Goal: Information Seeking & Learning: Learn about a topic

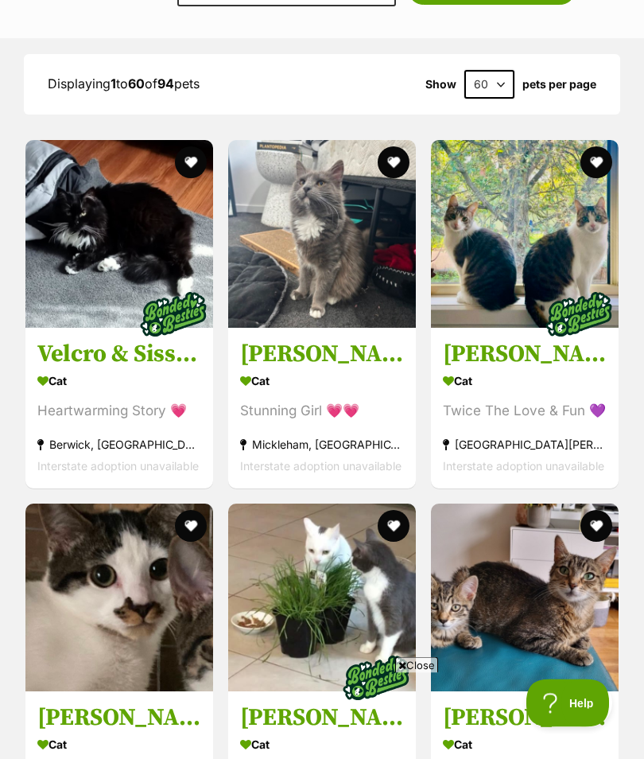
scroll to position [1741, 0]
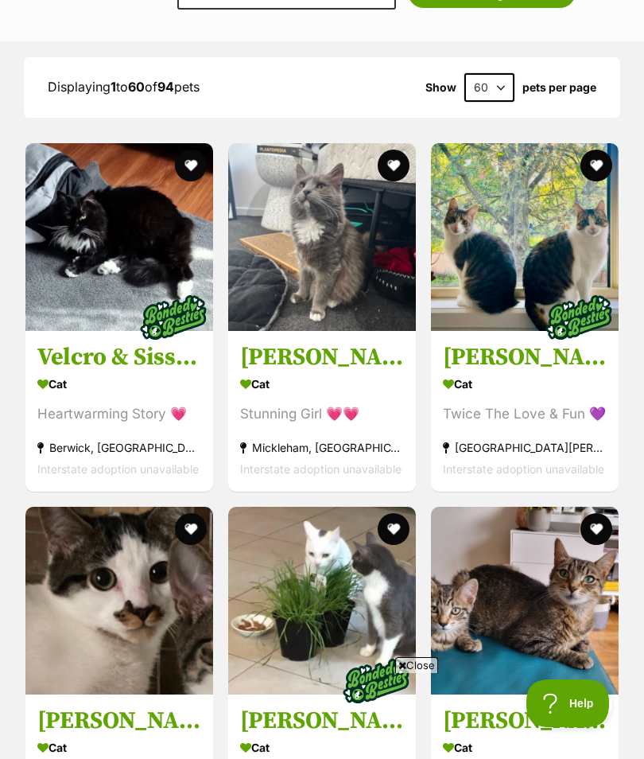
click at [344, 261] on img at bounding box center [322, 237] width 188 height 188
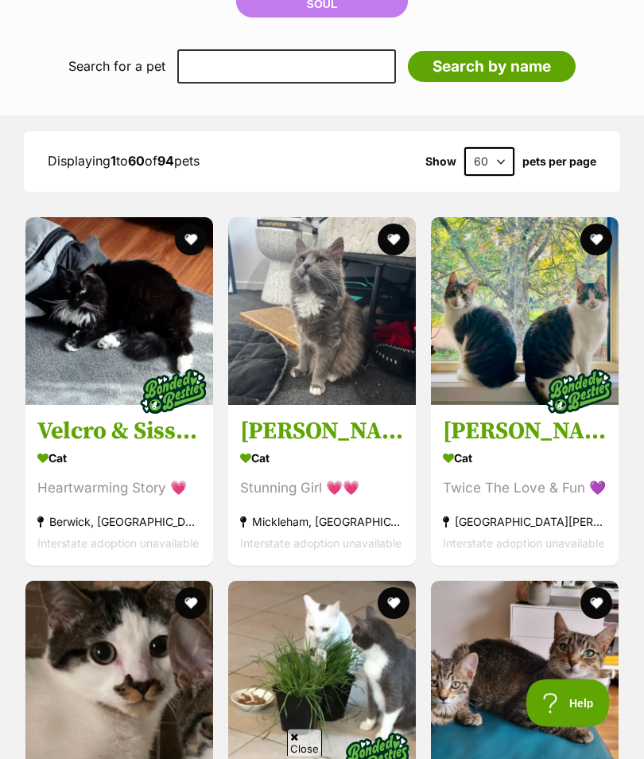
scroll to position [1667, 0]
click at [298, 289] on img at bounding box center [322, 311] width 188 height 188
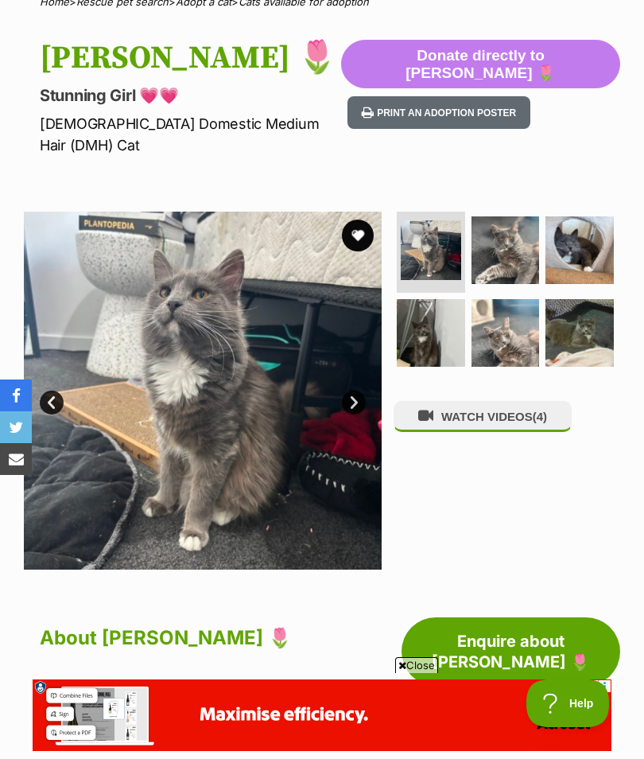
scroll to position [136, 0]
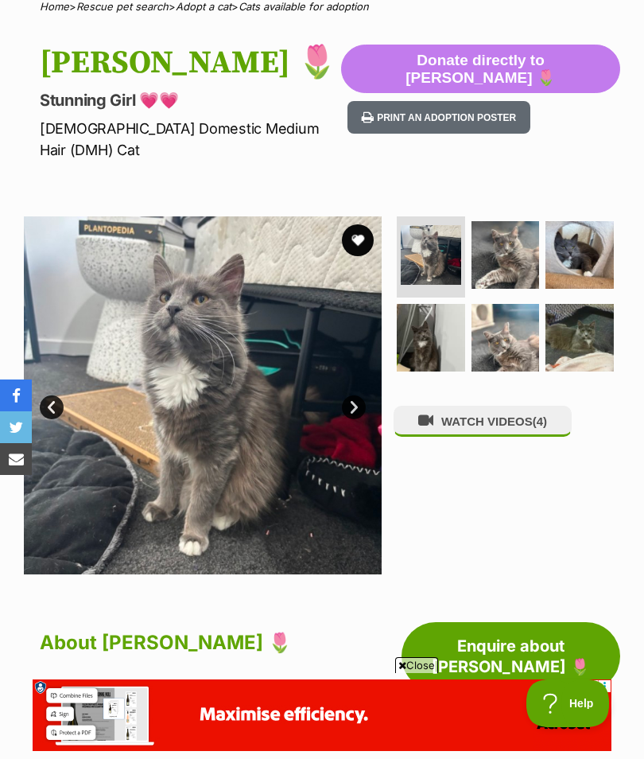
click at [436, 226] on img at bounding box center [431, 255] width 60 height 60
click at [511, 221] on img at bounding box center [506, 255] width 68 height 68
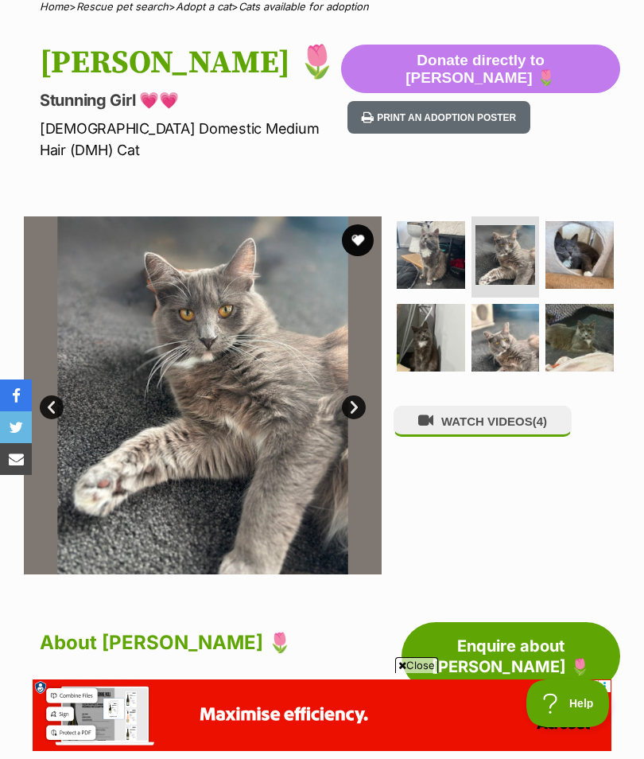
click at [578, 227] on img at bounding box center [580, 255] width 68 height 68
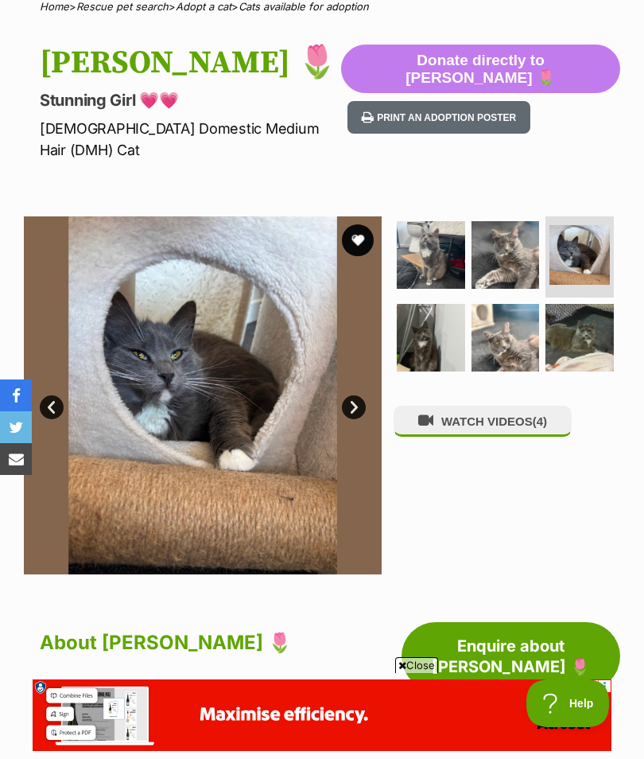
click at [431, 319] on img at bounding box center [431, 338] width 68 height 68
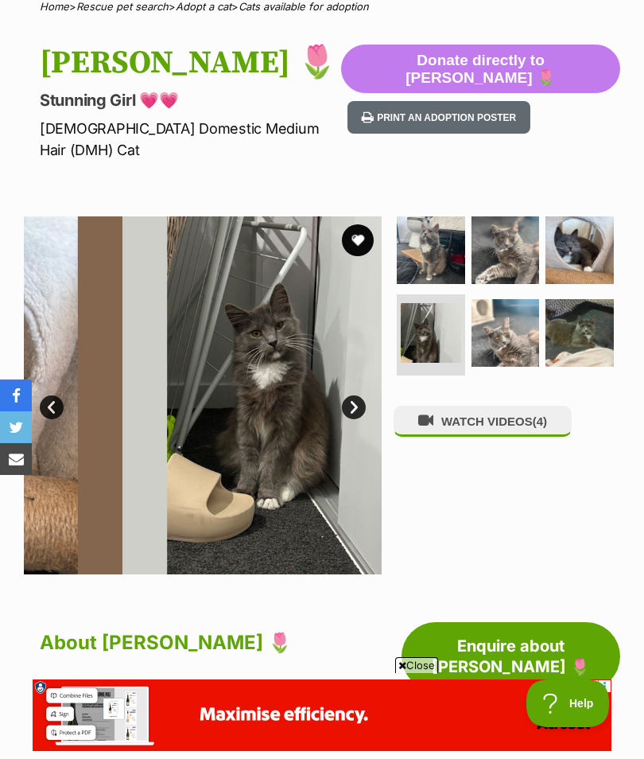
click at [428, 314] on img at bounding box center [431, 333] width 60 height 60
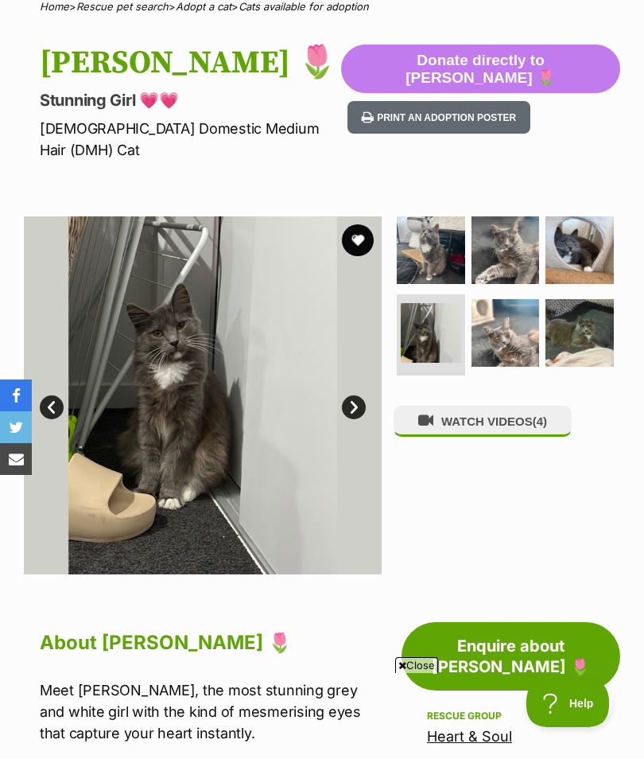
click at [510, 302] on img at bounding box center [506, 333] width 68 height 68
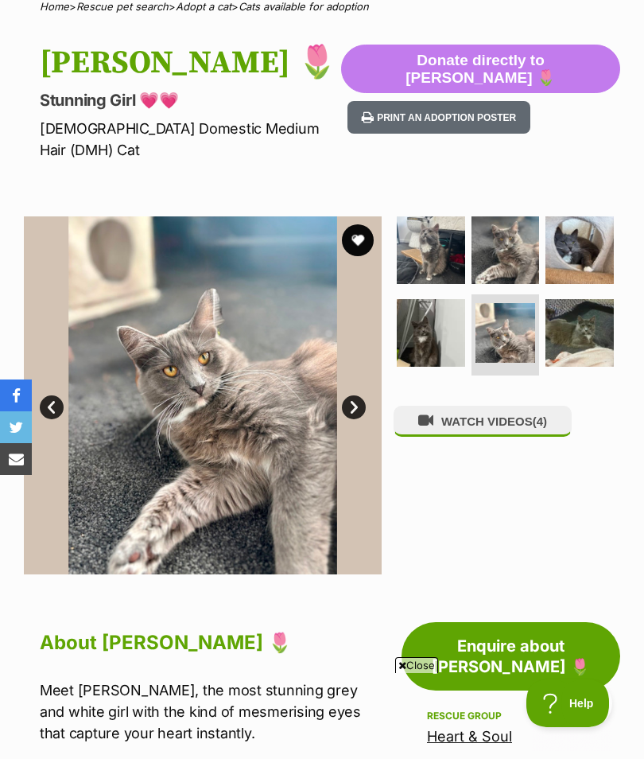
scroll to position [0, 0]
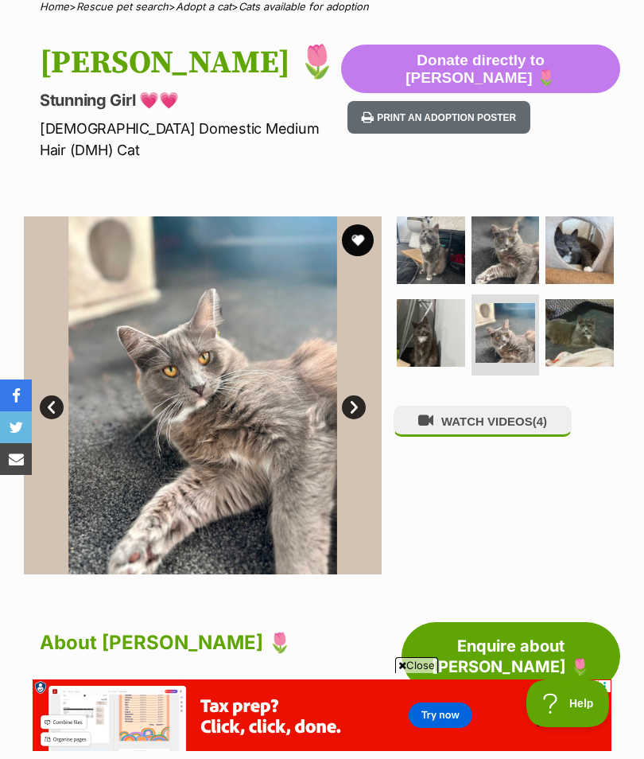
click at [589, 299] on img at bounding box center [580, 333] width 68 height 68
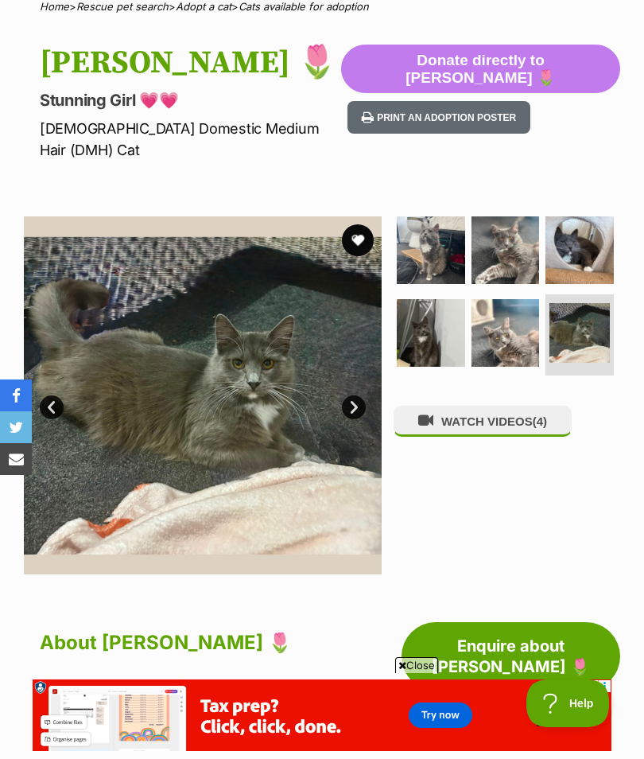
click at [439, 303] on img at bounding box center [431, 333] width 68 height 68
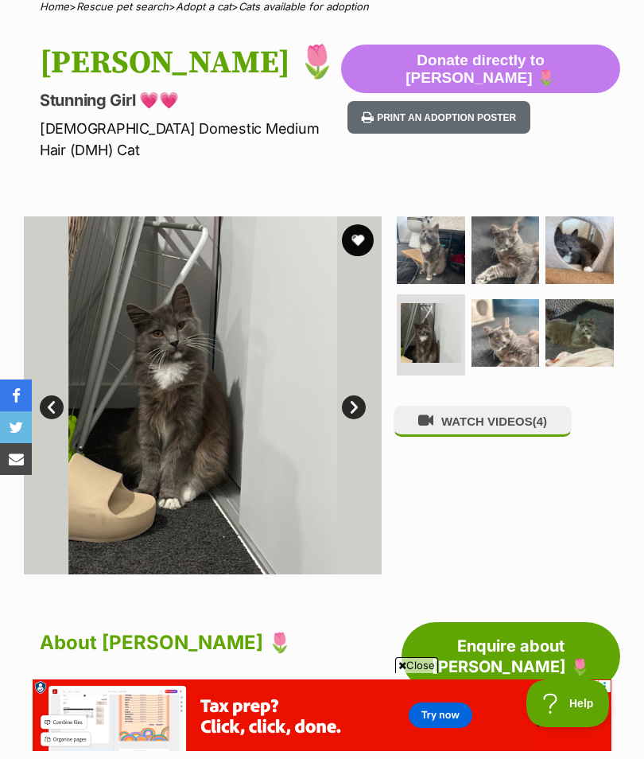
click at [539, 414] on span "(4)" at bounding box center [540, 421] width 14 height 14
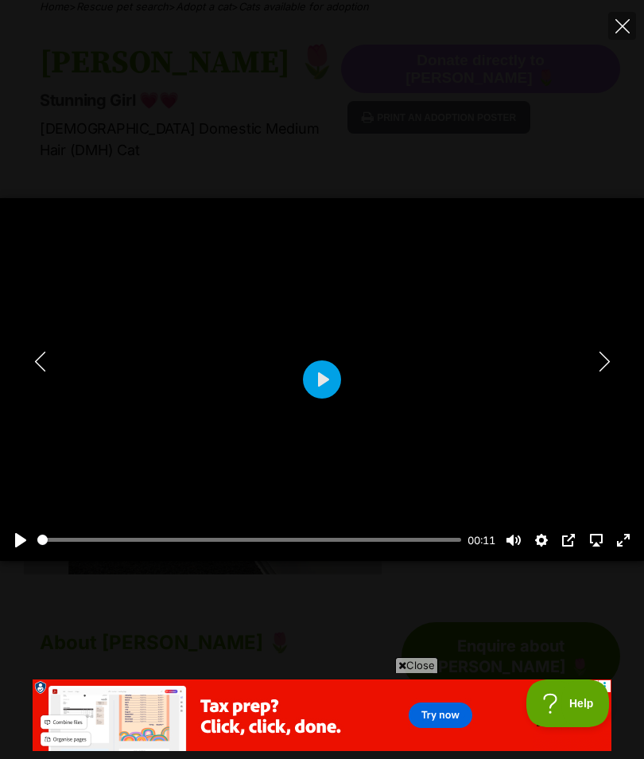
click at [325, 376] on button "Play" at bounding box center [322, 379] width 38 height 38
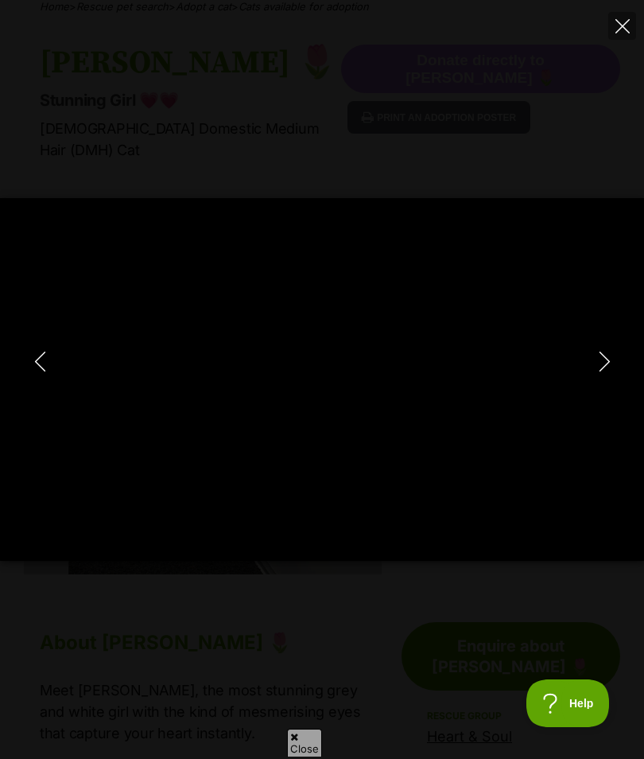
type input "100"
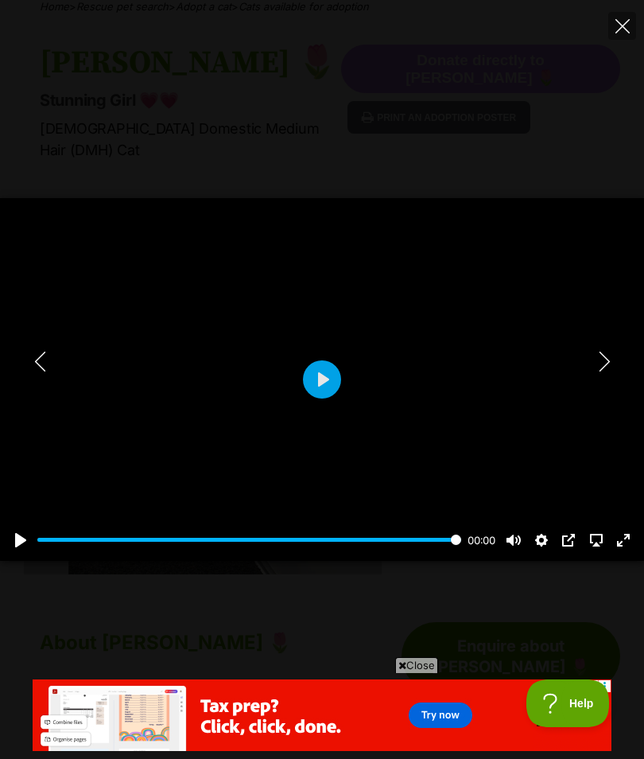
click at [606, 353] on icon "Next" at bounding box center [605, 362] width 20 height 20
click at [326, 374] on button "Play" at bounding box center [322, 379] width 38 height 38
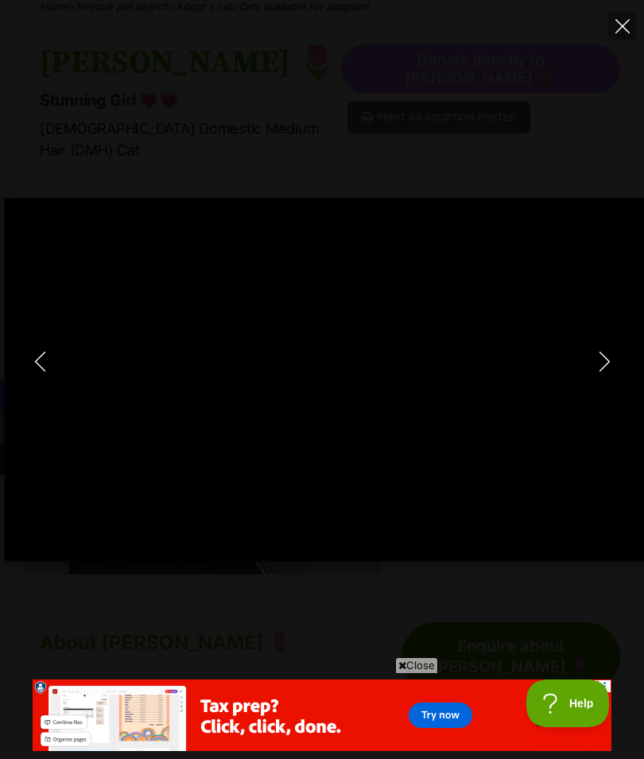
type input "100"
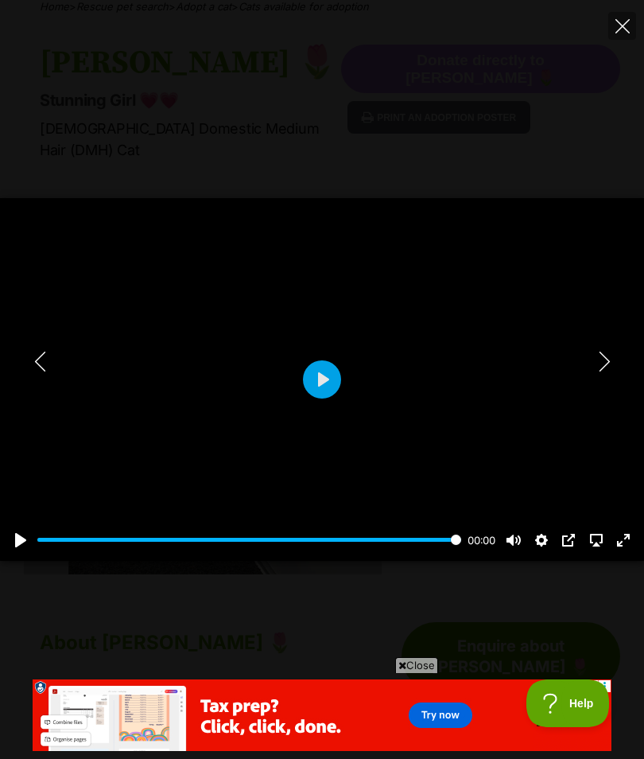
click at [604, 355] on icon "Next" at bounding box center [605, 362] width 20 height 20
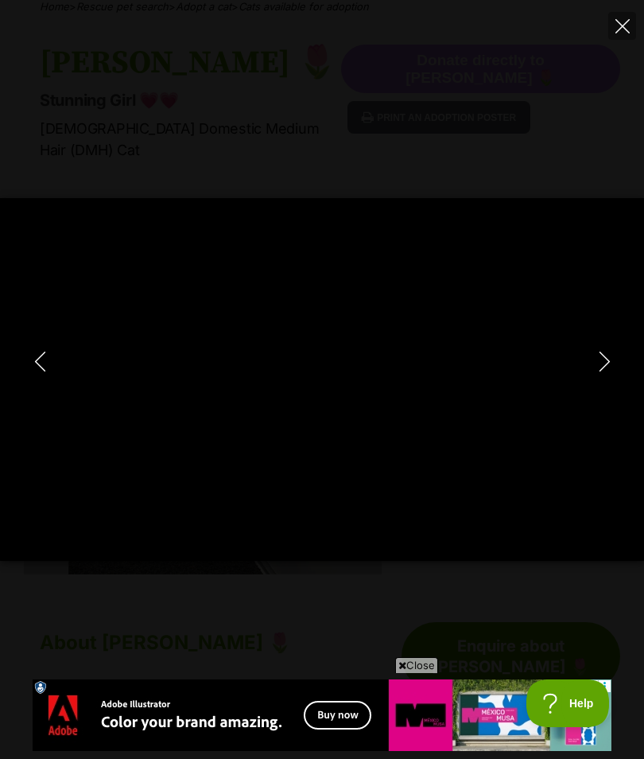
type input "100"
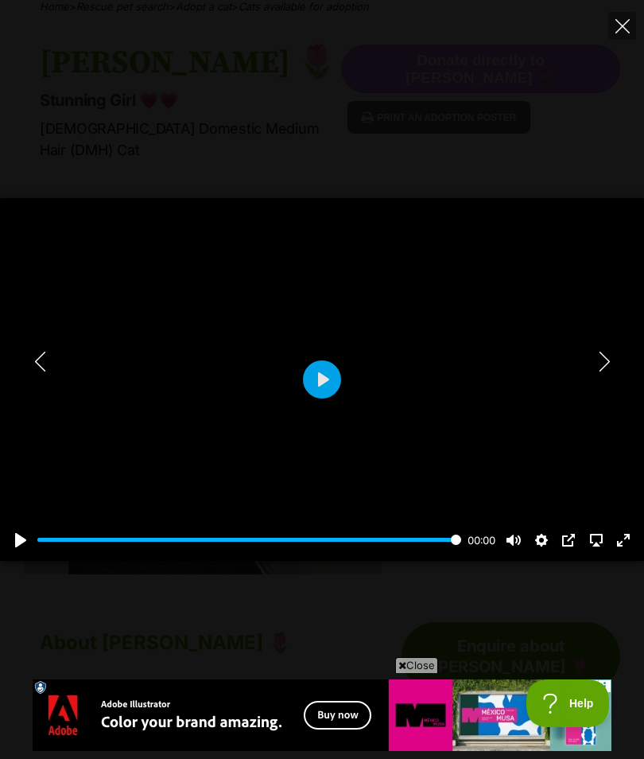
click at [605, 352] on icon "Next" at bounding box center [605, 362] width 20 height 20
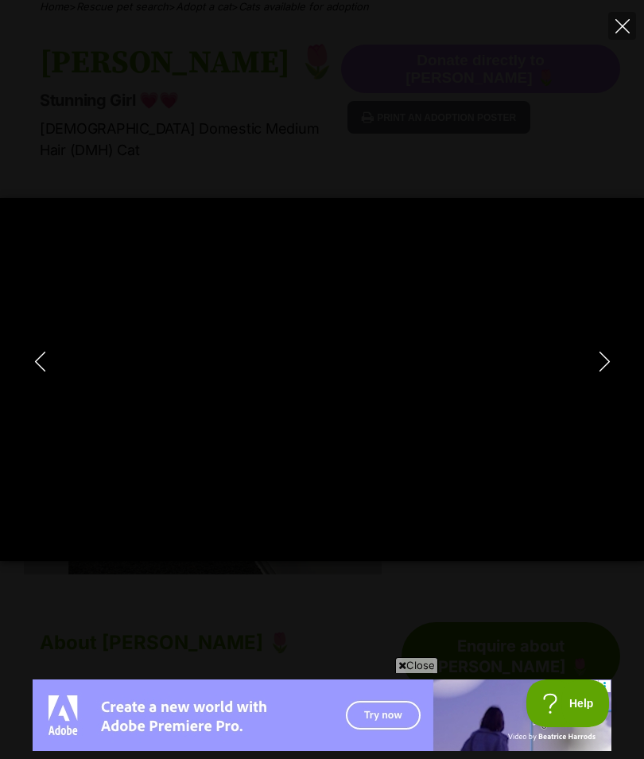
type input "100"
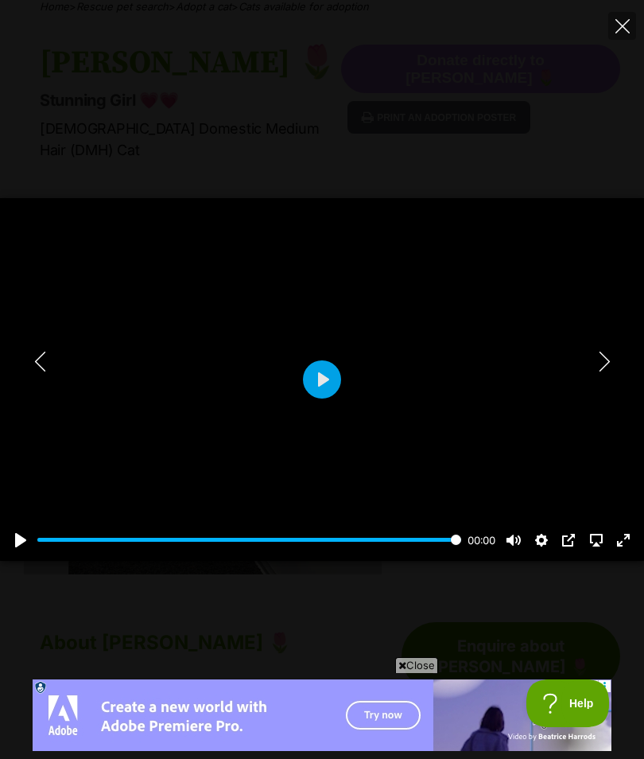
click at [604, 352] on icon "Next" at bounding box center [605, 362] width 20 height 20
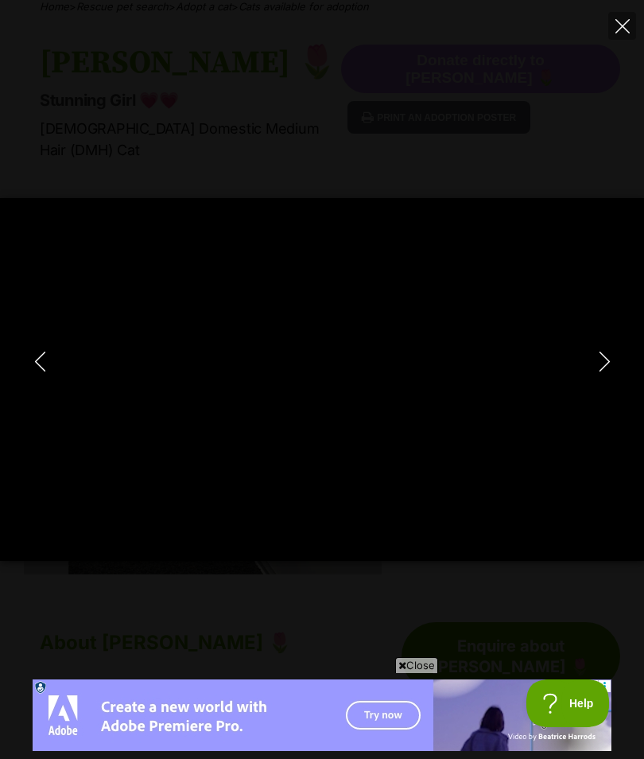
click at [623, 23] on icon "Close" at bounding box center [623, 26] width 14 height 14
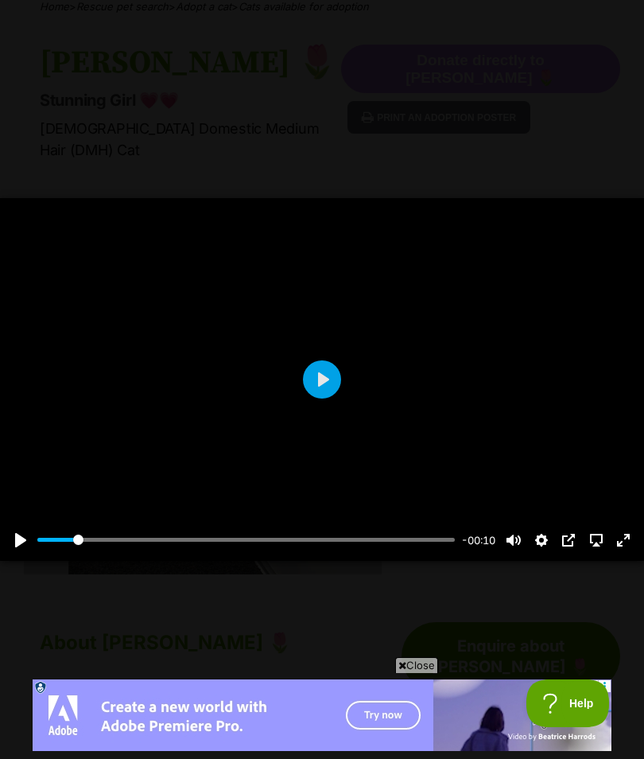
type input "10.85"
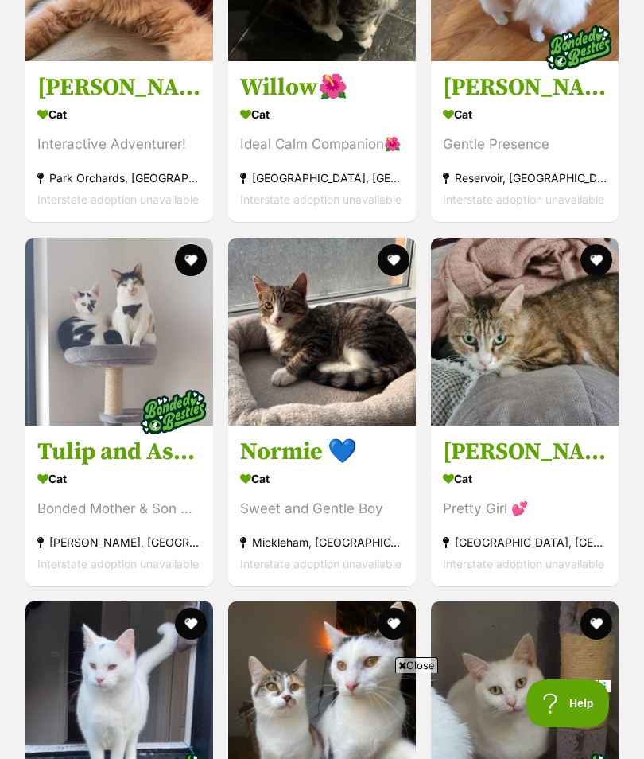
scroll to position [2736, 0]
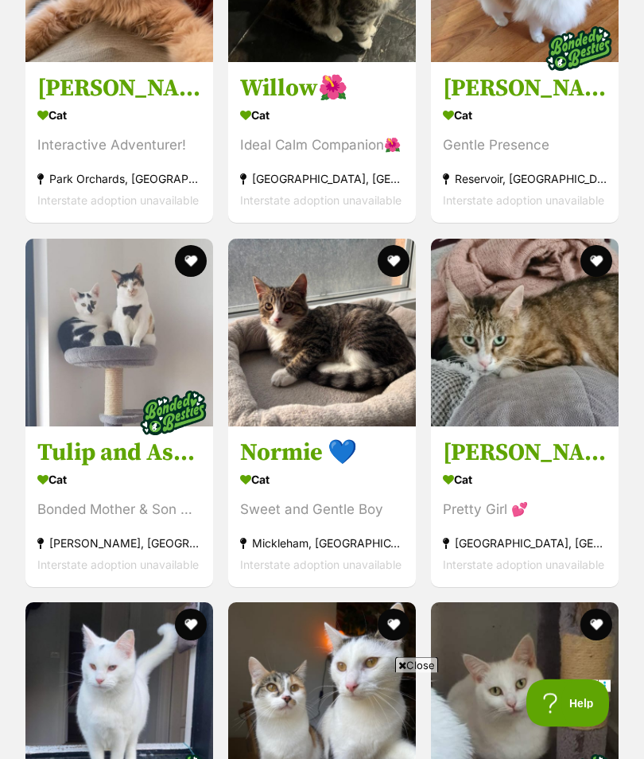
click at [564, 366] on img at bounding box center [525, 333] width 188 height 188
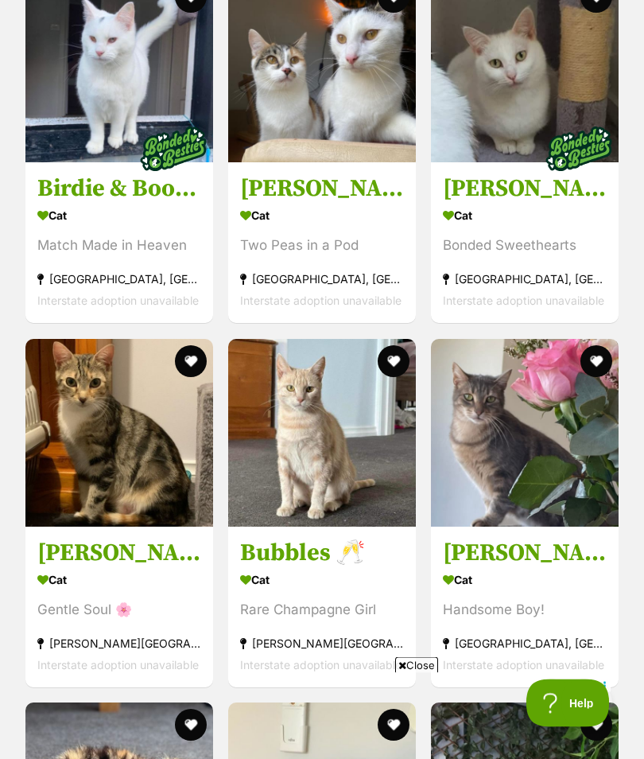
scroll to position [3365, 0]
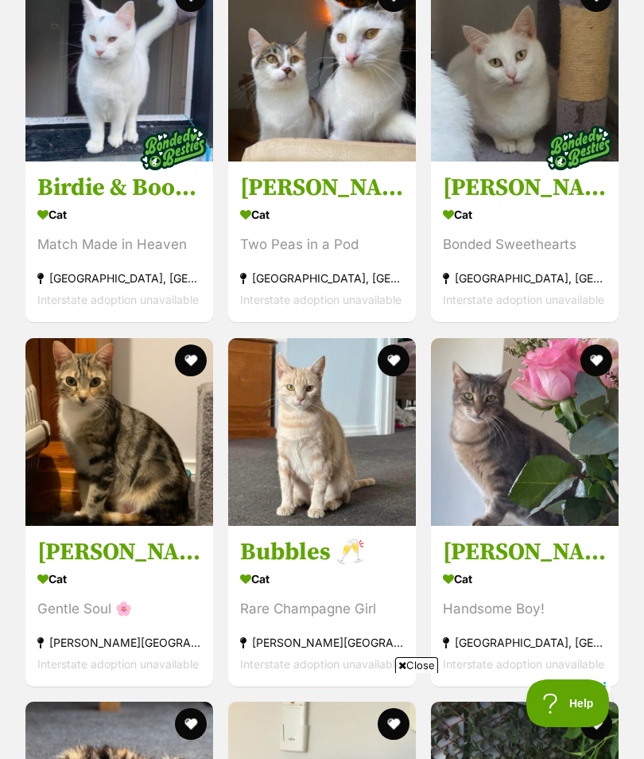
click at [358, 460] on img at bounding box center [322, 432] width 188 height 188
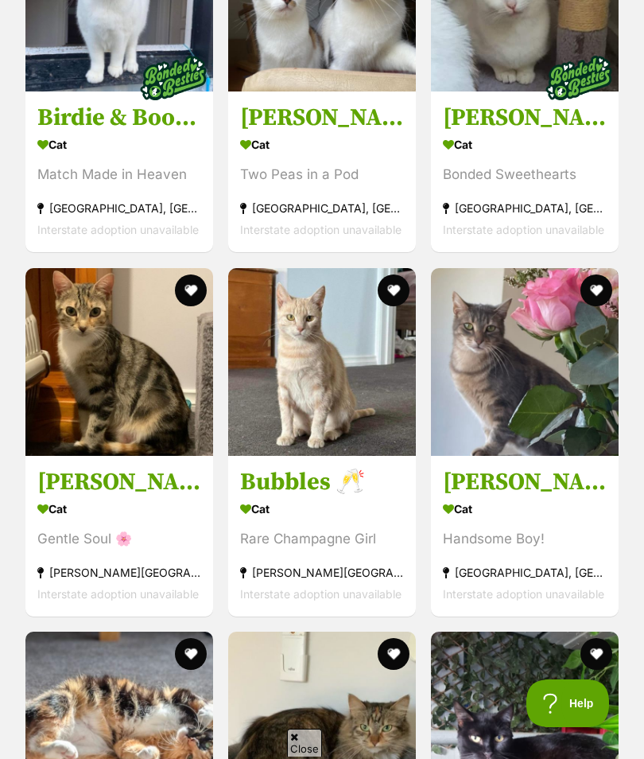
click at [515, 497] on h3 "Humphrey 🐈‍⬛" at bounding box center [525, 482] width 164 height 30
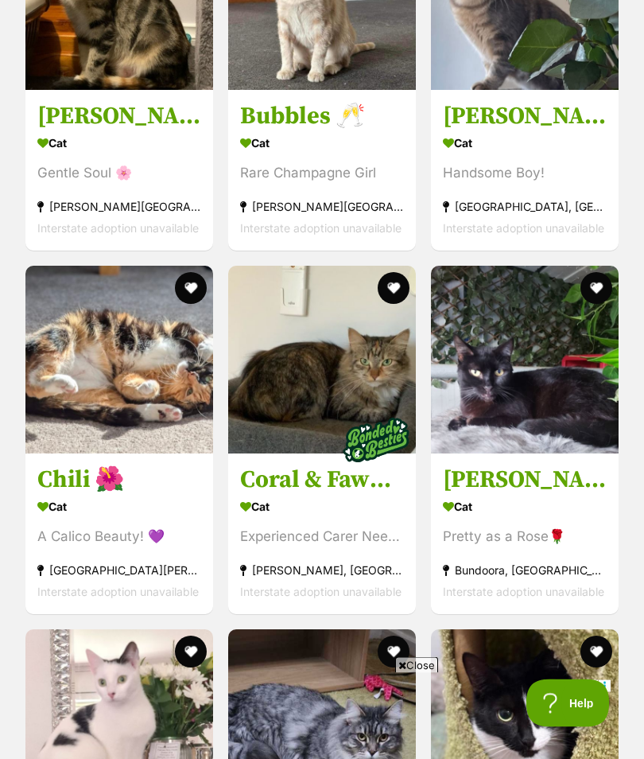
scroll to position [3801, 0]
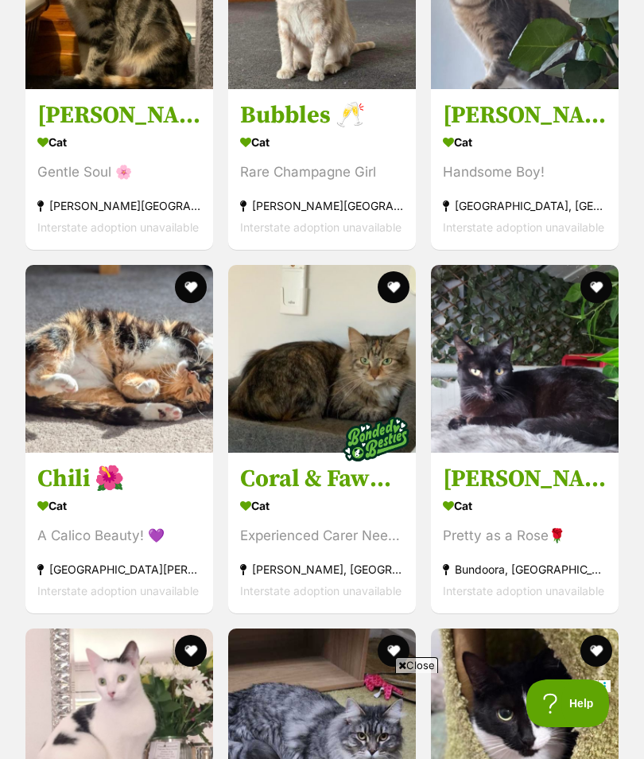
click at [115, 394] on img at bounding box center [119, 359] width 188 height 188
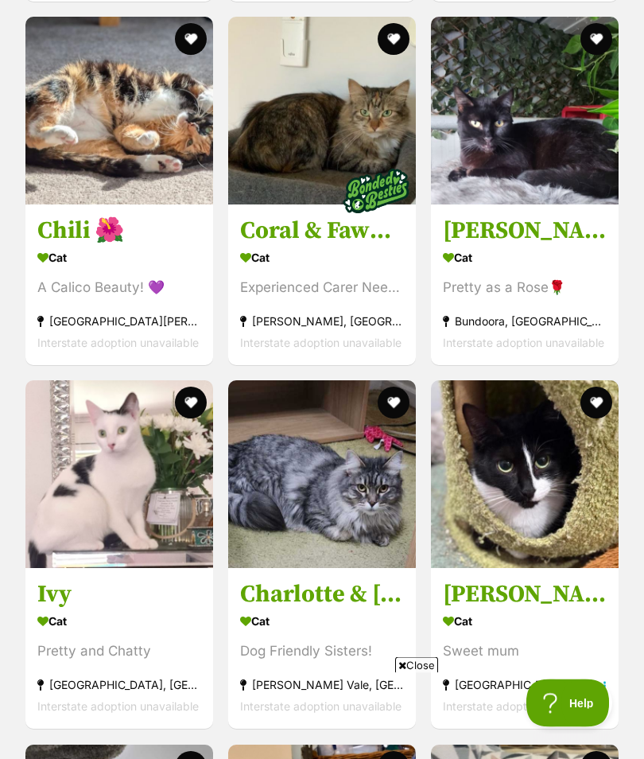
scroll to position [4050, 0]
click at [357, 502] on img at bounding box center [322, 474] width 188 height 188
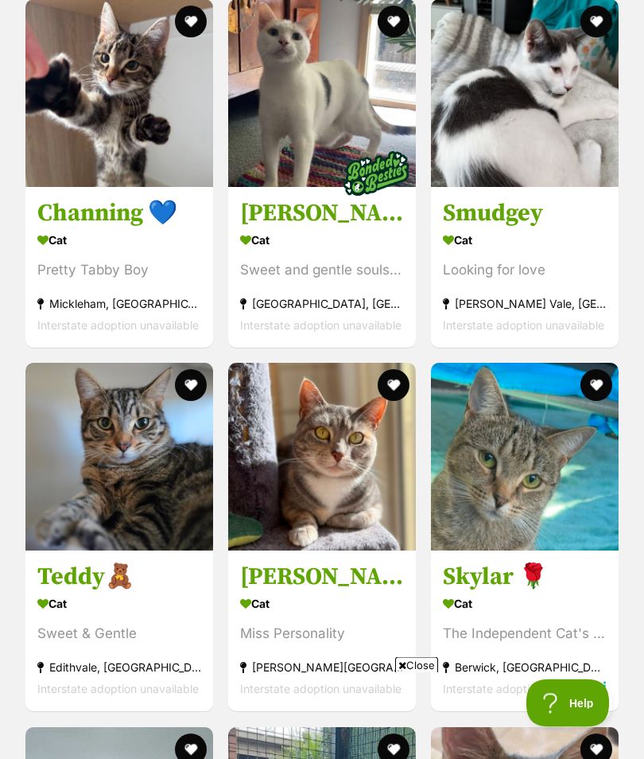
scroll to position [5886, 0]
click at [130, 519] on img at bounding box center [119, 457] width 188 height 188
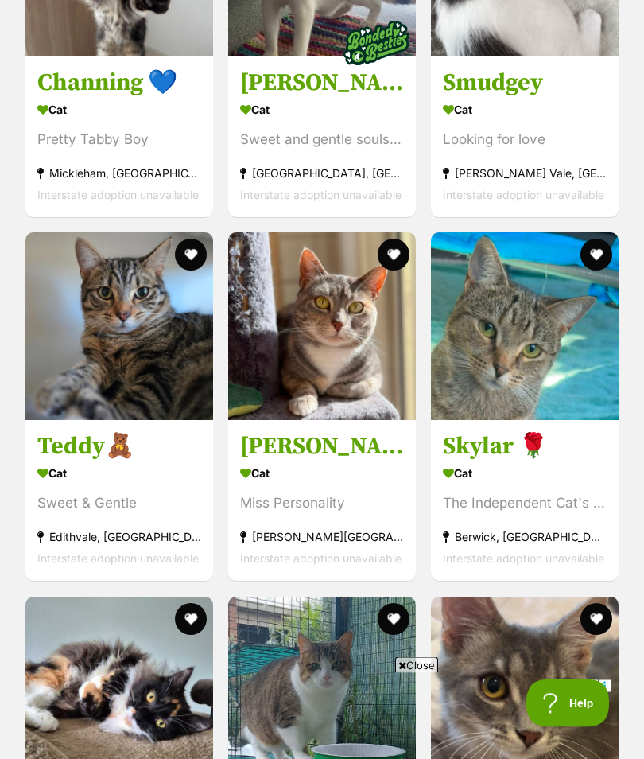
scroll to position [6016, 0]
click at [348, 371] on img at bounding box center [322, 326] width 188 height 188
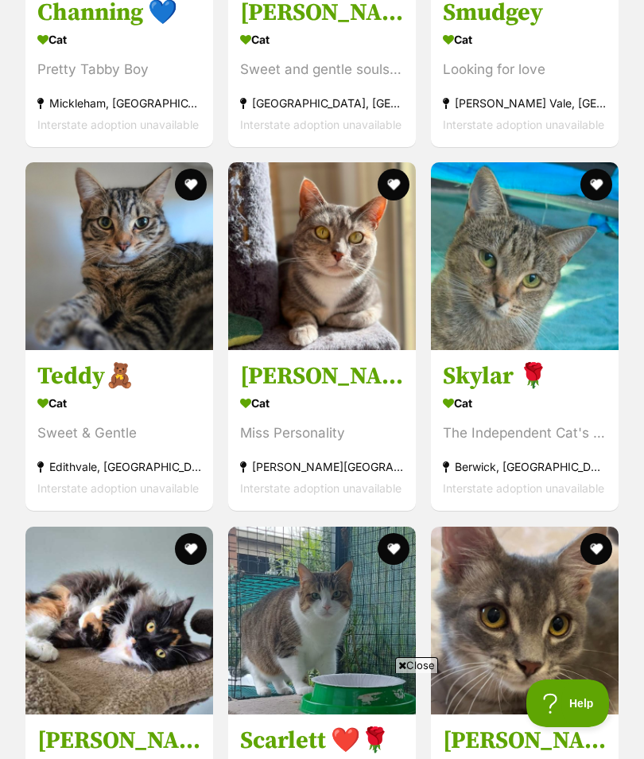
click at [552, 325] on img at bounding box center [525, 256] width 188 height 188
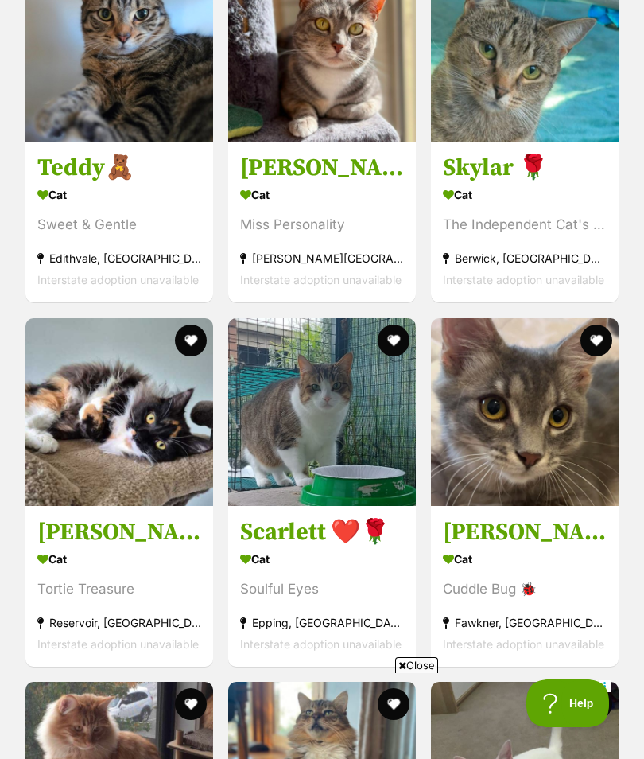
scroll to position [6311, 0]
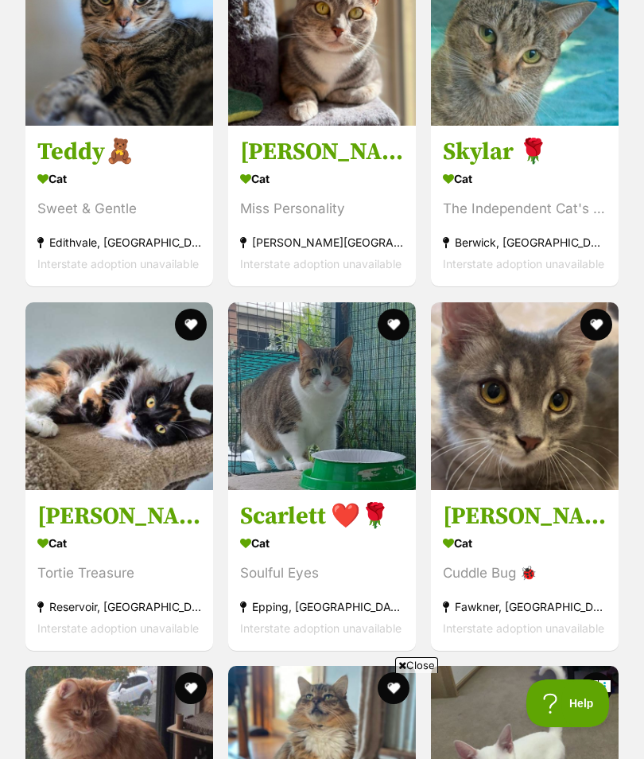
click at [121, 445] on img at bounding box center [119, 396] width 188 height 188
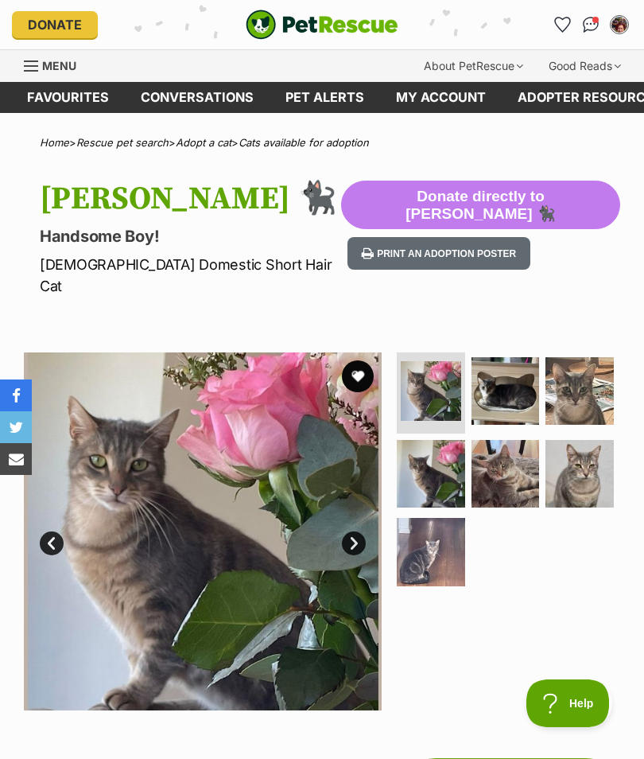
click at [582, 359] on img at bounding box center [580, 391] width 68 height 68
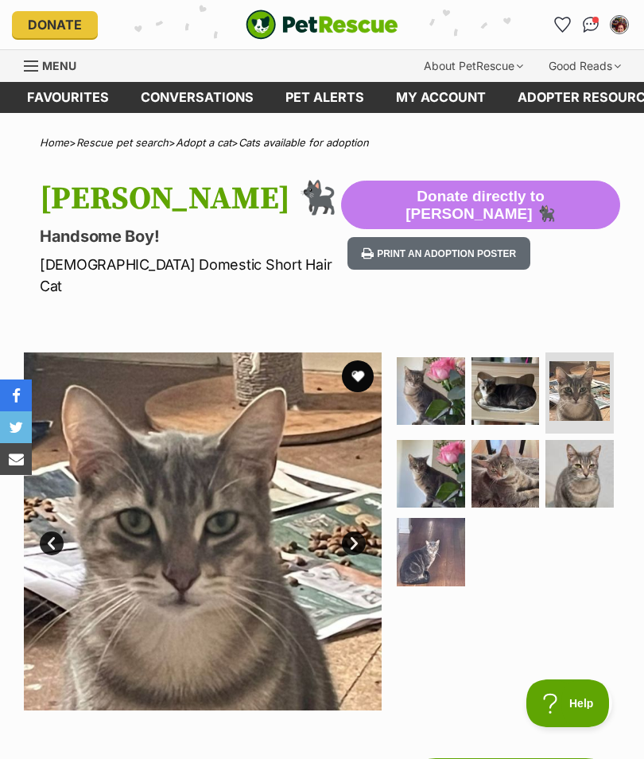
click at [50, 531] on link "Prev" at bounding box center [52, 543] width 24 height 24
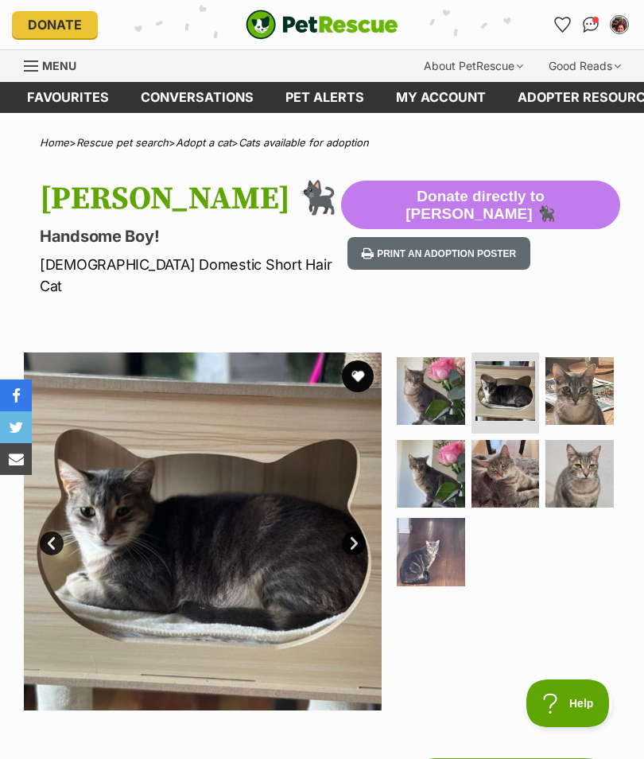
click at [430, 374] on img at bounding box center [431, 391] width 68 height 68
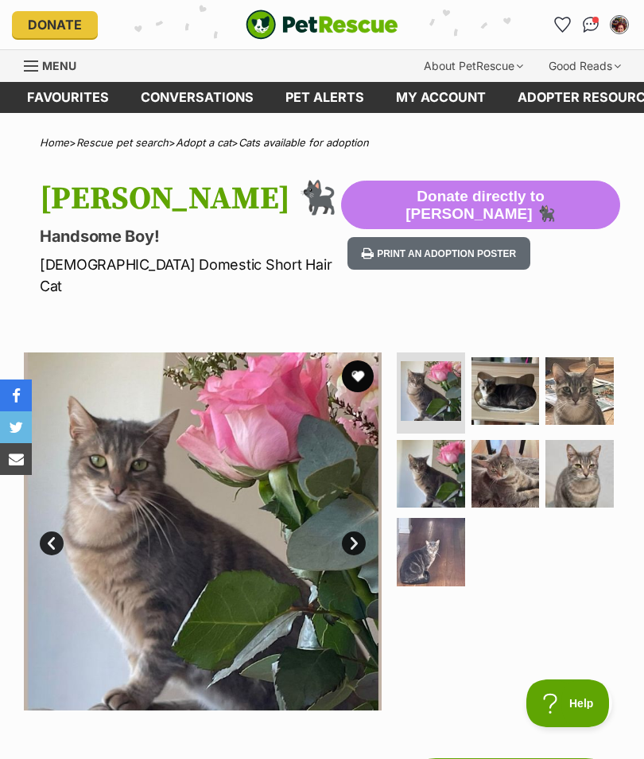
click at [436, 447] on img at bounding box center [431, 474] width 68 height 68
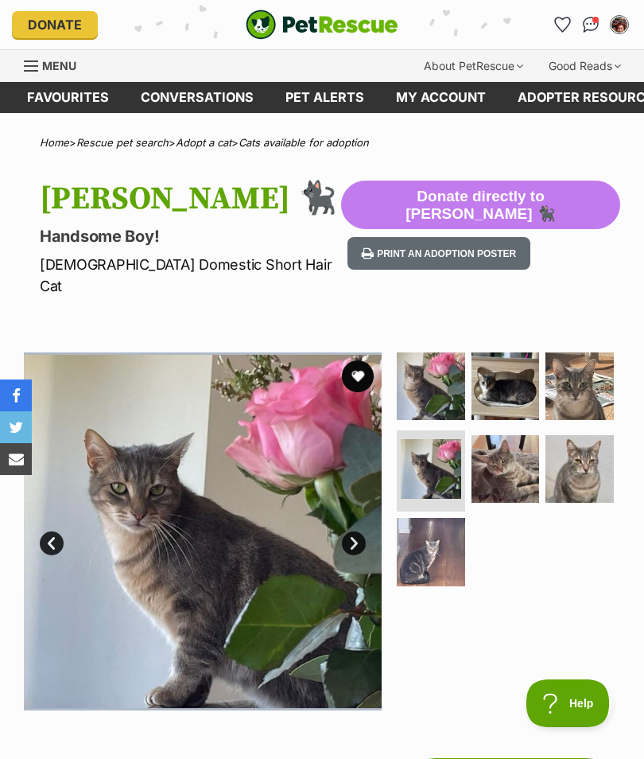
click at [505, 435] on img at bounding box center [506, 469] width 68 height 68
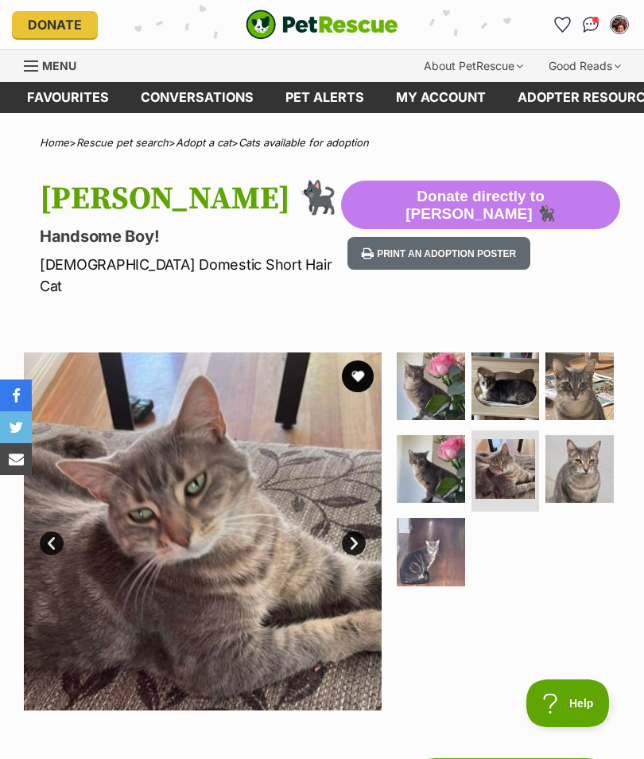
click at [577, 435] on img at bounding box center [580, 469] width 68 height 68
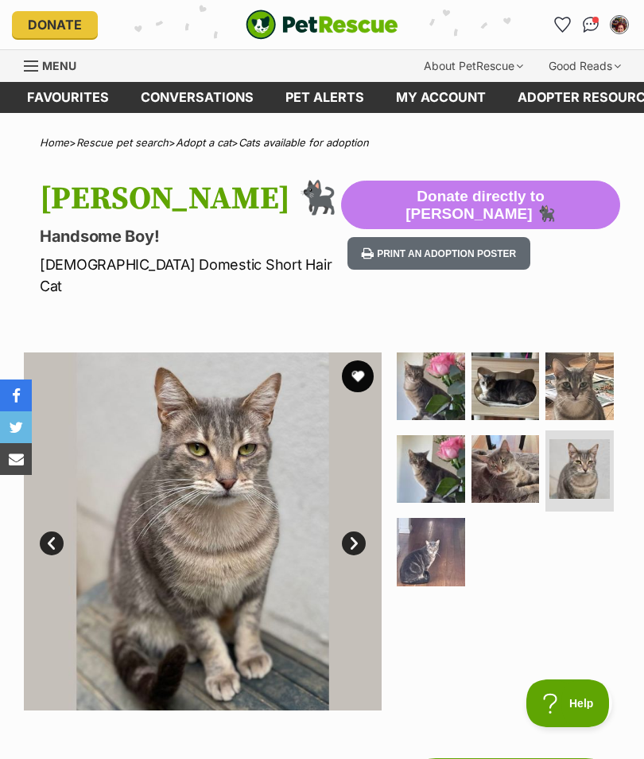
click at [427, 518] on img at bounding box center [431, 552] width 68 height 68
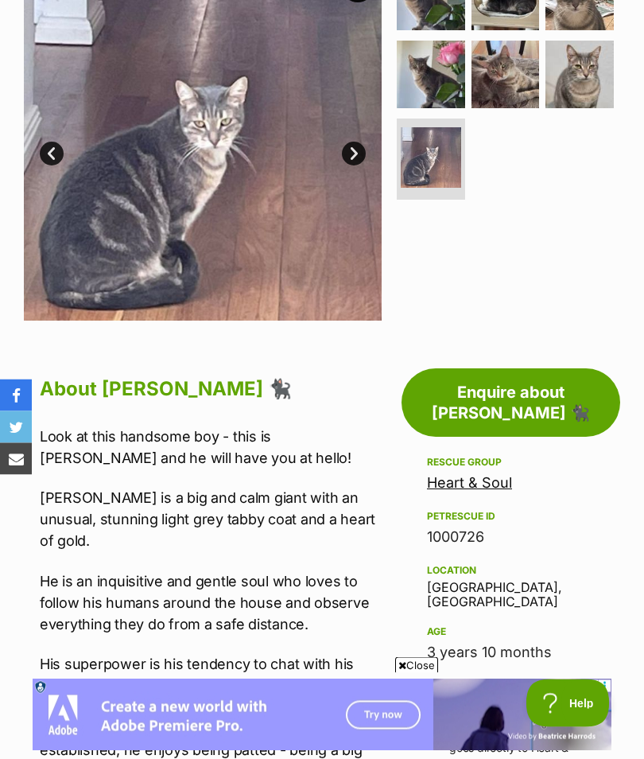
scroll to position [387, 0]
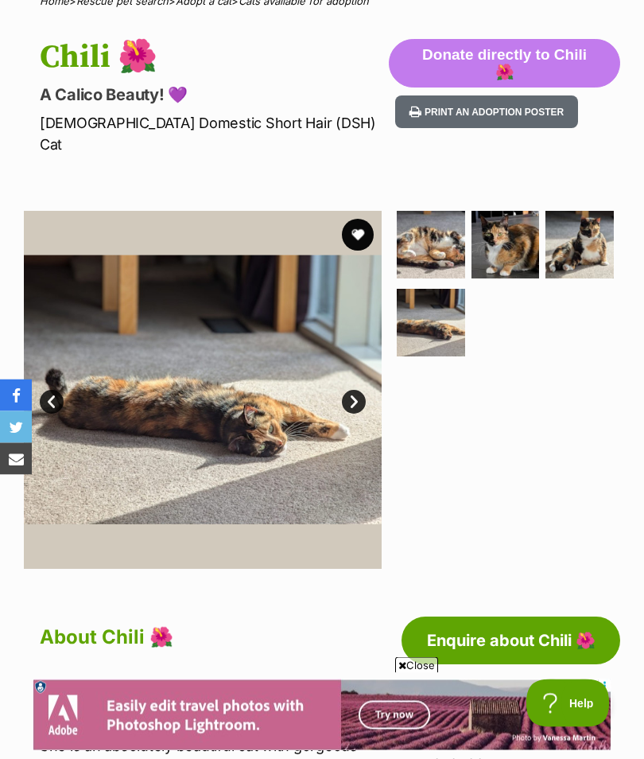
scroll to position [68, 0]
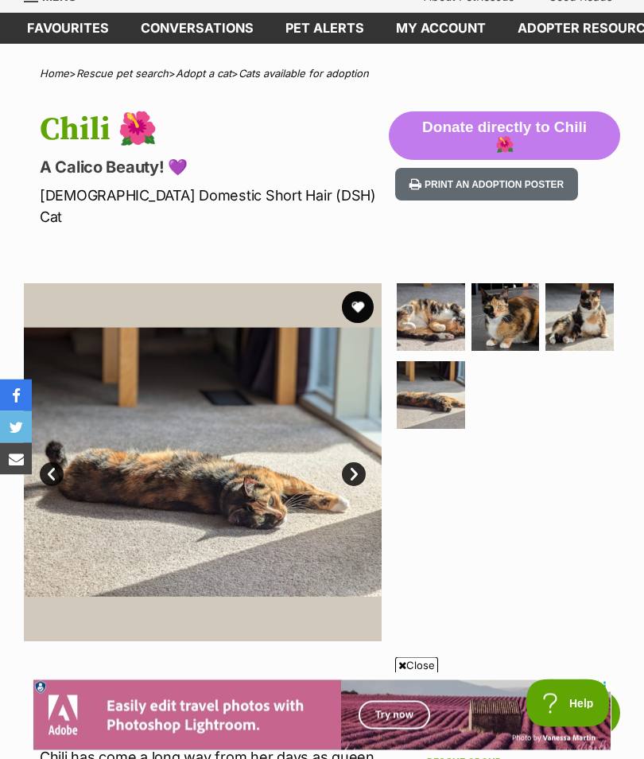
click at [348, 463] on link "Next" at bounding box center [354, 475] width 24 height 24
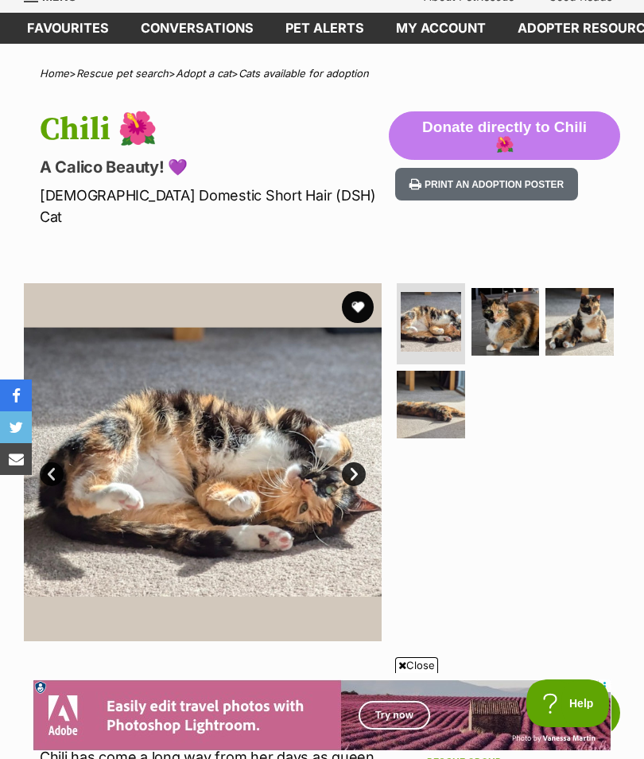
click at [510, 300] on img at bounding box center [506, 322] width 68 height 68
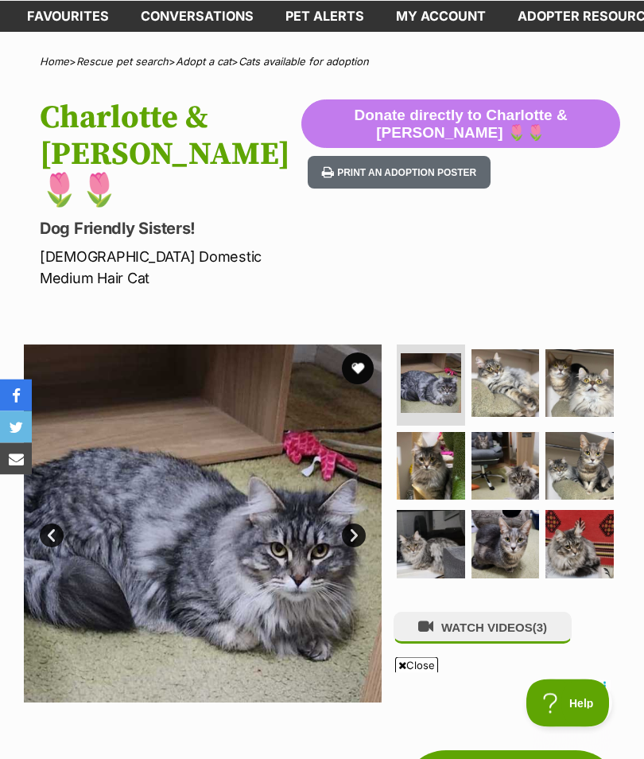
scroll to position [56, 0]
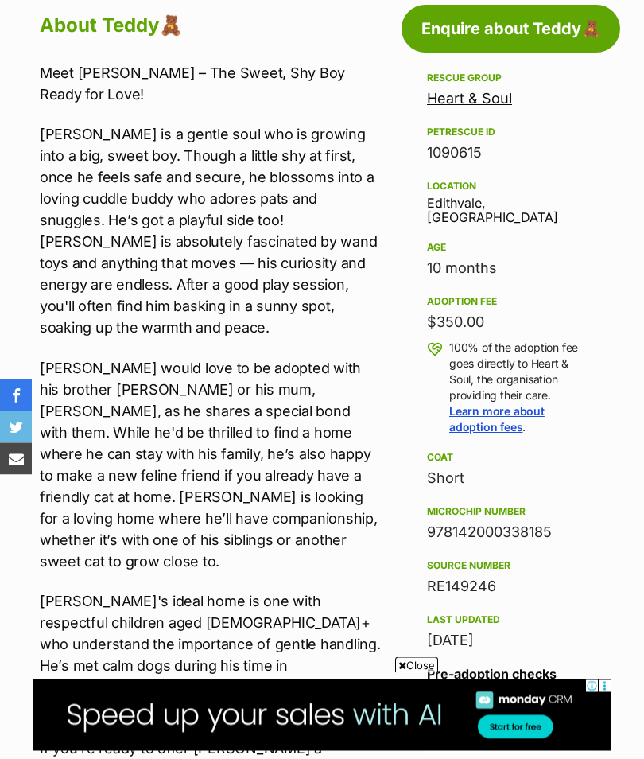
scroll to position [820, 0]
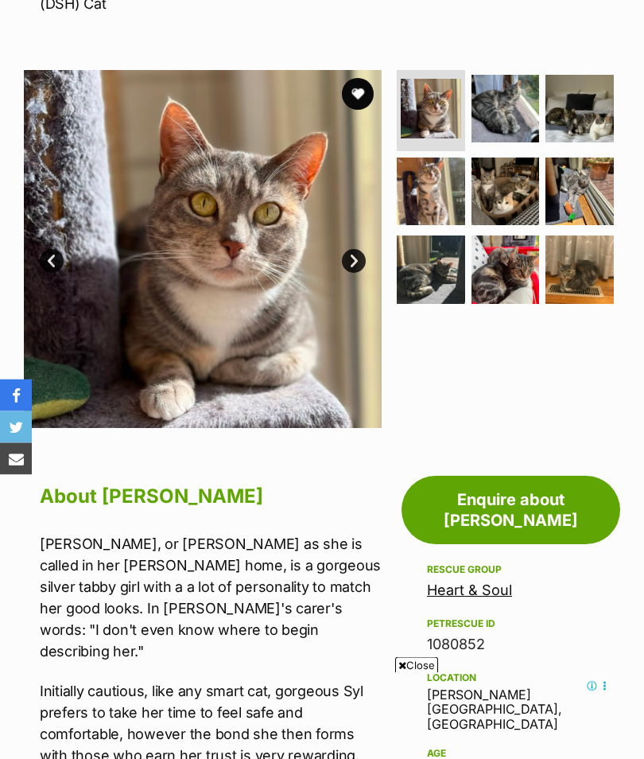
scroll to position [226, 0]
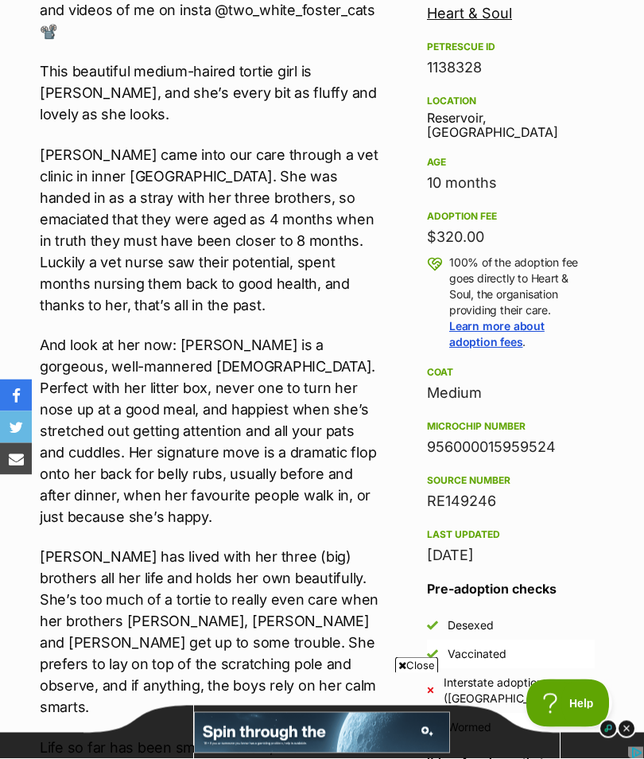
scroll to position [859, 0]
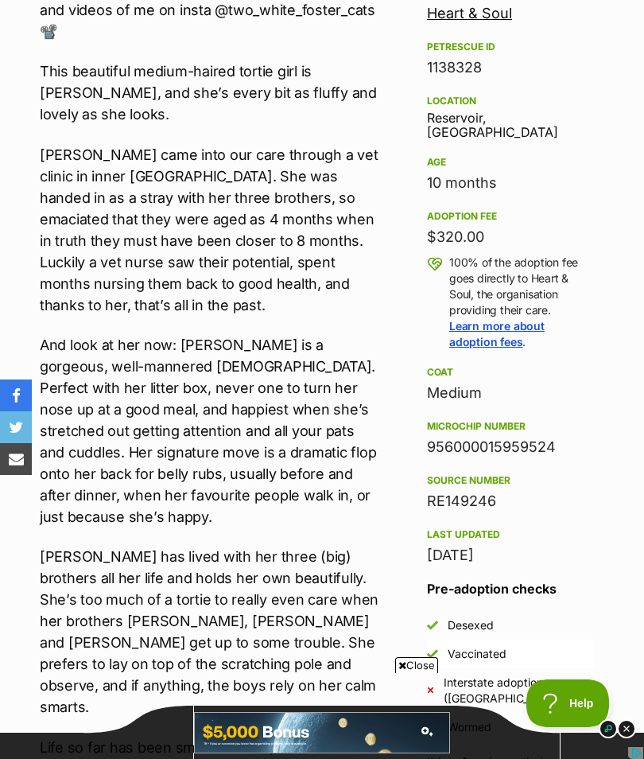
click at [347, 411] on p "And look at her now: [PERSON_NAME] is a gorgeous, well-mannered [DEMOGRAPHIC_DA…" at bounding box center [211, 430] width 342 height 193
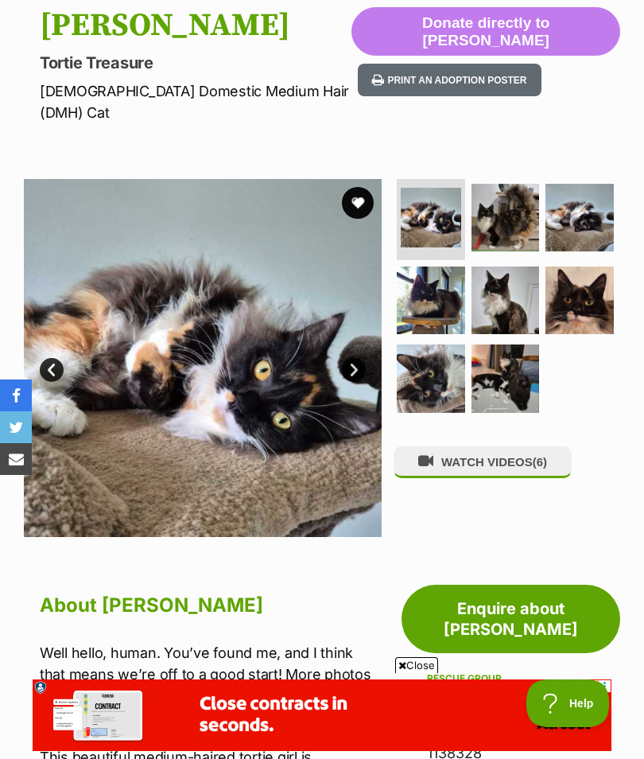
scroll to position [149, 0]
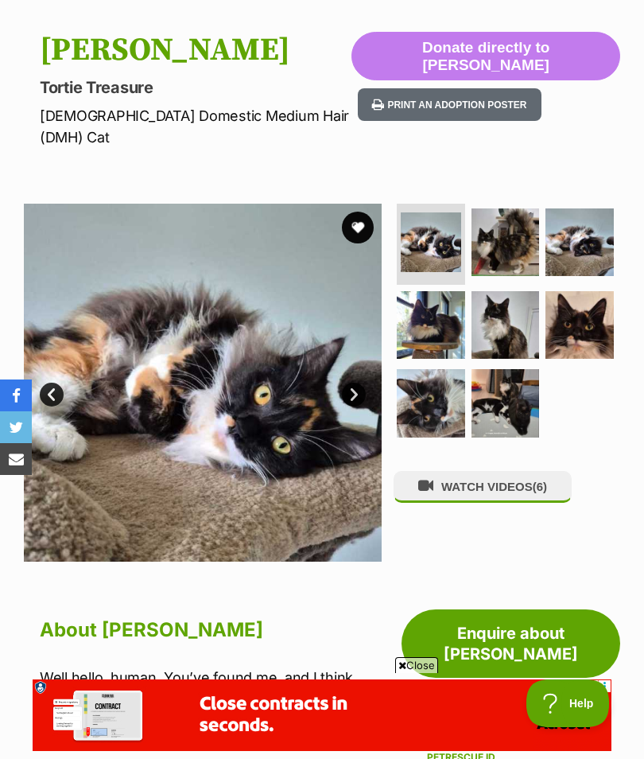
click at [355, 383] on link "Next" at bounding box center [354, 395] width 24 height 24
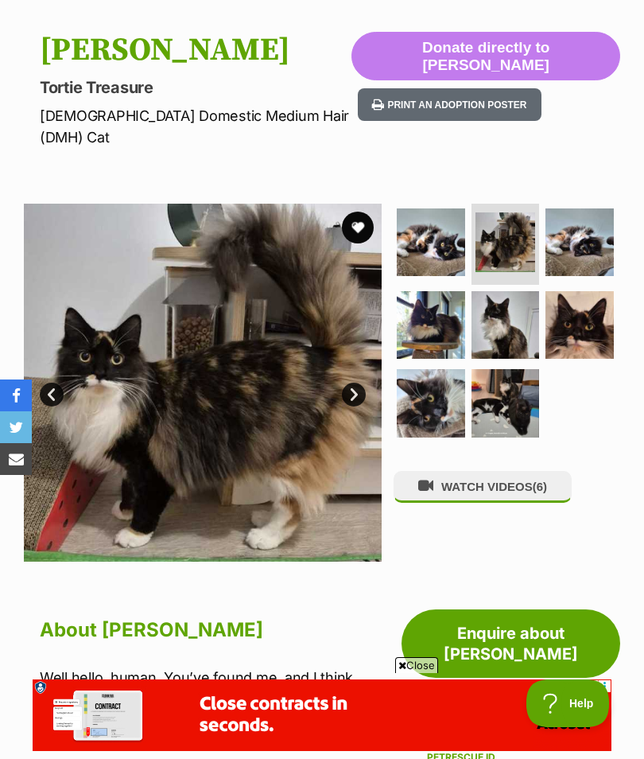
click at [362, 383] on link "Next" at bounding box center [354, 395] width 24 height 24
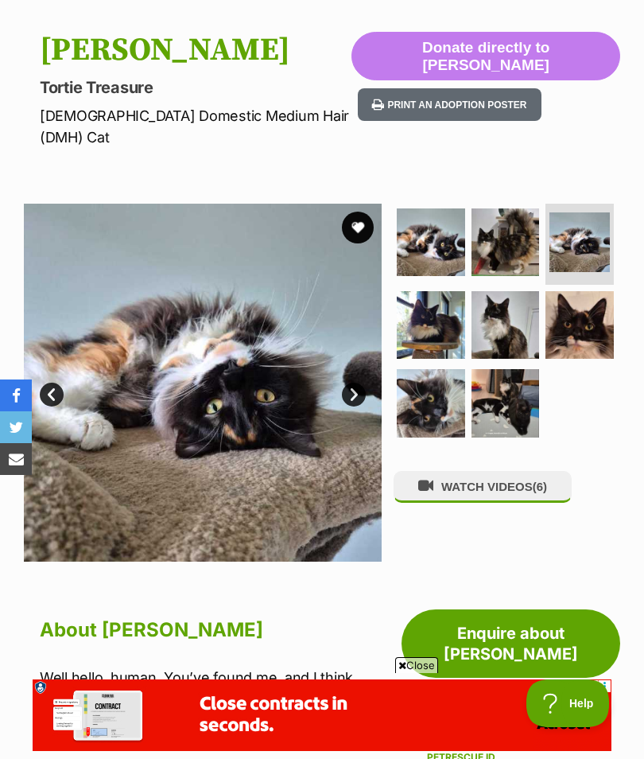
click at [433, 291] on img at bounding box center [431, 325] width 68 height 68
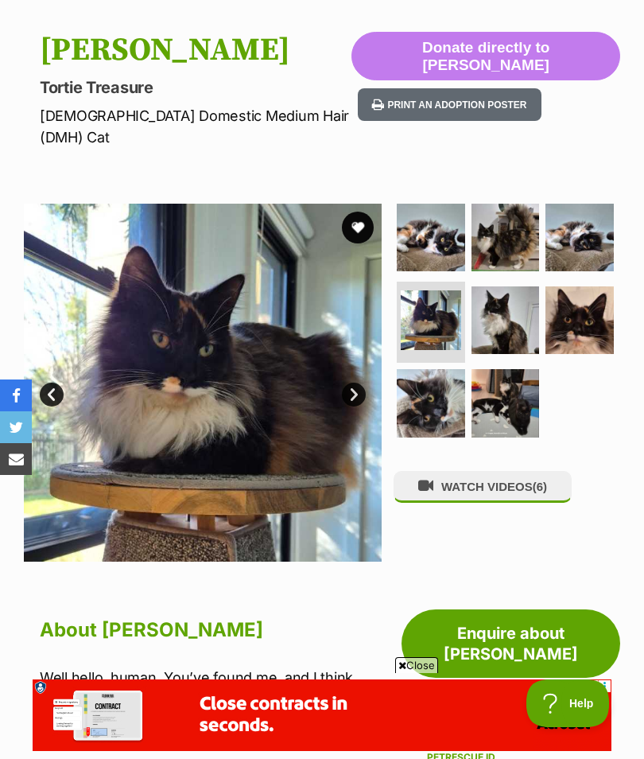
click at [359, 383] on link "Next" at bounding box center [354, 395] width 24 height 24
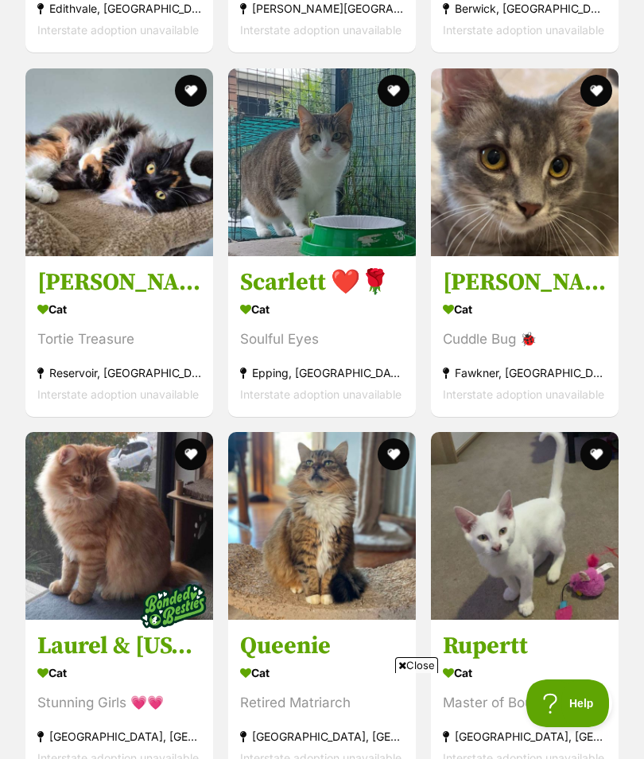
click at [553, 210] on img at bounding box center [525, 162] width 188 height 188
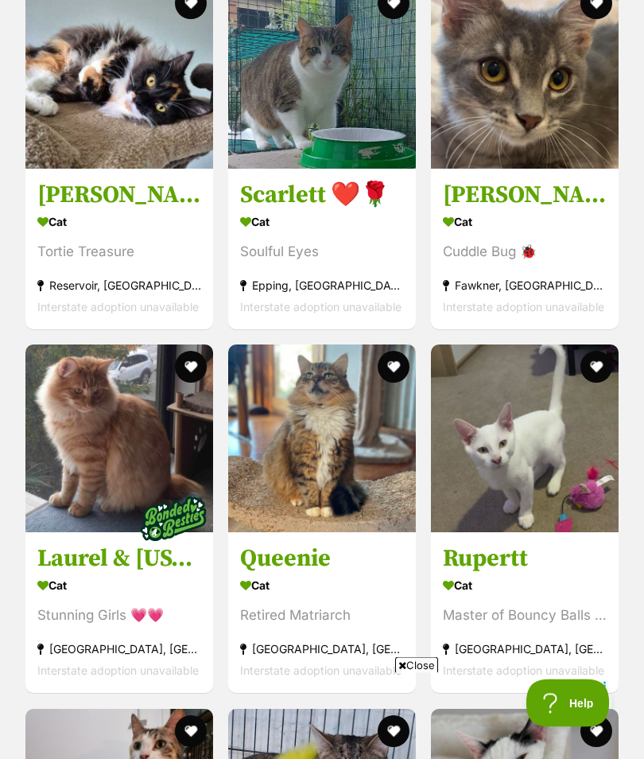
scroll to position [6633, 0]
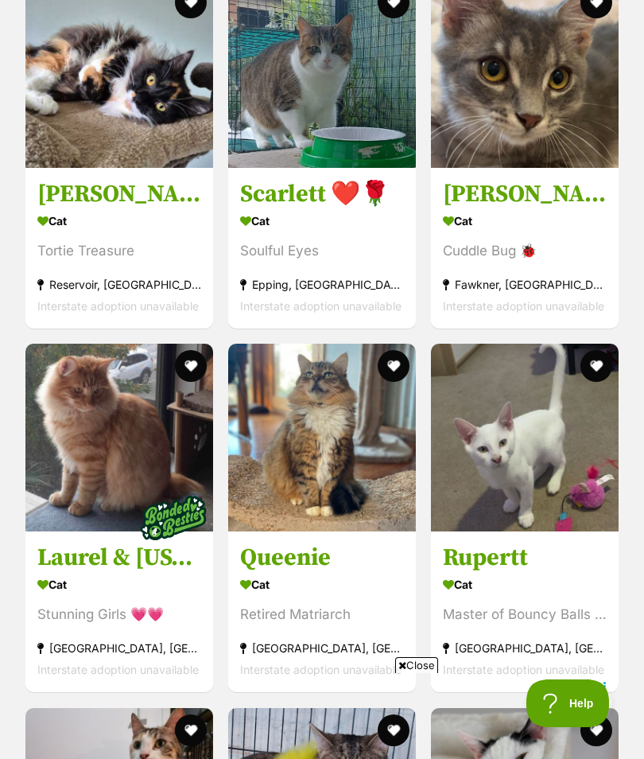
click at [305, 573] on h3 "Queenie" at bounding box center [322, 558] width 164 height 30
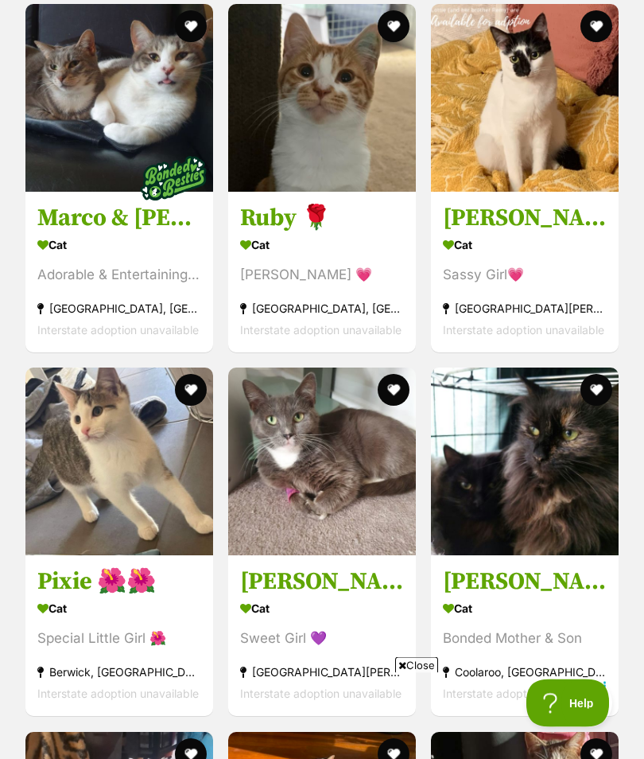
scroll to position [7700, 0]
click at [335, 516] on img at bounding box center [322, 461] width 188 height 188
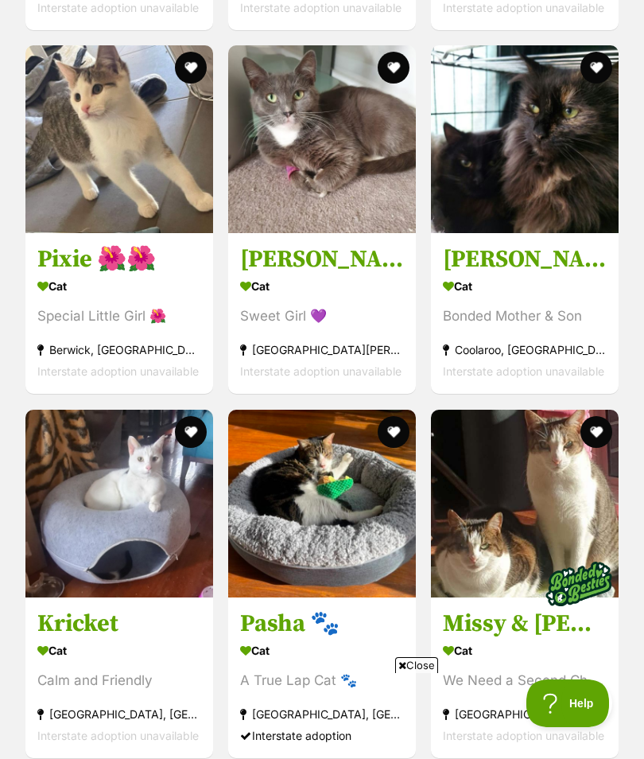
scroll to position [0, 0]
click at [139, 554] on img at bounding box center [119, 504] width 188 height 188
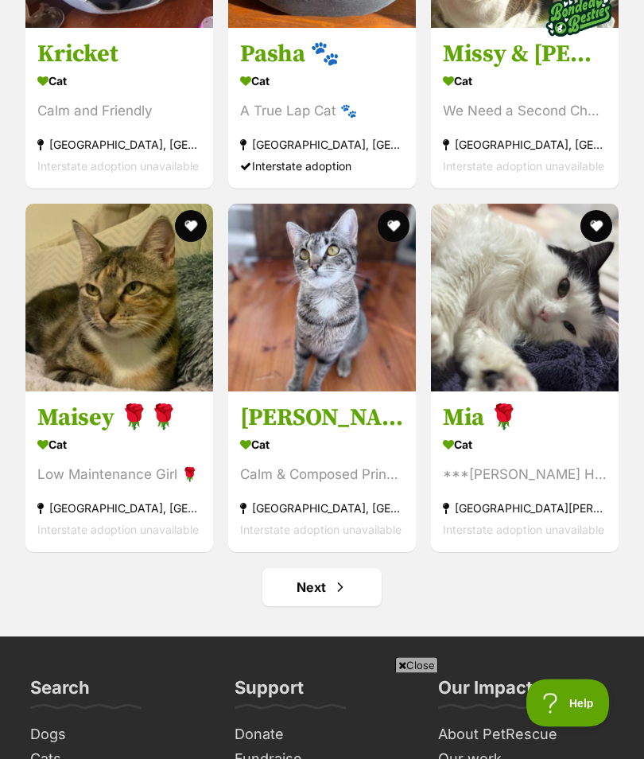
scroll to position [8592, 0]
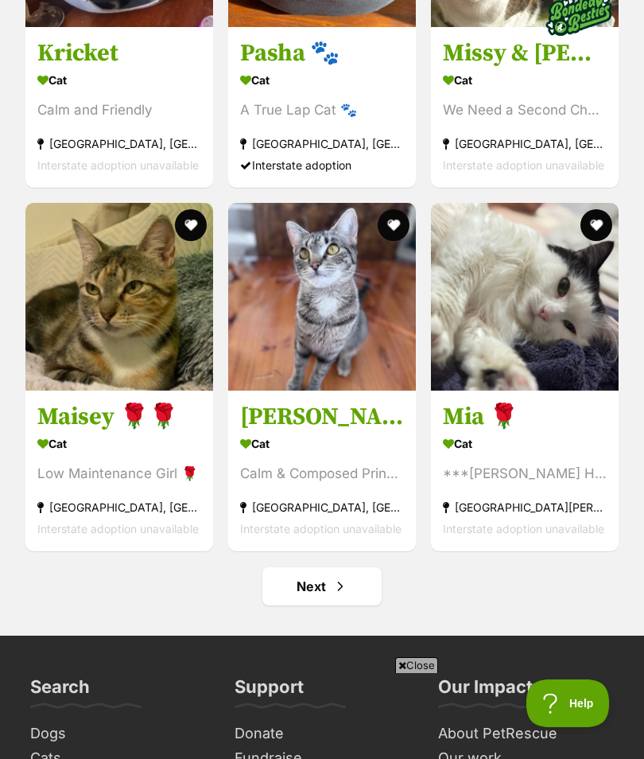
click at [546, 390] on img at bounding box center [525, 297] width 188 height 188
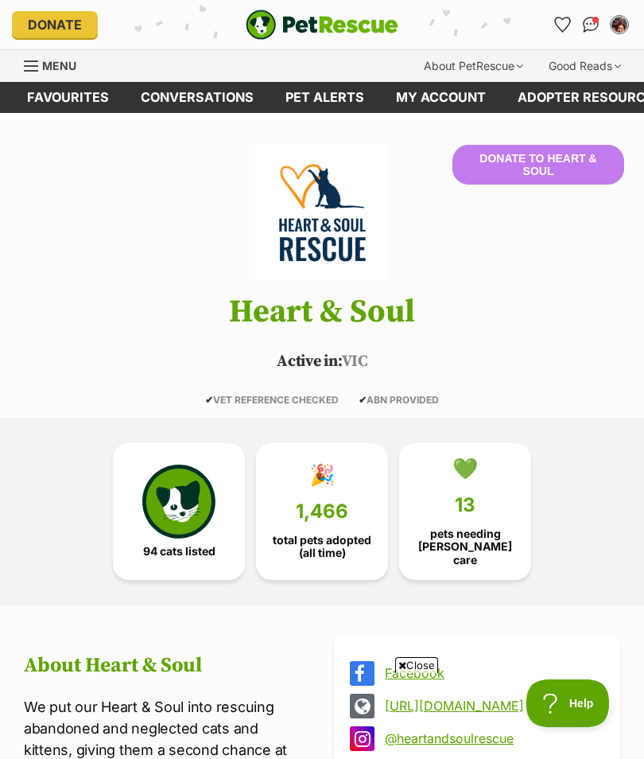
scroll to position [8662, 0]
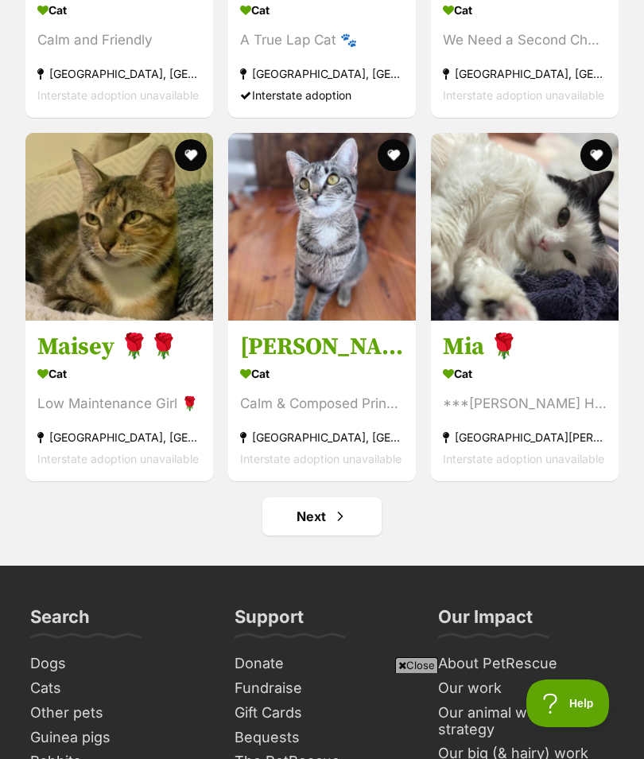
click at [336, 414] on div "Calm & Composed Princess" at bounding box center [322, 403] width 164 height 21
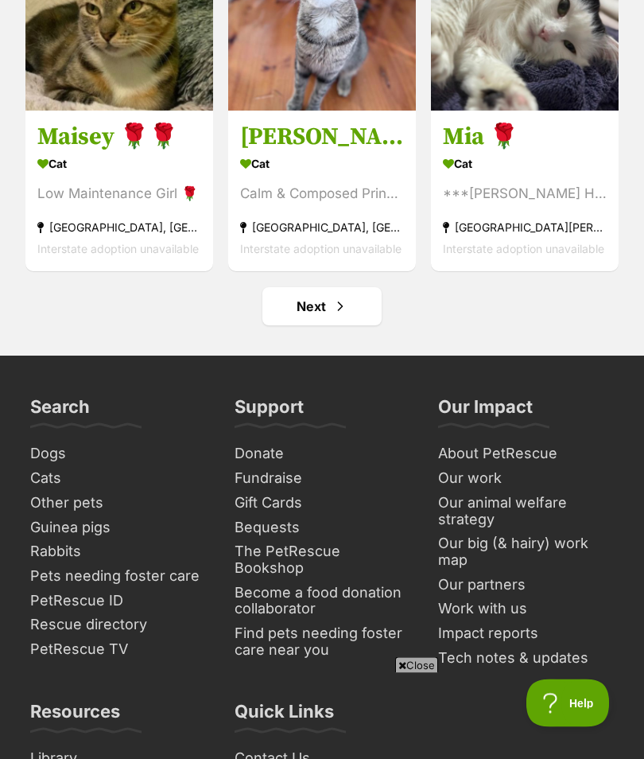
scroll to position [8873, 0]
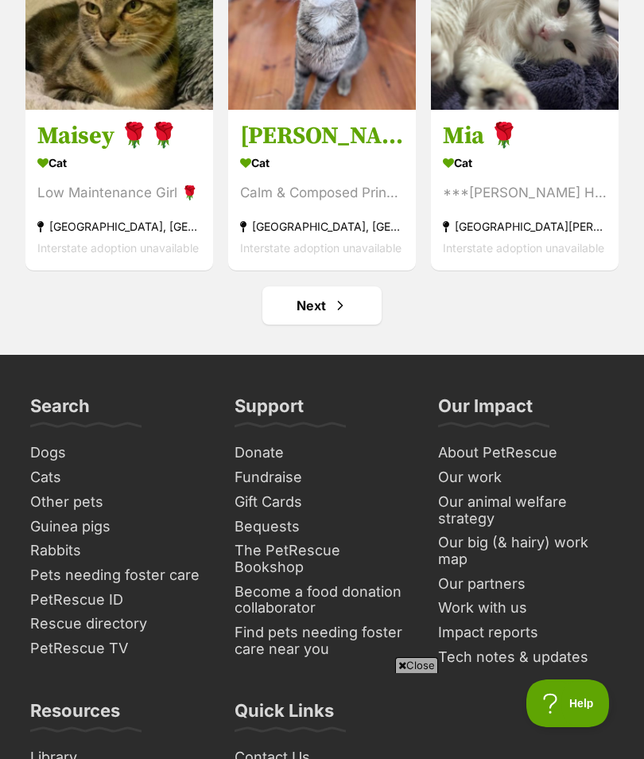
click at [324, 324] on link "Next" at bounding box center [321, 305] width 119 height 38
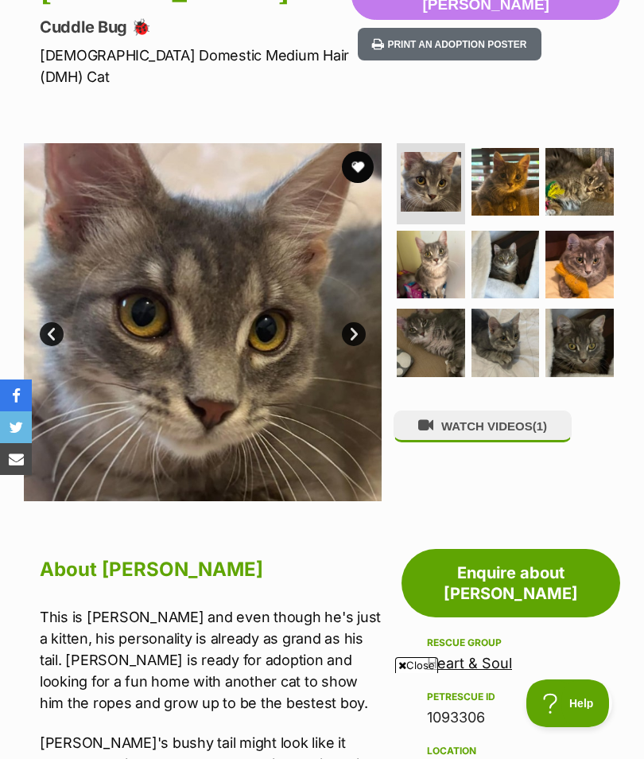
scroll to position [211, 0]
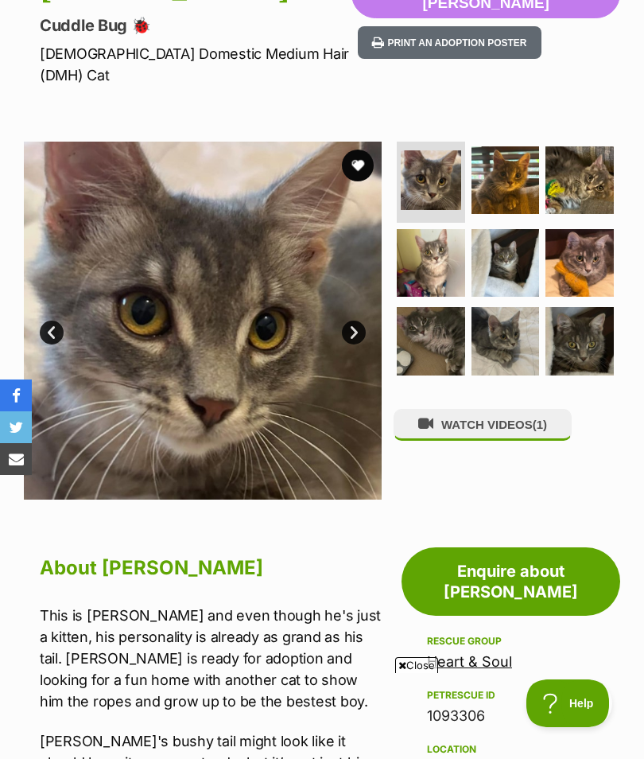
click at [359, 320] on link "Next" at bounding box center [354, 332] width 24 height 24
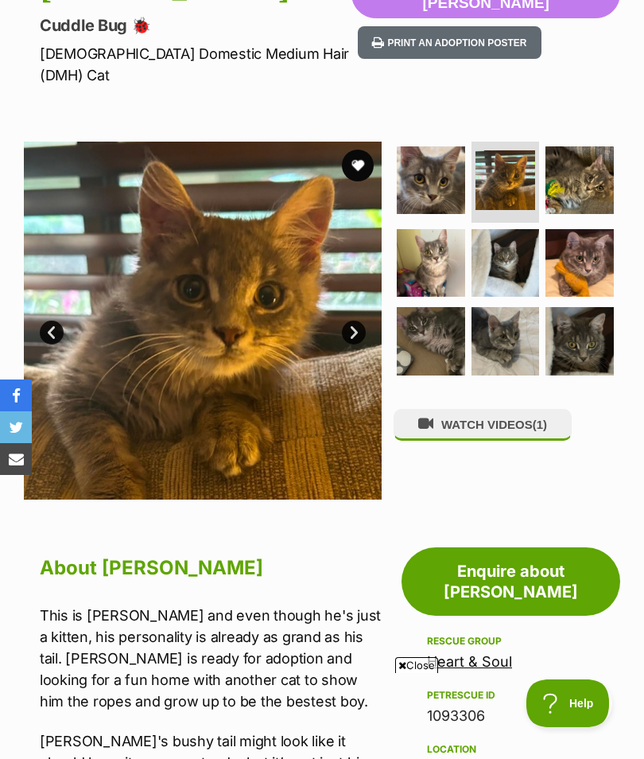
click at [357, 320] on link "Next" at bounding box center [354, 332] width 24 height 24
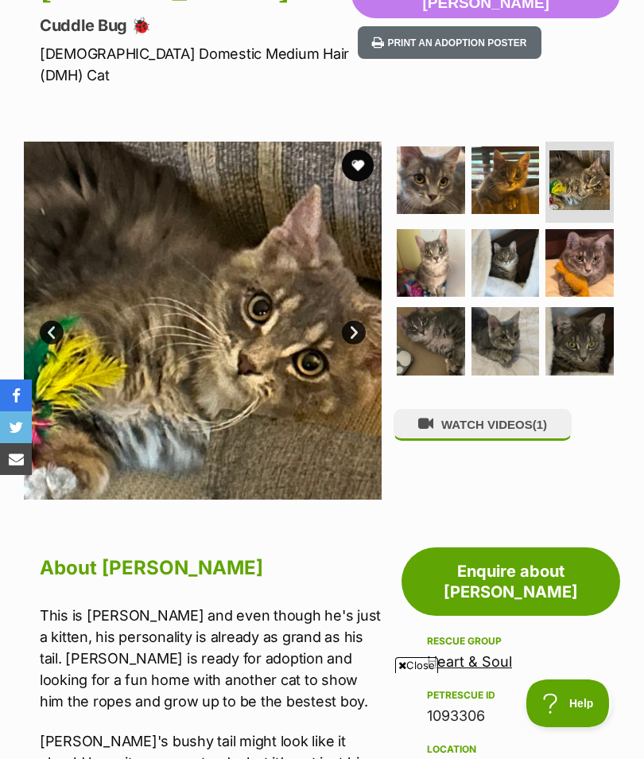
click at [352, 320] on link "Next" at bounding box center [354, 332] width 24 height 24
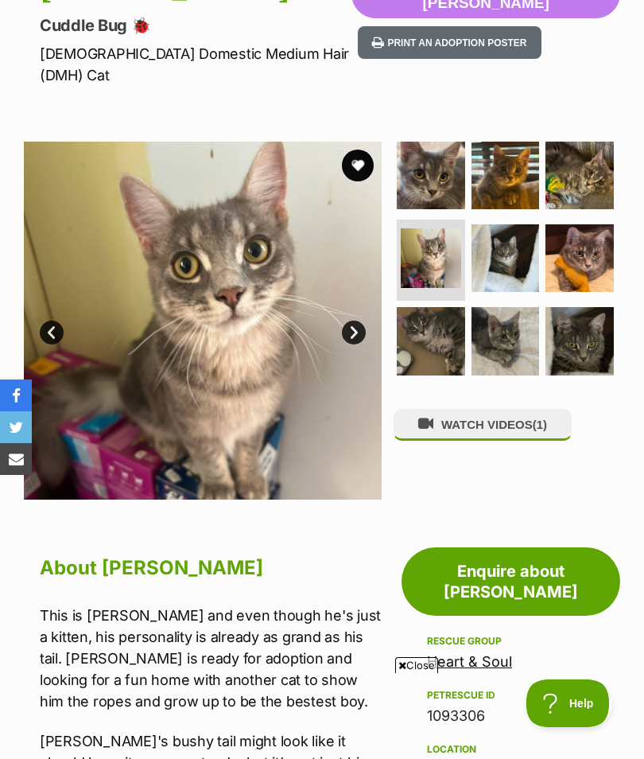
click at [359, 320] on link "Next" at bounding box center [354, 332] width 24 height 24
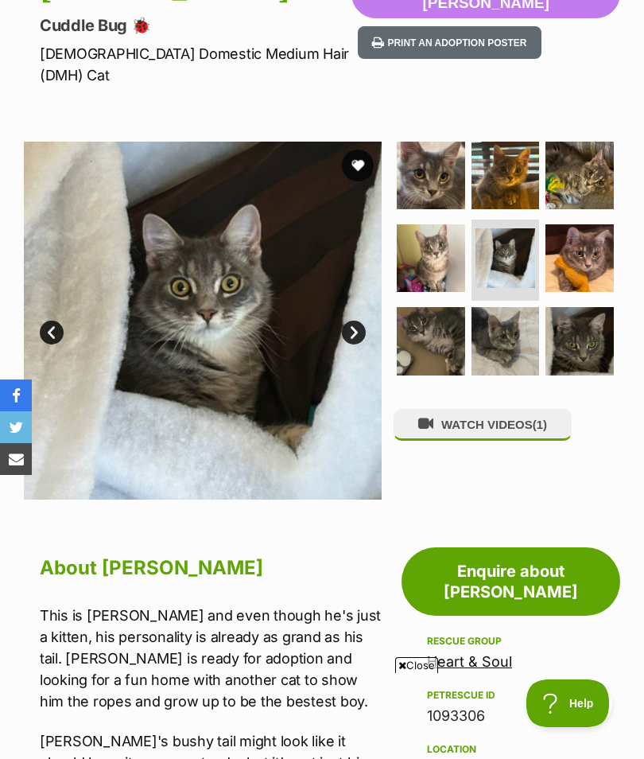
click at [355, 320] on link "Next" at bounding box center [354, 332] width 24 height 24
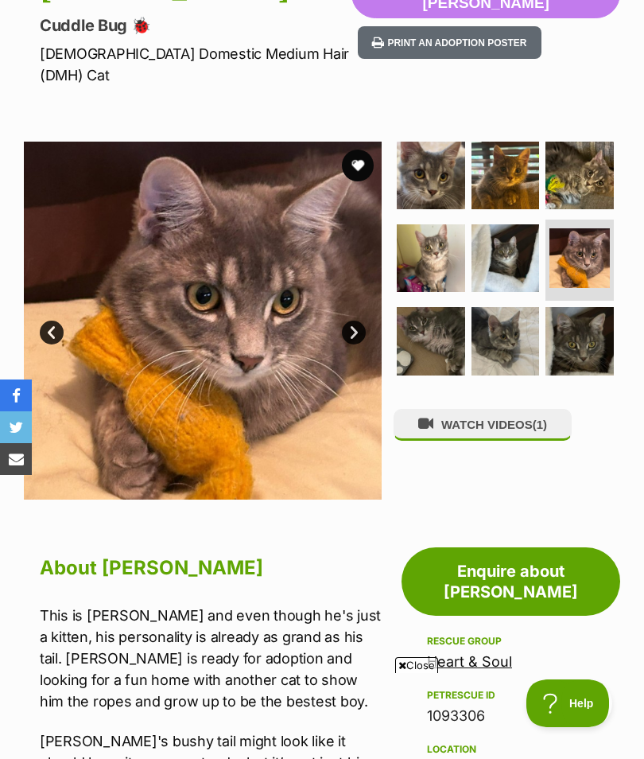
click at [361, 320] on link "Next" at bounding box center [354, 332] width 24 height 24
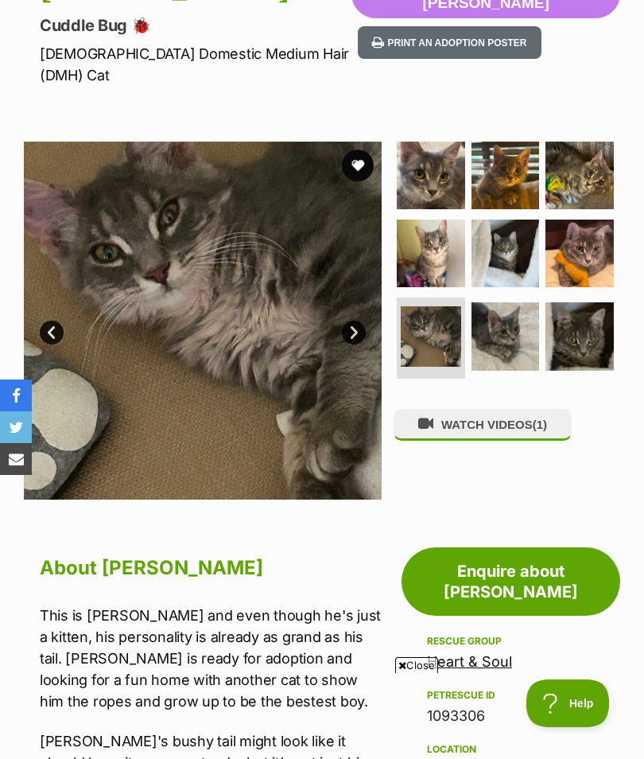
click at [356, 320] on link "Next" at bounding box center [354, 332] width 24 height 24
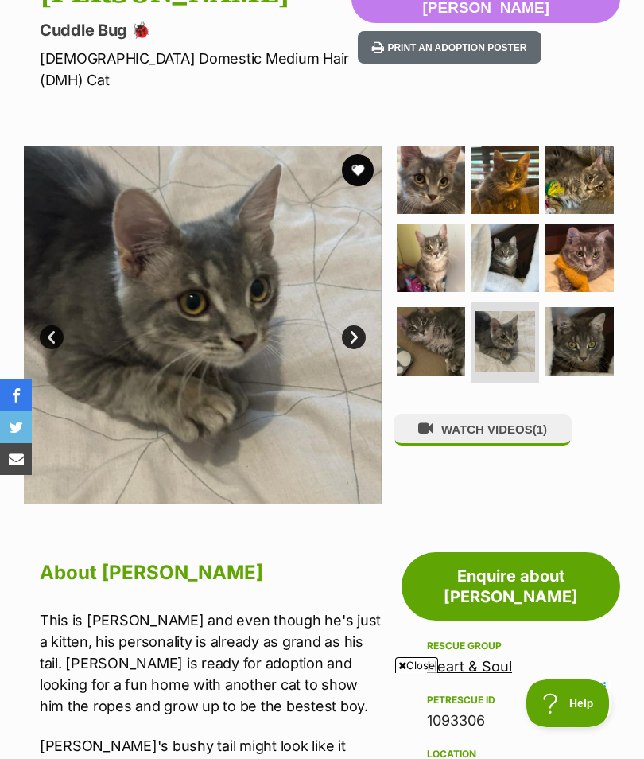
scroll to position [205, 0]
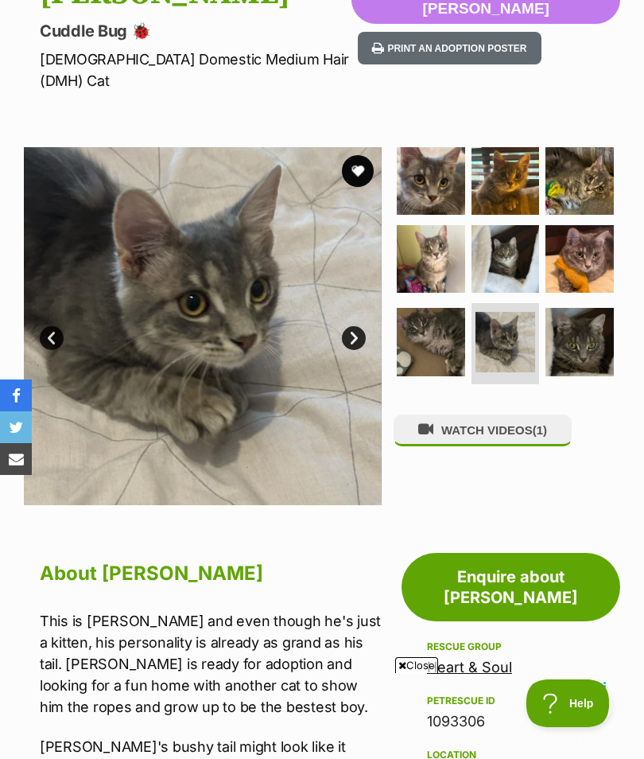
click at [355, 326] on link "Next" at bounding box center [354, 338] width 24 height 24
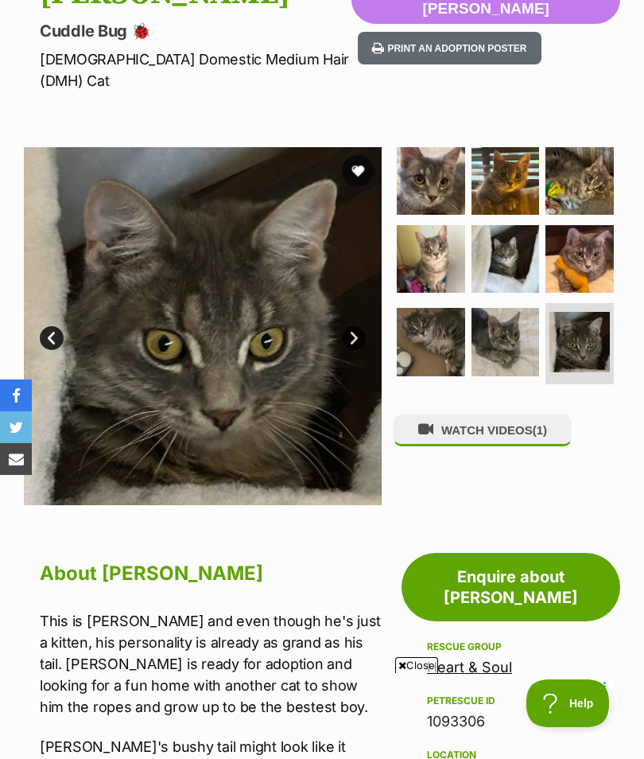
click at [352, 326] on link "Next" at bounding box center [354, 338] width 24 height 24
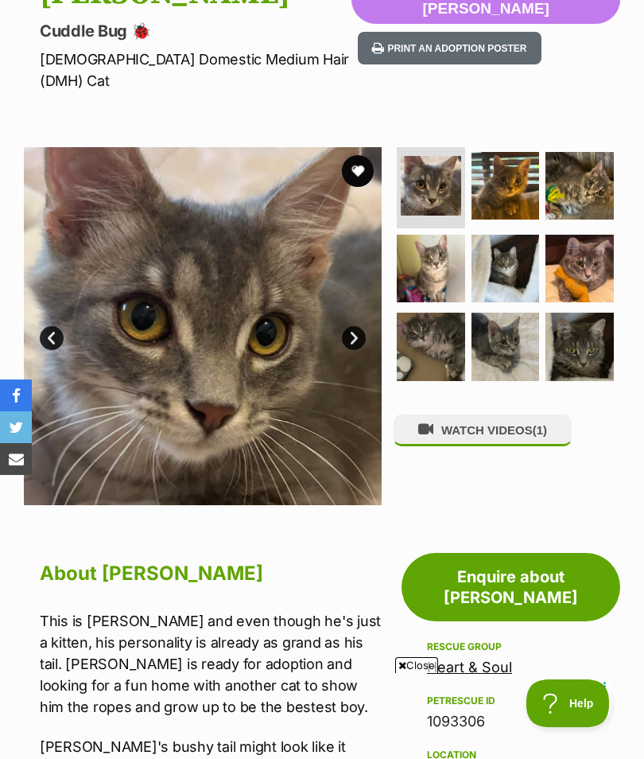
click at [524, 414] on button "WATCH VIDEOS (1)" at bounding box center [483, 429] width 178 height 31
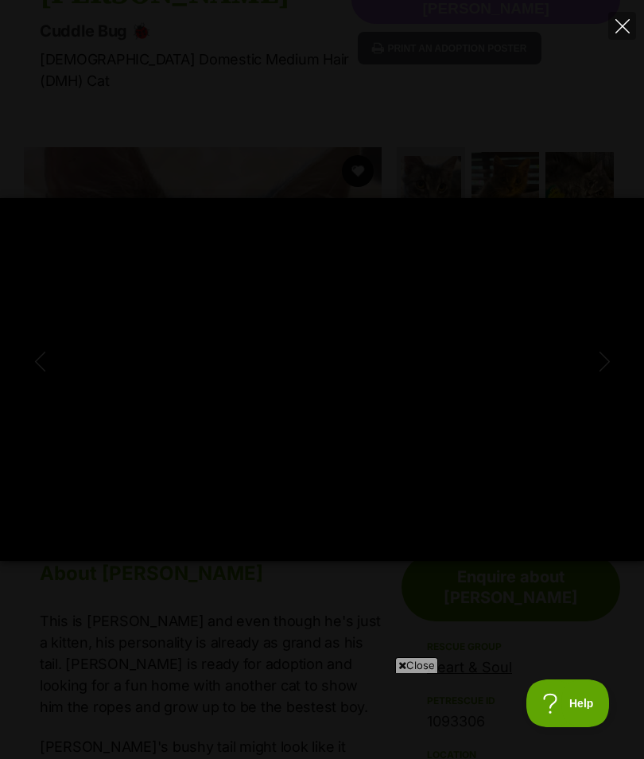
scroll to position [0, 0]
type input "100"
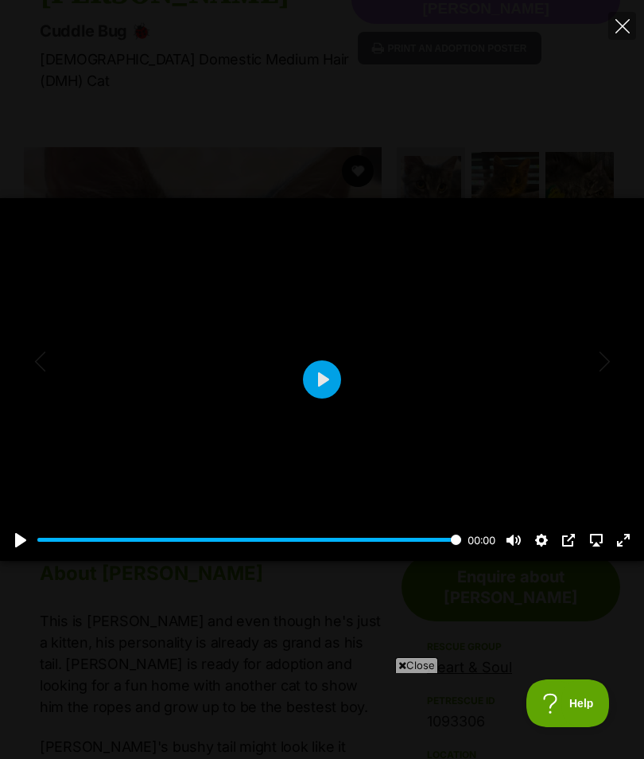
click at [621, 31] on icon "Close" at bounding box center [623, 26] width 14 height 14
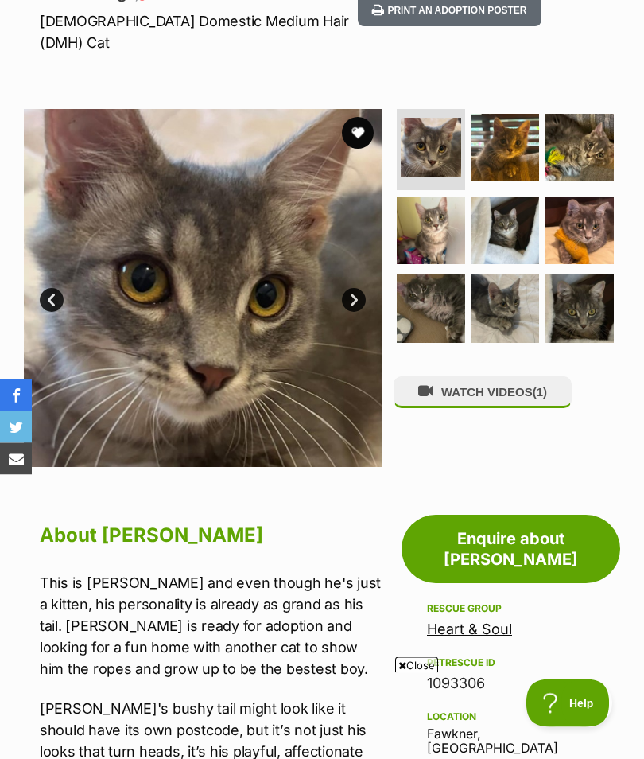
scroll to position [243, 0]
click at [433, 284] on img at bounding box center [431, 308] width 68 height 68
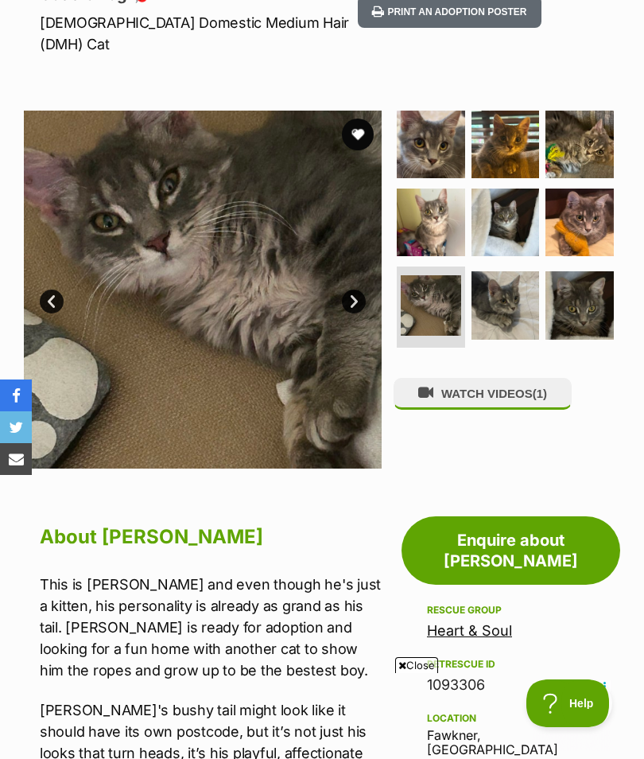
scroll to position [241, 0]
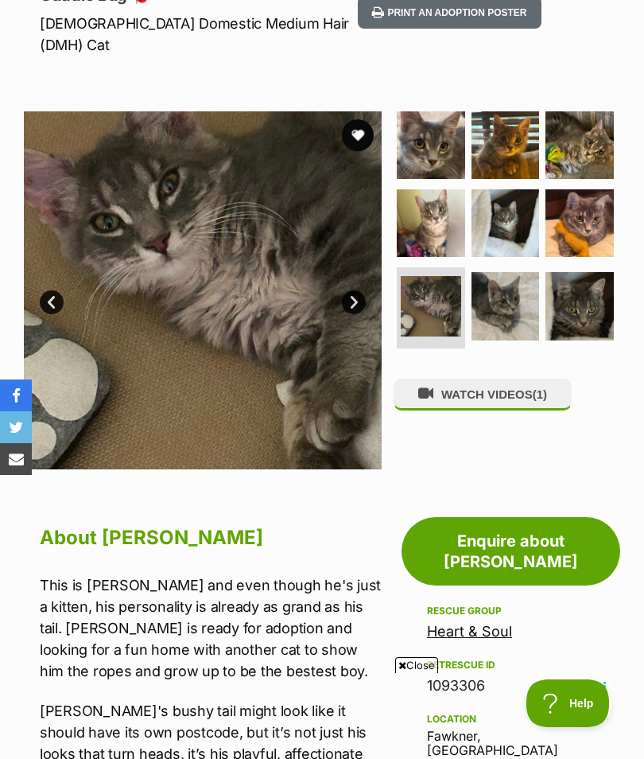
click at [433, 208] on img at bounding box center [431, 223] width 68 height 68
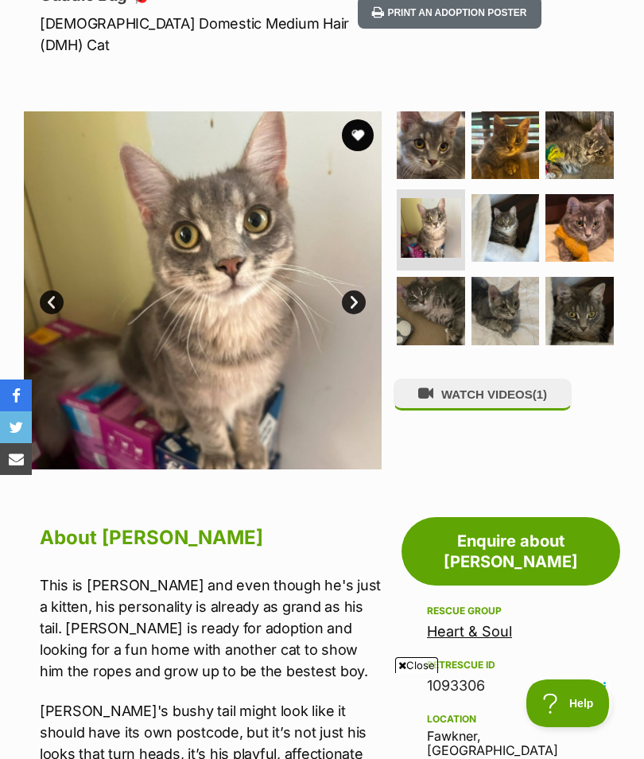
click at [593, 123] on img at bounding box center [580, 145] width 68 height 68
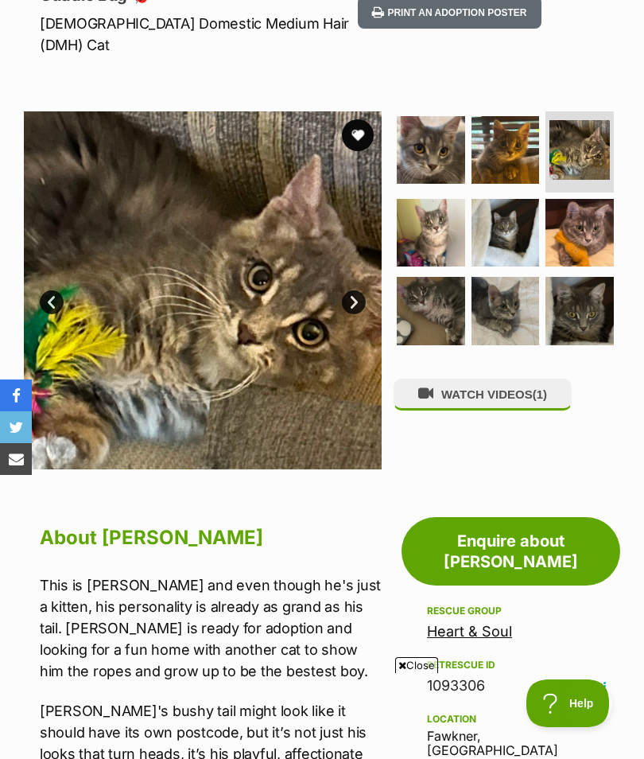
click at [592, 208] on img at bounding box center [580, 233] width 68 height 68
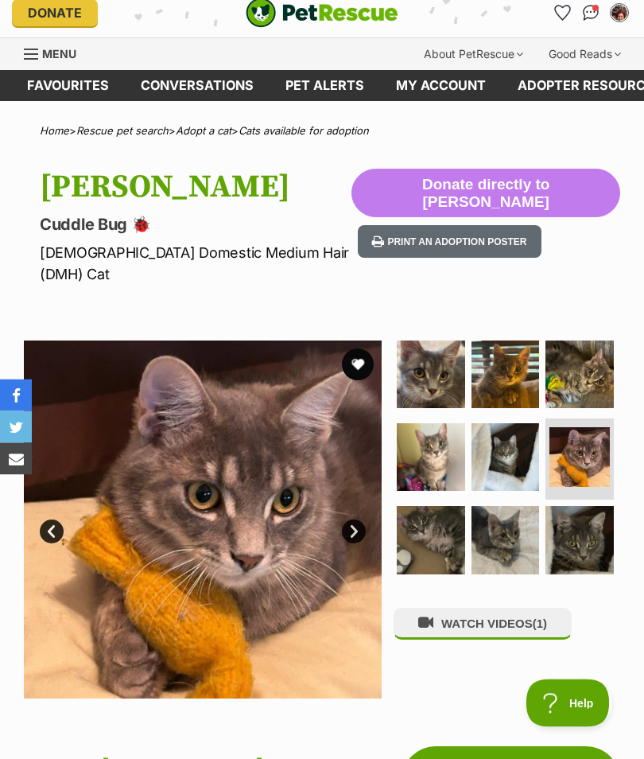
scroll to position [0, 0]
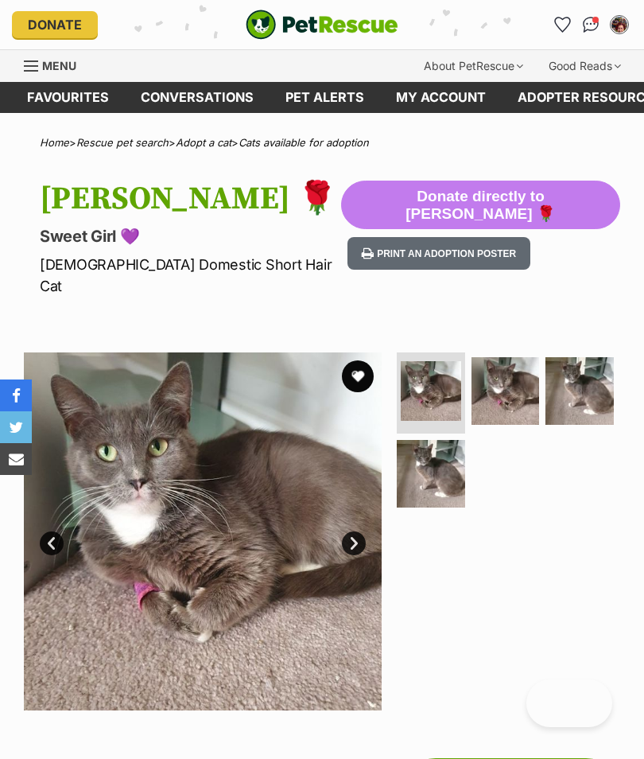
click at [515, 361] on img at bounding box center [506, 391] width 68 height 68
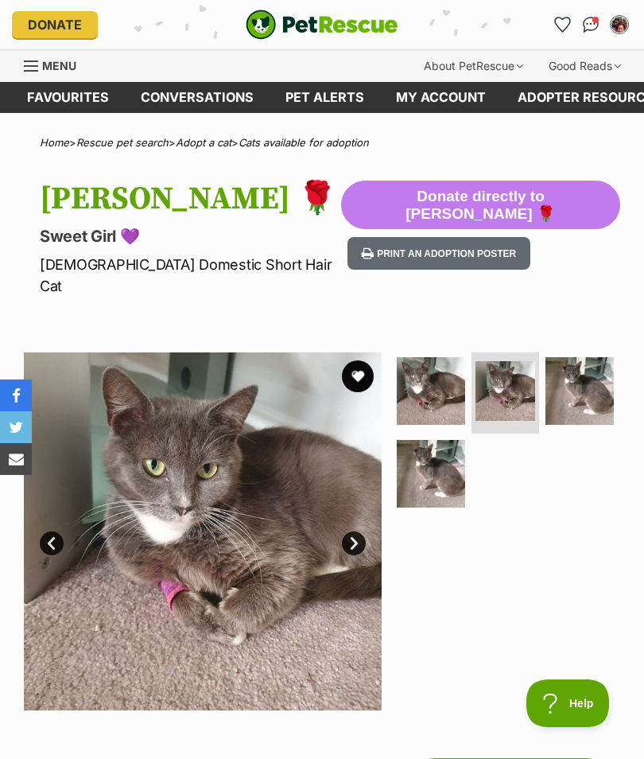
click at [354, 531] on link "Next" at bounding box center [354, 543] width 24 height 24
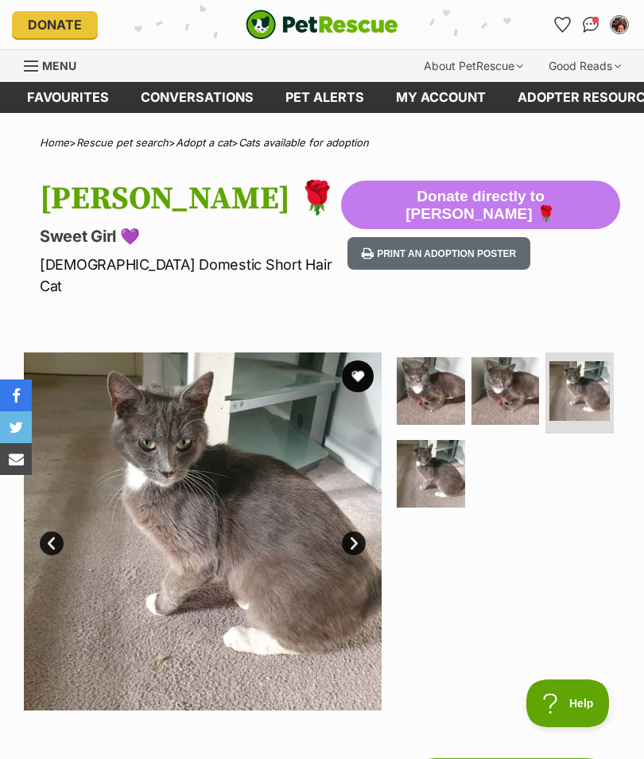
click at [352, 531] on link "Next" at bounding box center [354, 543] width 24 height 24
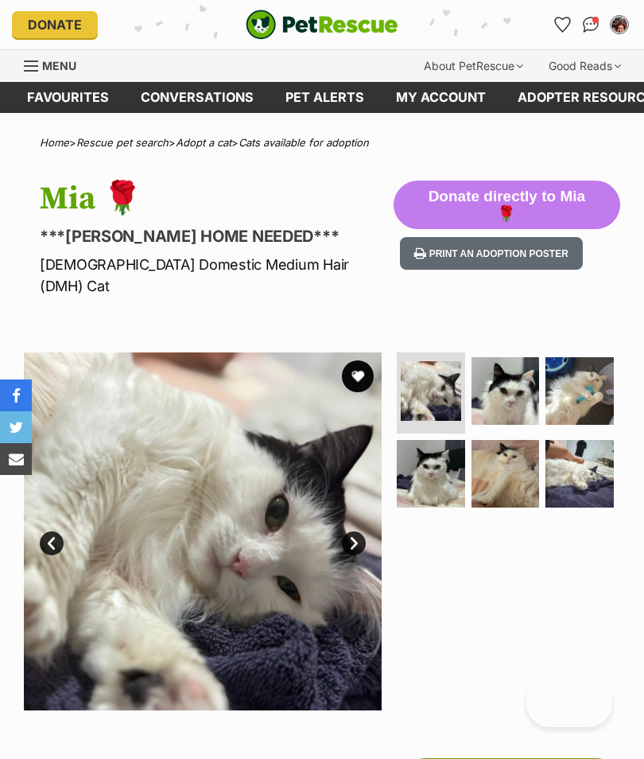
click at [445, 369] on img at bounding box center [431, 391] width 60 height 60
click at [503, 385] on img at bounding box center [506, 391] width 68 height 68
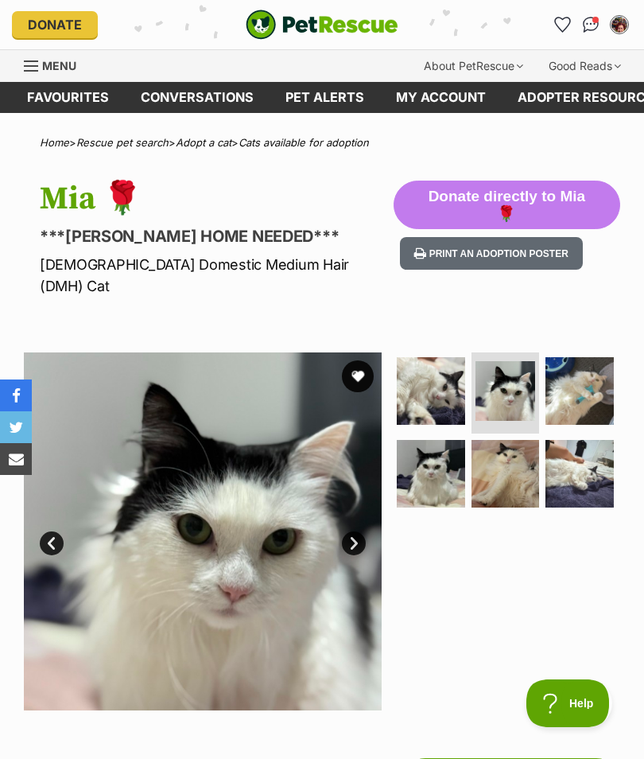
click at [577, 376] on img at bounding box center [580, 391] width 68 height 68
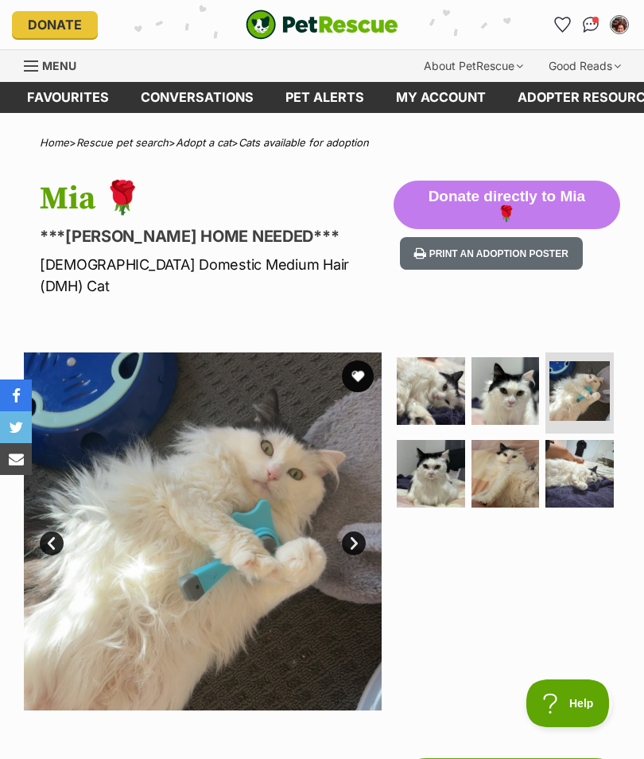
click at [441, 456] on img at bounding box center [431, 474] width 68 height 68
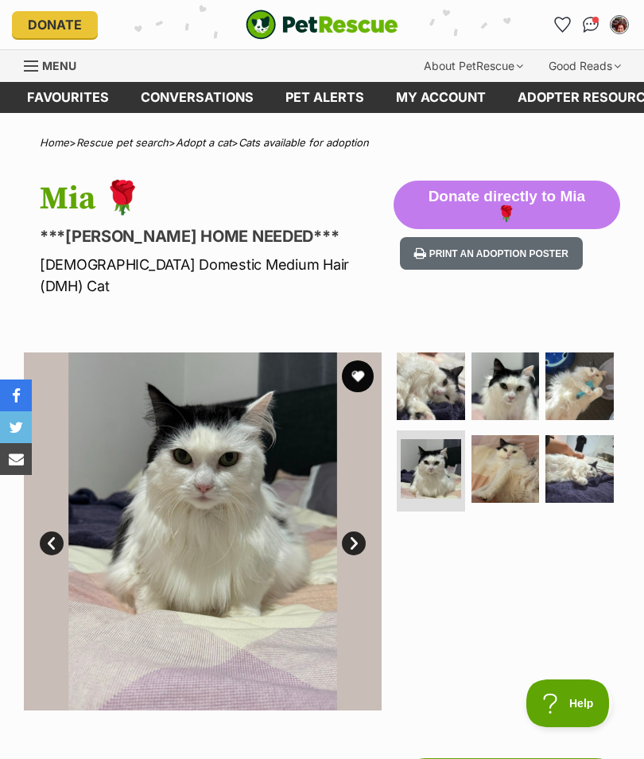
click at [504, 449] on img at bounding box center [506, 469] width 68 height 68
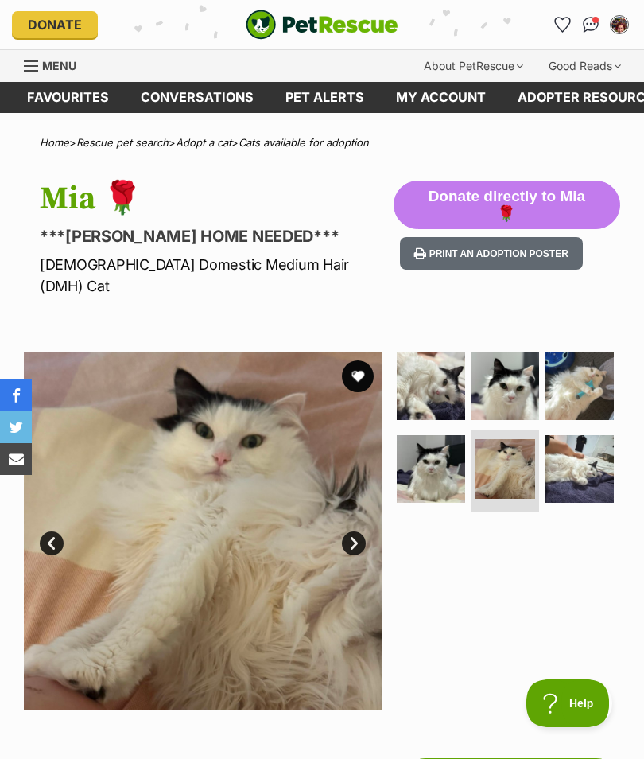
click at [584, 435] on img at bounding box center [580, 469] width 68 height 68
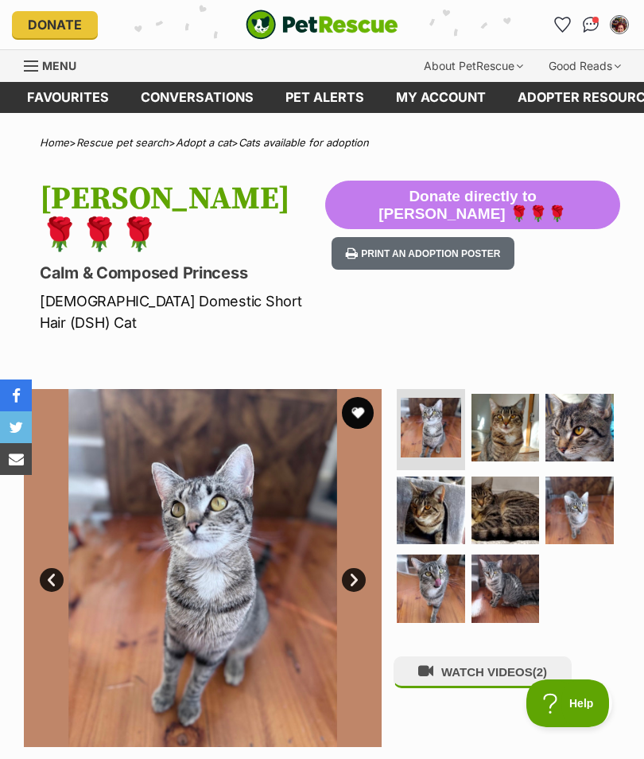
click at [357, 568] on link "Next" at bounding box center [354, 580] width 24 height 24
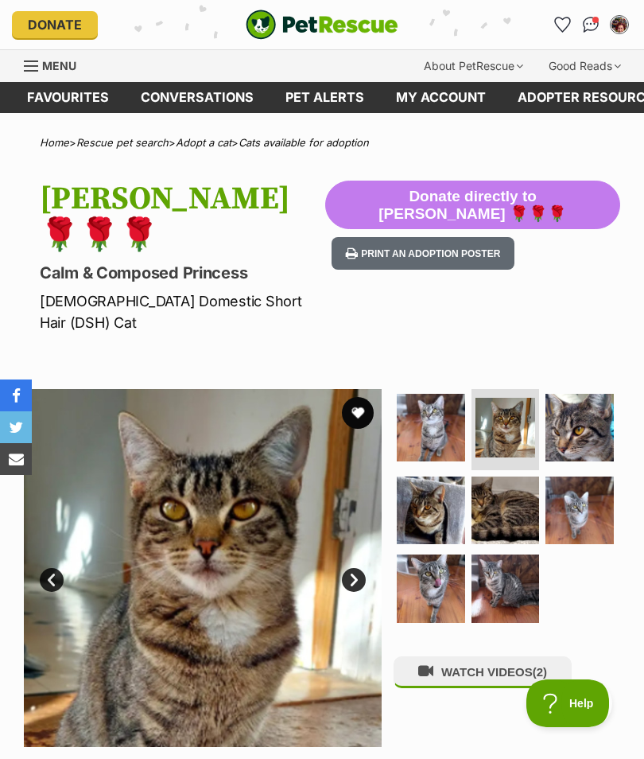
click at [361, 568] on link "Next" at bounding box center [354, 580] width 24 height 24
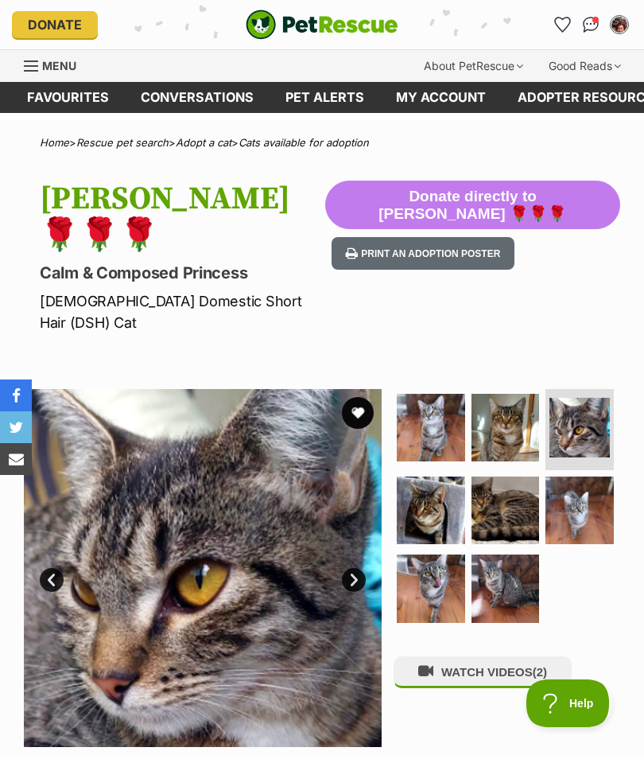
click at [351, 568] on link "Next" at bounding box center [354, 580] width 24 height 24
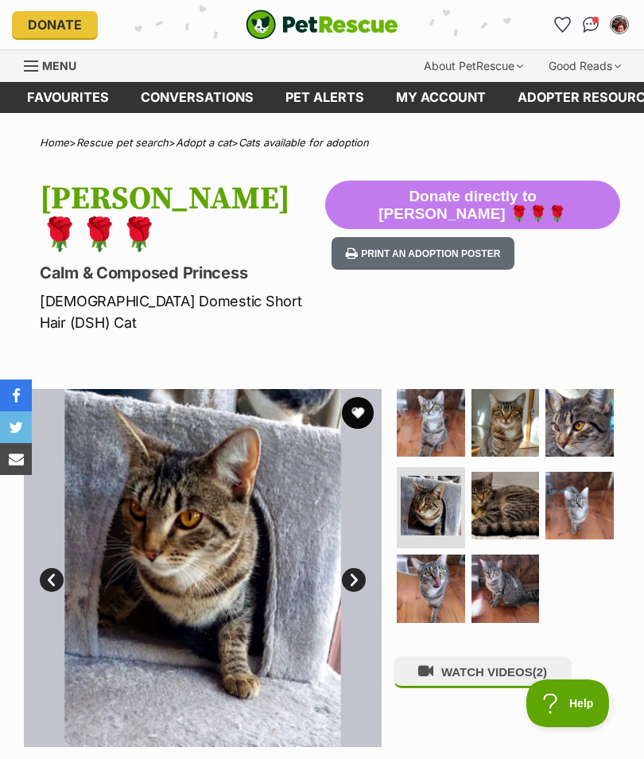
click at [359, 568] on link "Next" at bounding box center [354, 580] width 24 height 24
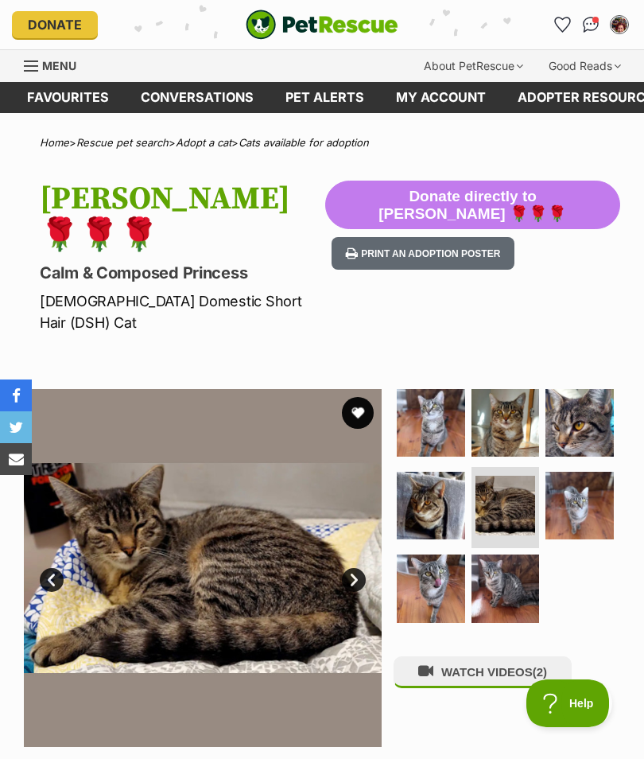
click at [359, 568] on link "Next" at bounding box center [354, 580] width 24 height 24
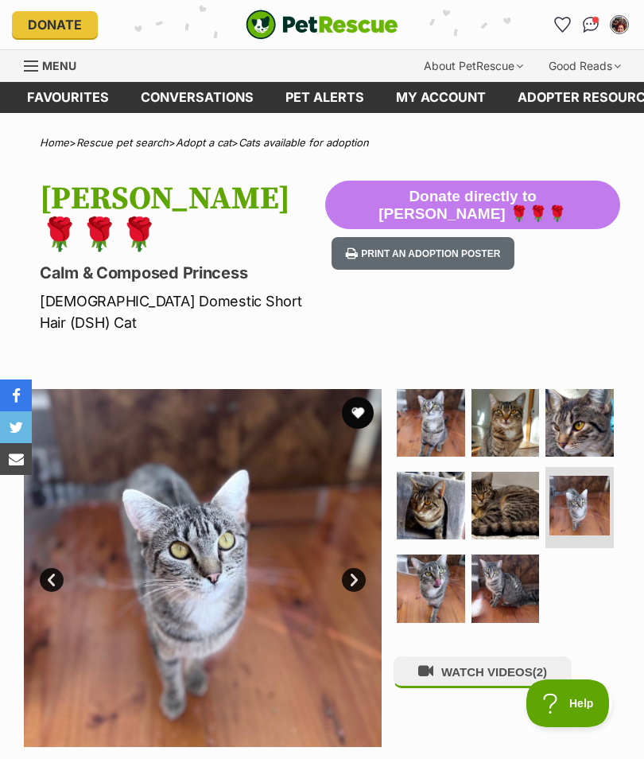
click at [359, 568] on link "Next" at bounding box center [354, 580] width 24 height 24
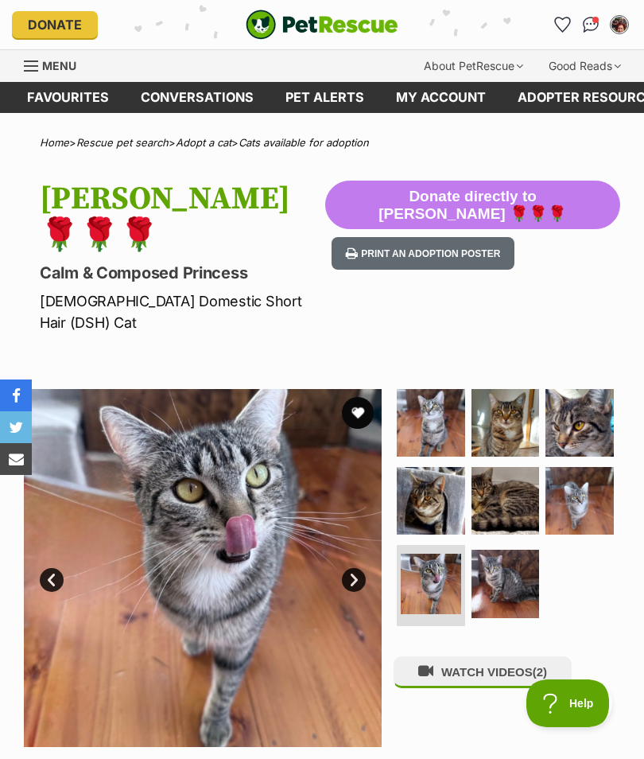
click at [350, 568] on link "Next" at bounding box center [354, 580] width 24 height 24
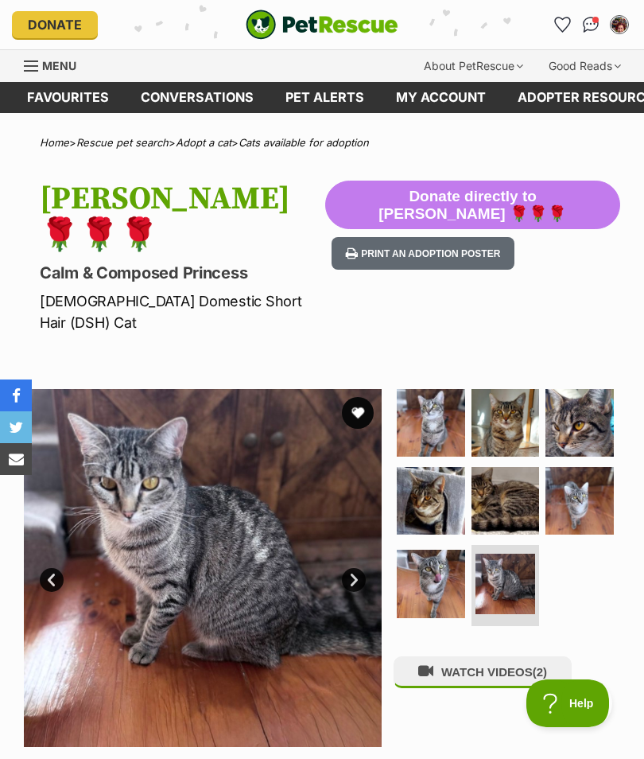
click at [359, 568] on link "Next" at bounding box center [354, 580] width 24 height 24
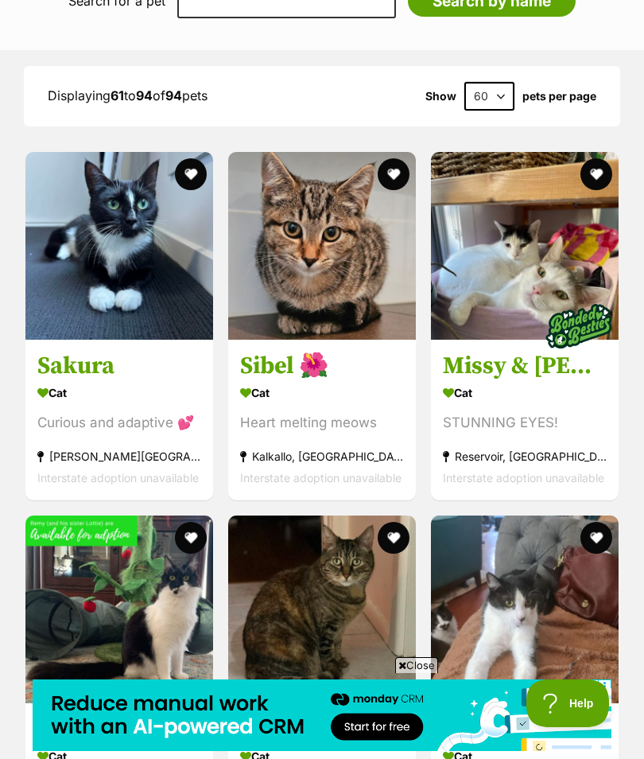
scroll to position [1731, 0]
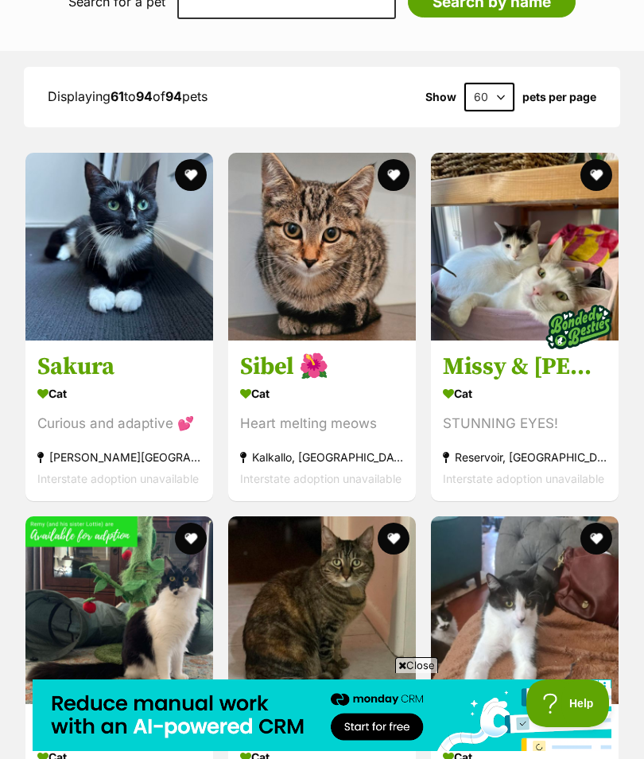
click at [152, 254] on img at bounding box center [119, 247] width 188 height 188
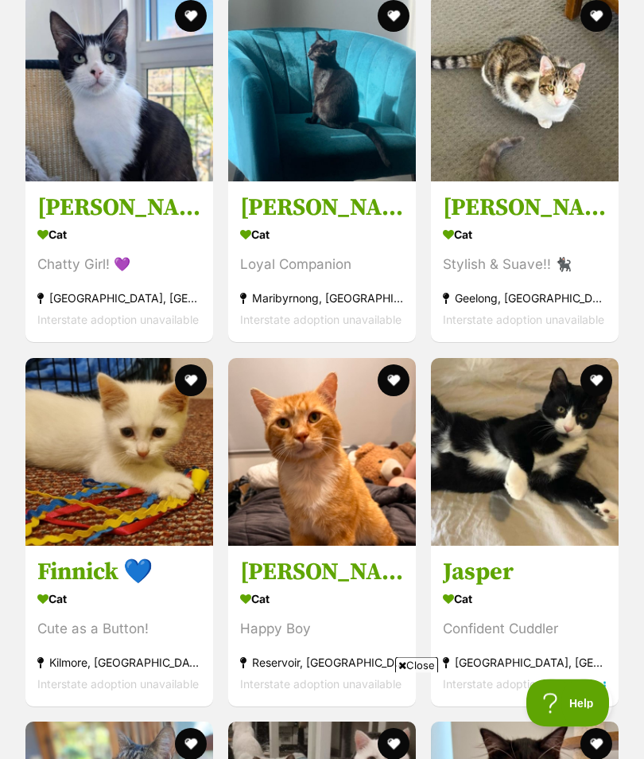
scroll to position [3345, 0]
click at [336, 507] on img at bounding box center [322, 452] width 188 height 188
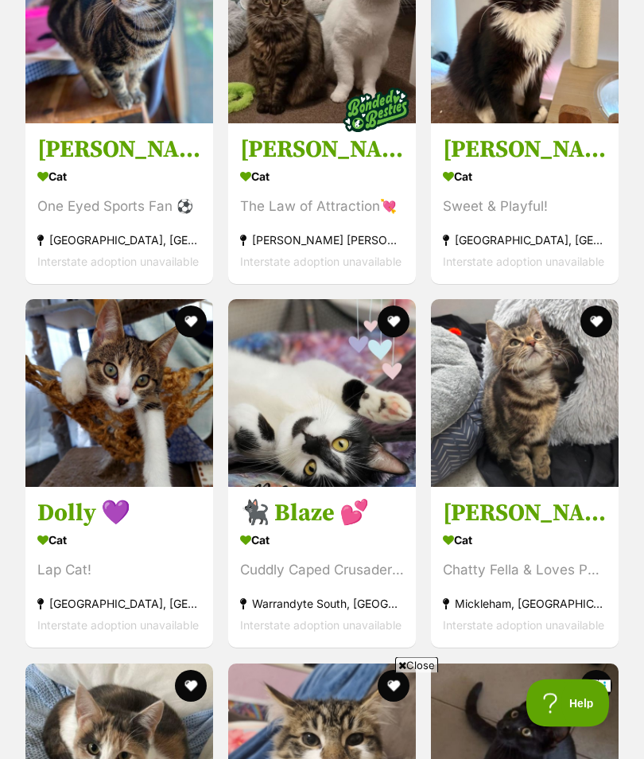
scroll to position [4132, 0]
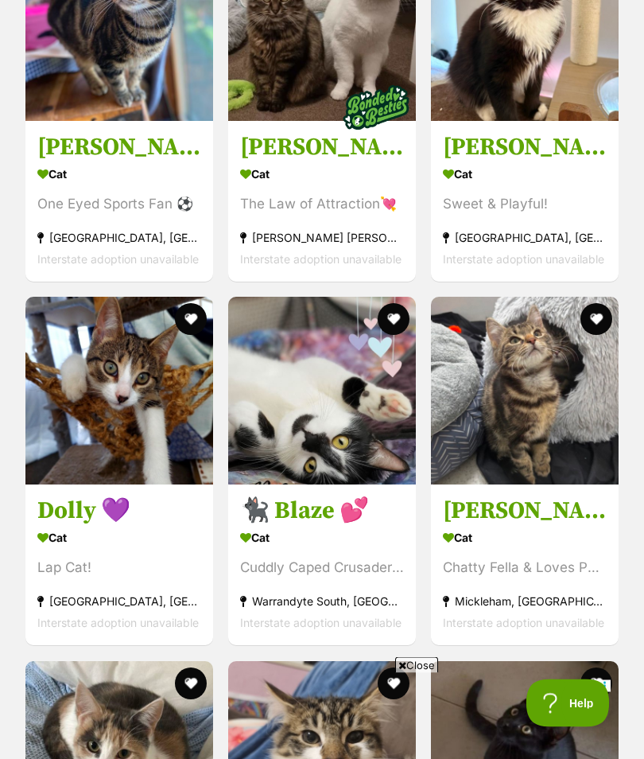
click at [130, 426] on img at bounding box center [119, 391] width 188 height 188
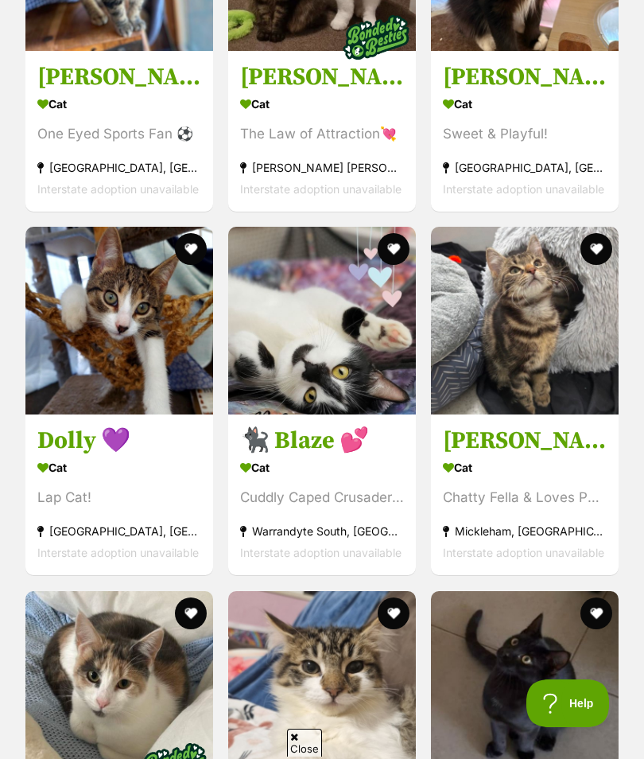
click at [533, 349] on img at bounding box center [525, 321] width 188 height 188
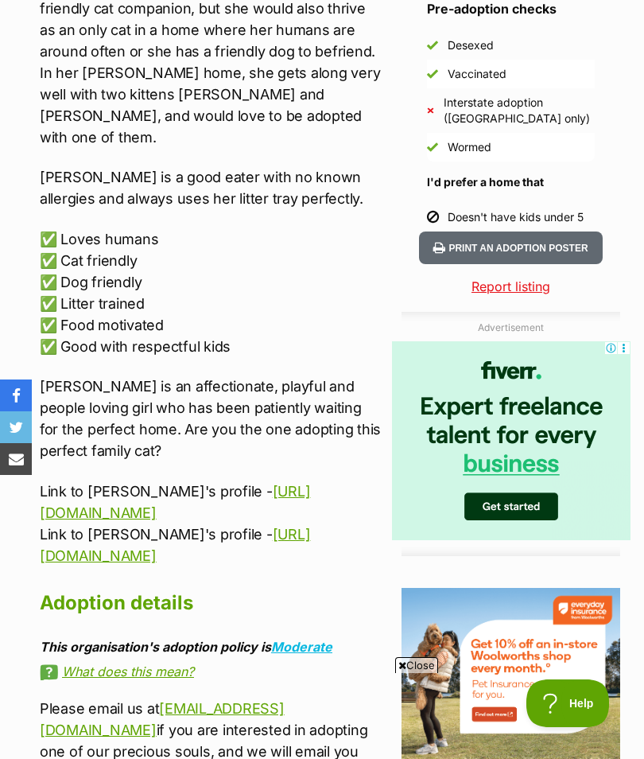
scroll to position [1452, 0]
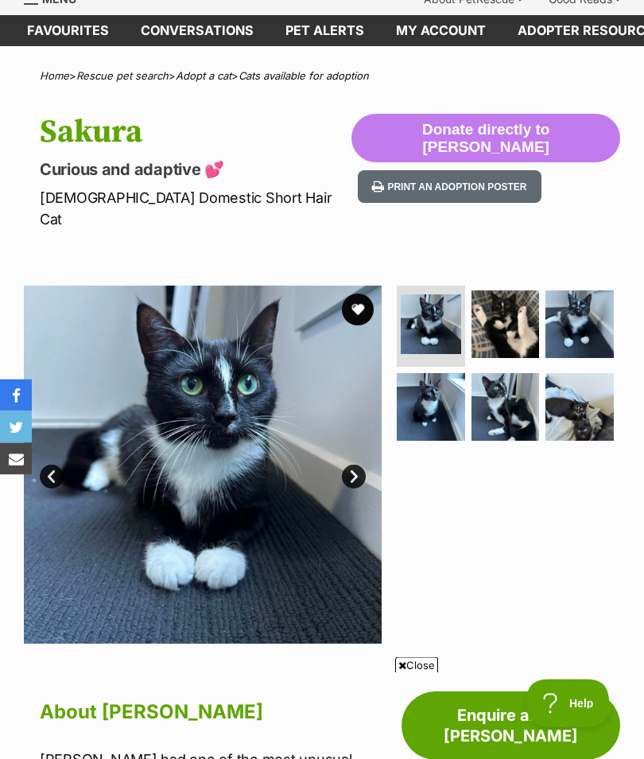
click at [357, 465] on link "Next" at bounding box center [354, 477] width 24 height 24
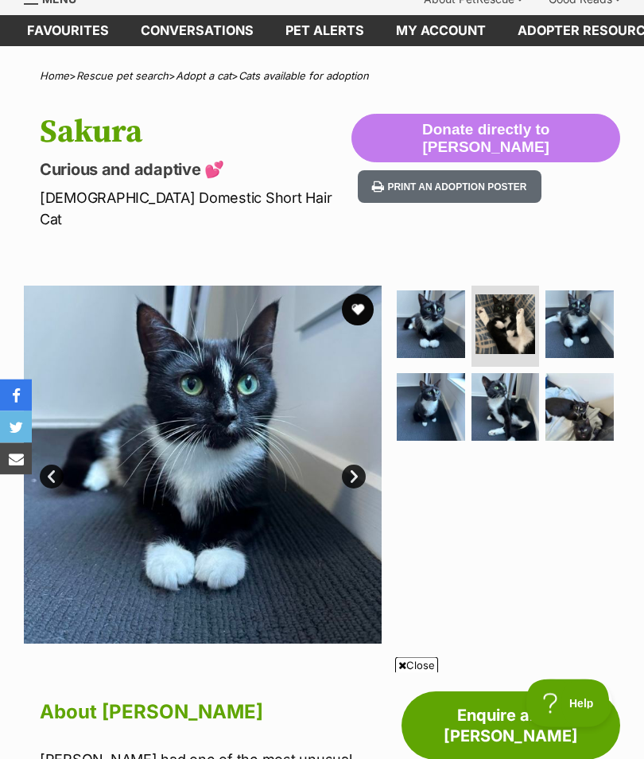
scroll to position [67, 0]
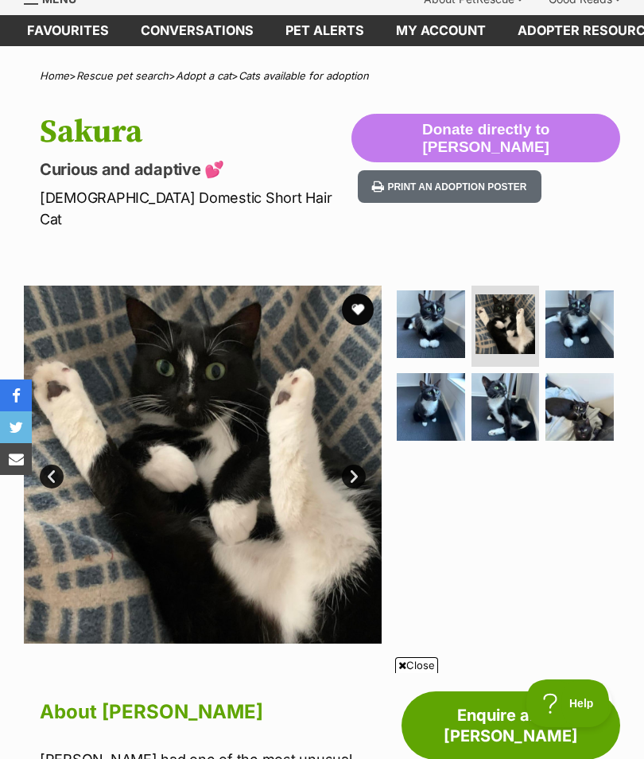
click at [351, 464] on link "Next" at bounding box center [354, 476] width 24 height 24
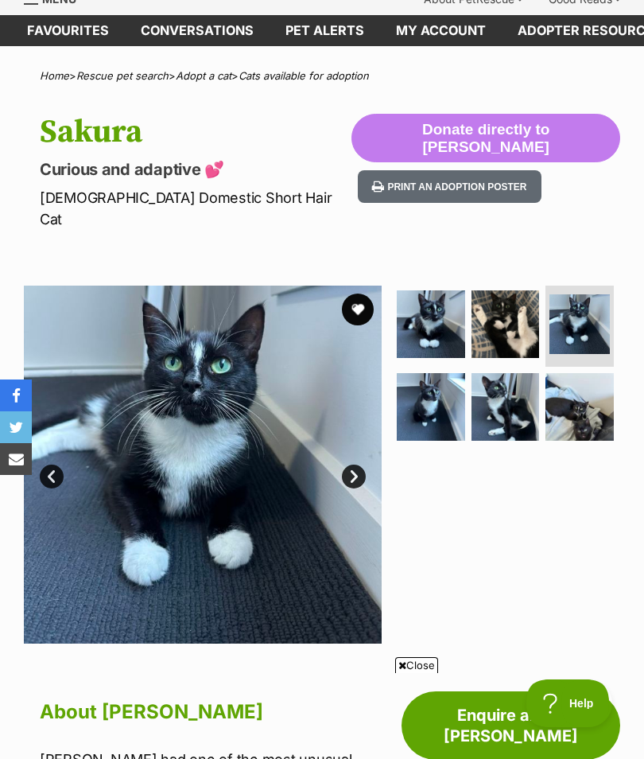
click at [357, 464] on link "Next" at bounding box center [354, 476] width 24 height 24
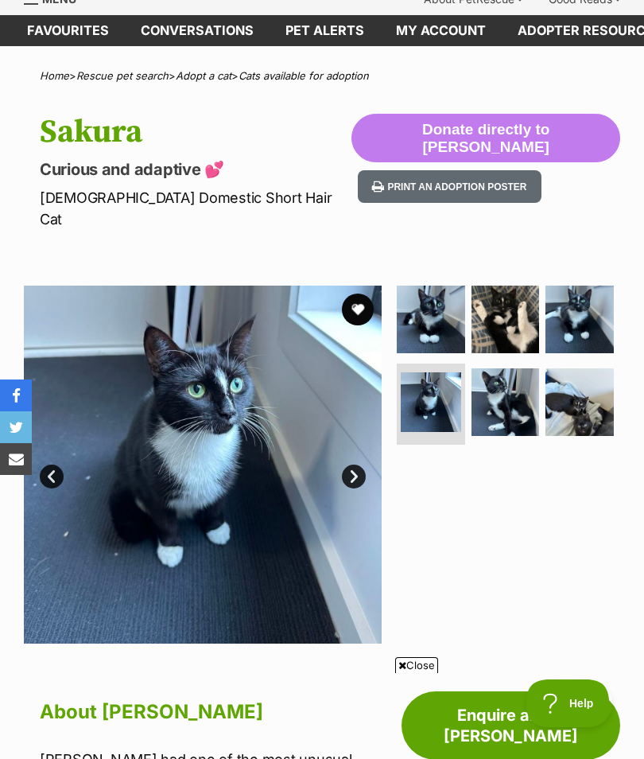
click at [353, 464] on link "Next" at bounding box center [354, 476] width 24 height 24
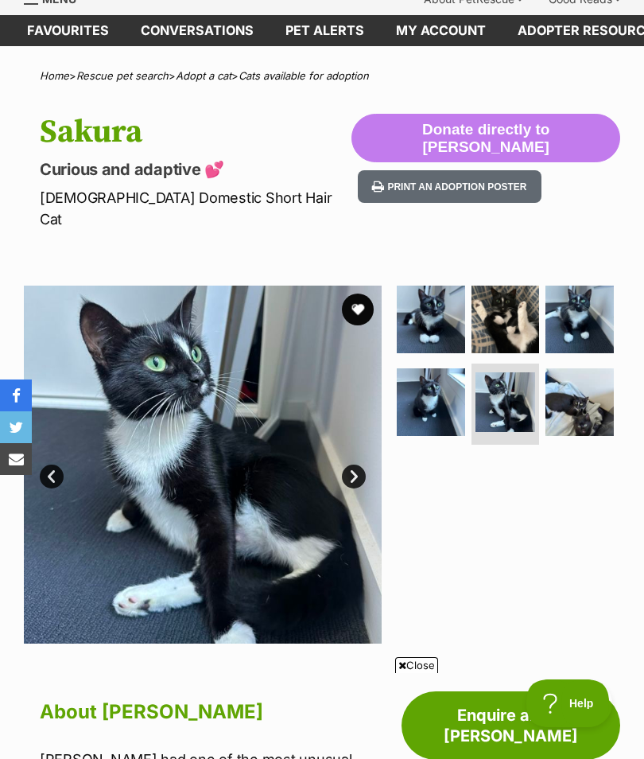
click at [355, 464] on link "Next" at bounding box center [354, 476] width 24 height 24
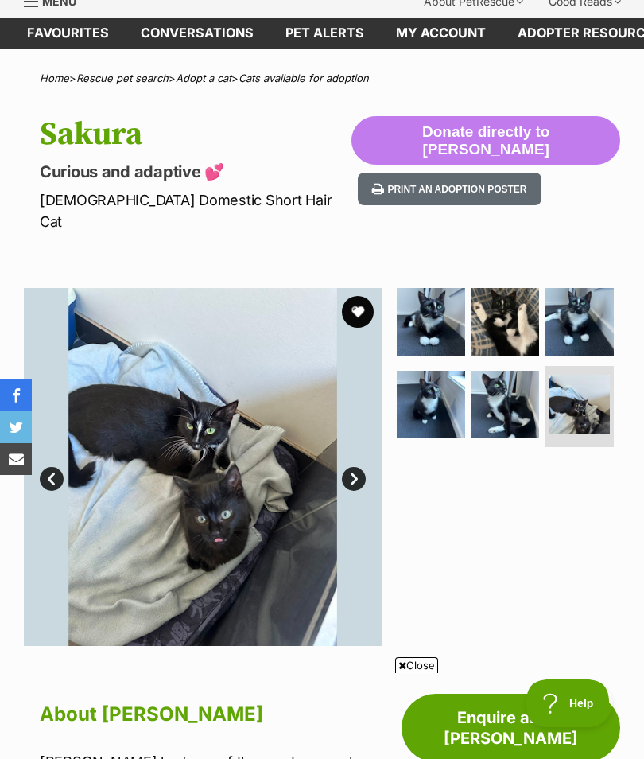
scroll to position [0, 0]
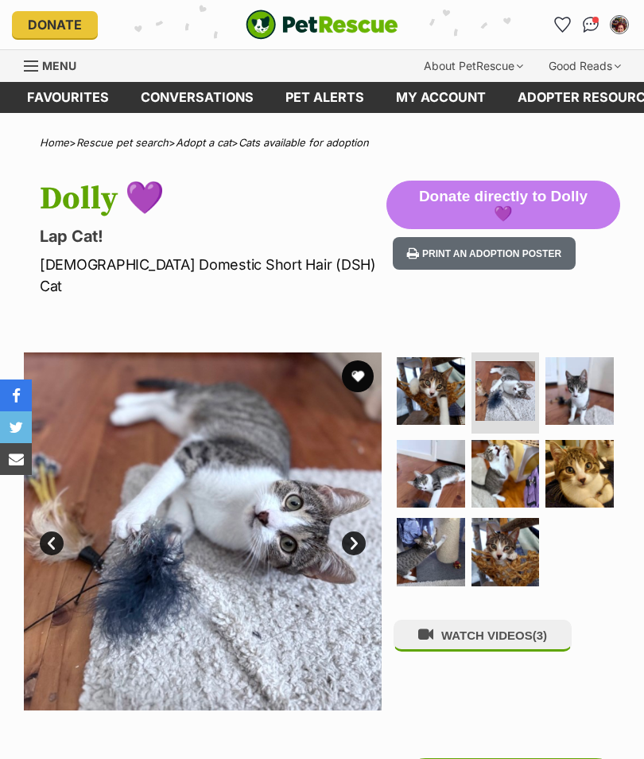
click at [358, 531] on link "Next" at bounding box center [354, 543] width 24 height 24
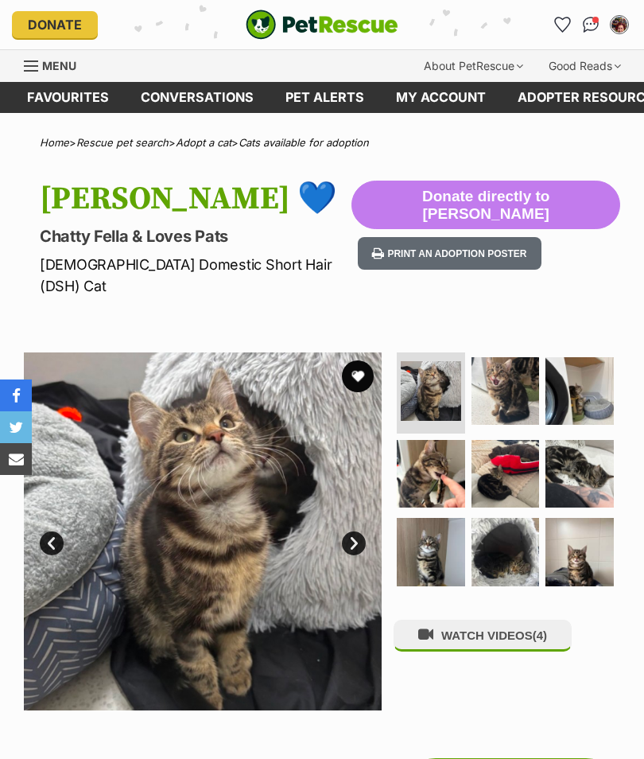
click at [355, 531] on link "Next" at bounding box center [354, 543] width 24 height 24
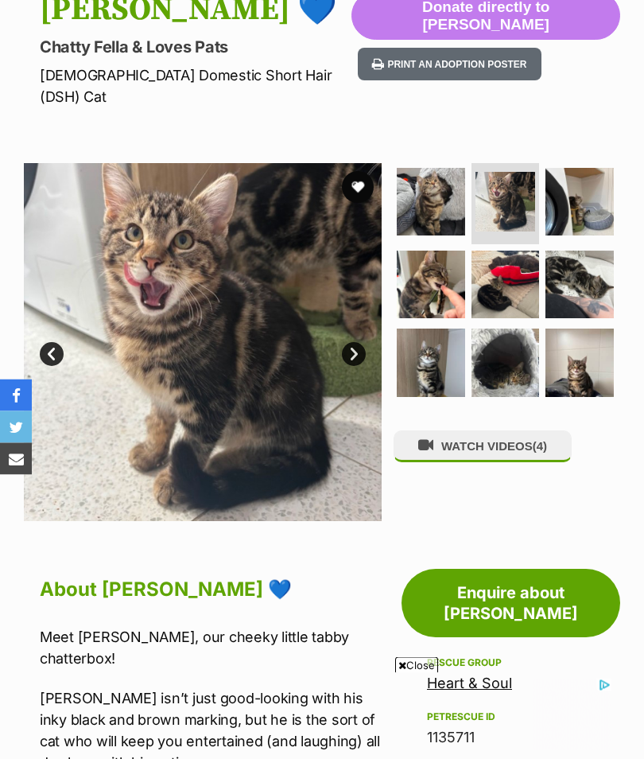
scroll to position [146, 0]
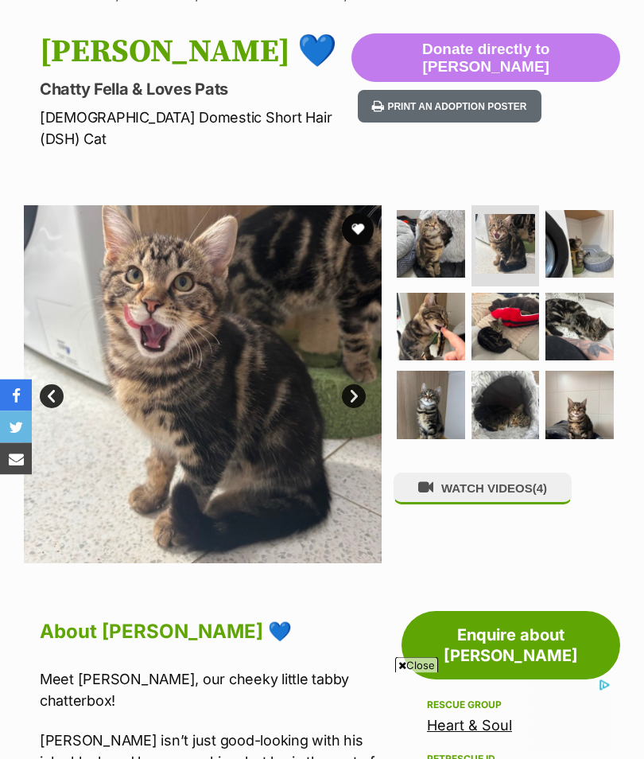
click at [352, 385] on link "Next" at bounding box center [354, 397] width 24 height 24
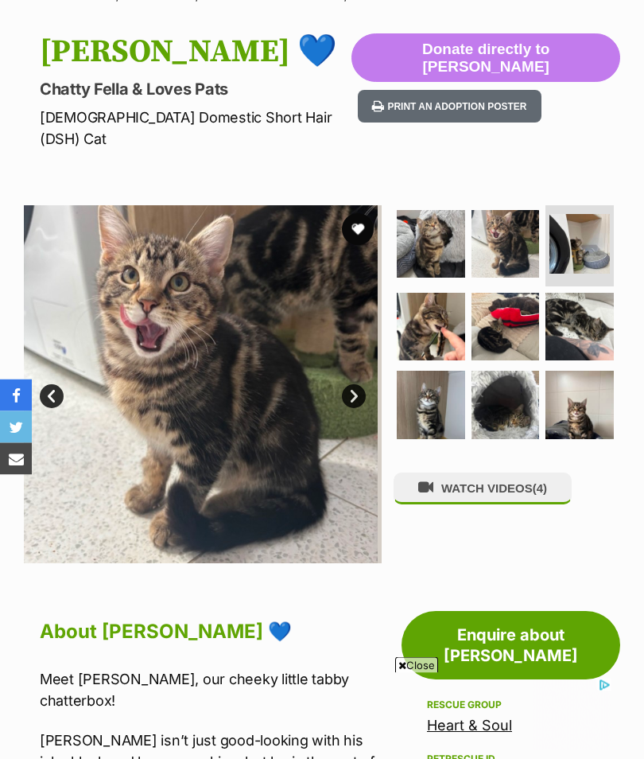
scroll to position [147, 0]
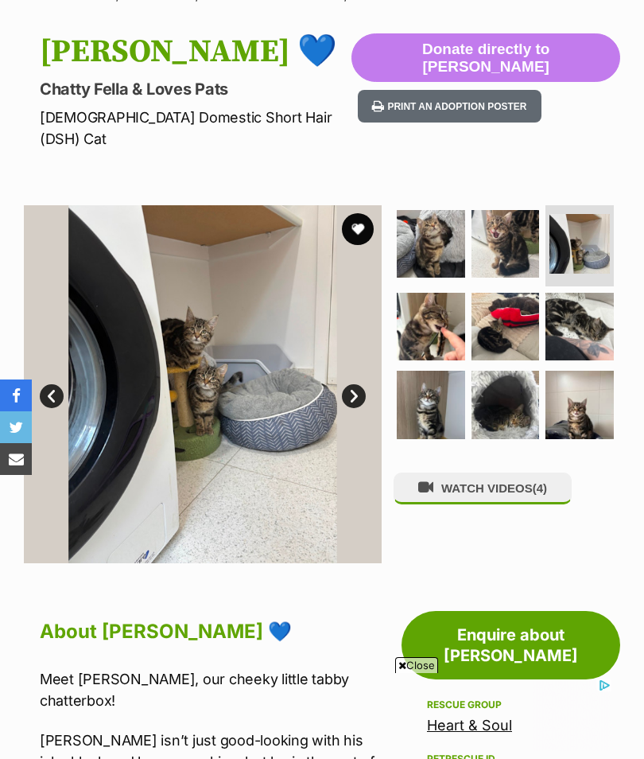
click at [353, 384] on link "Next" at bounding box center [354, 396] width 24 height 24
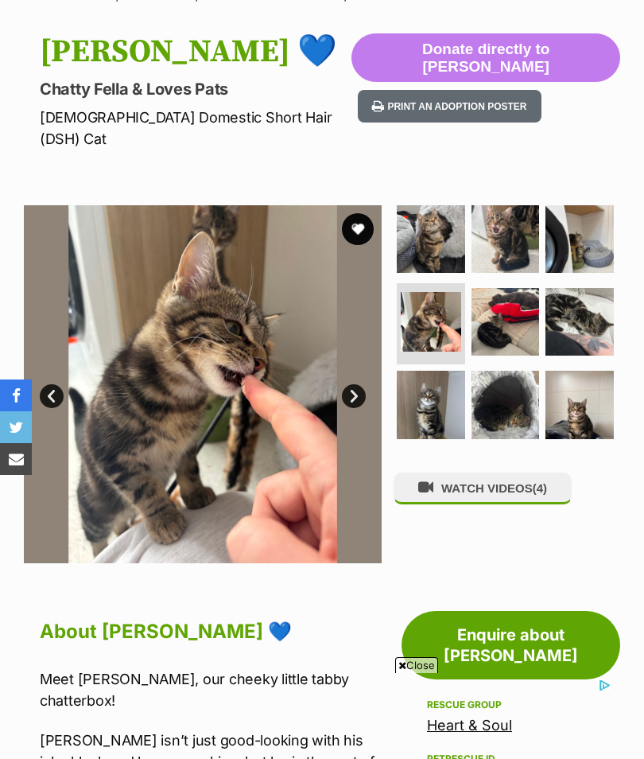
click at [361, 384] on link "Next" at bounding box center [354, 396] width 24 height 24
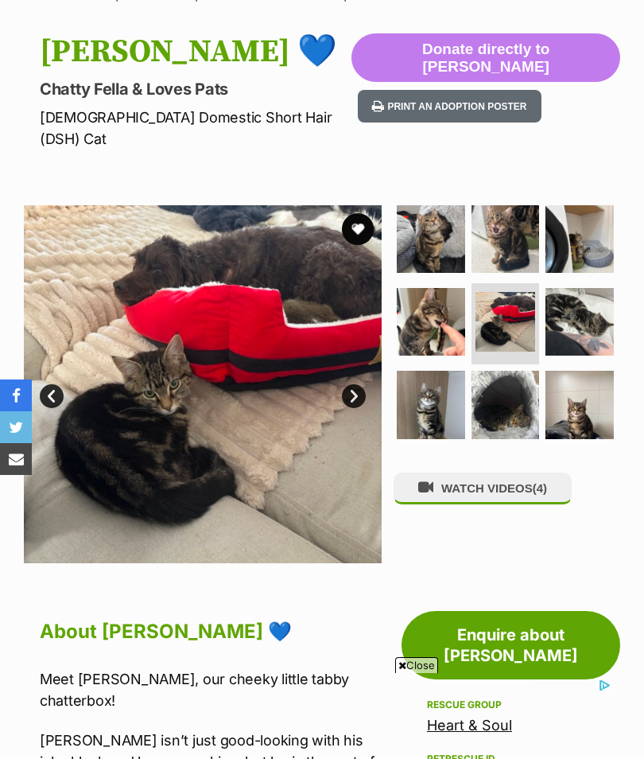
click at [359, 384] on link "Next" at bounding box center [354, 396] width 24 height 24
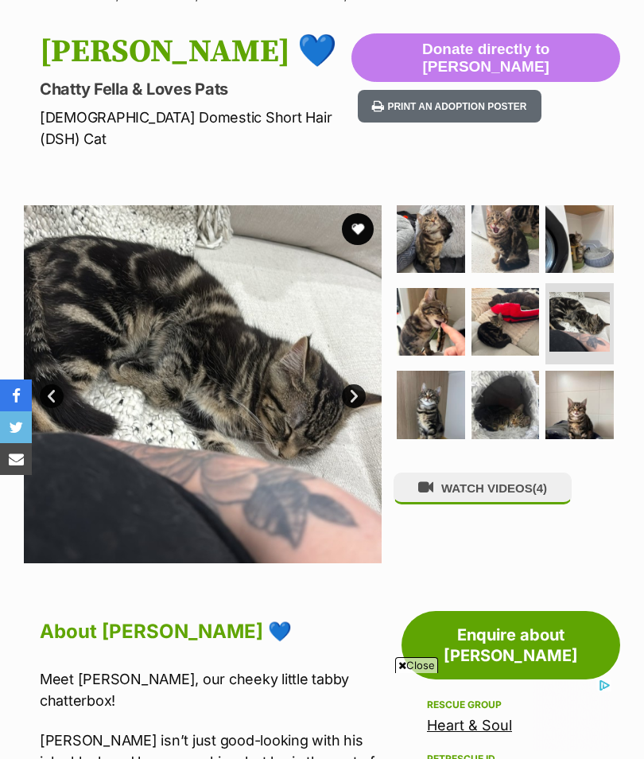
click at [353, 384] on link "Next" at bounding box center [354, 396] width 24 height 24
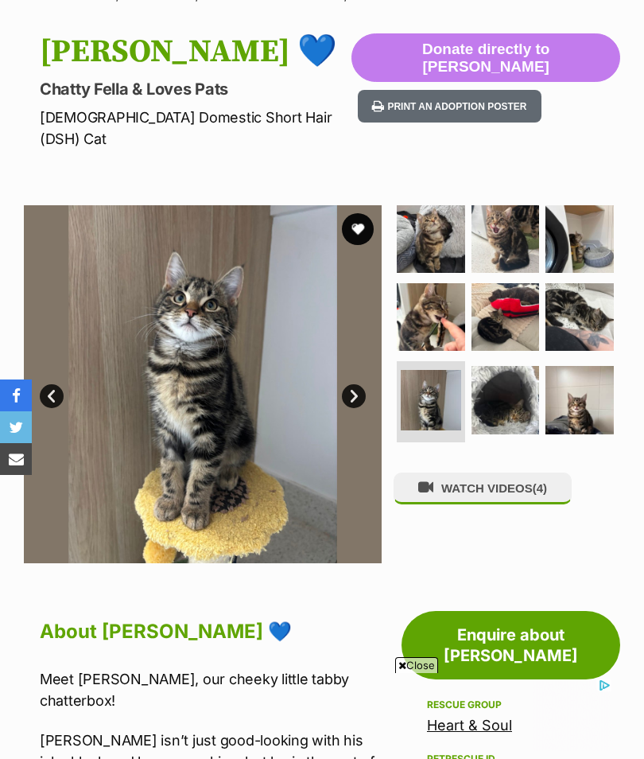
scroll to position [0, 0]
click at [356, 384] on link "Next" at bounding box center [354, 396] width 24 height 24
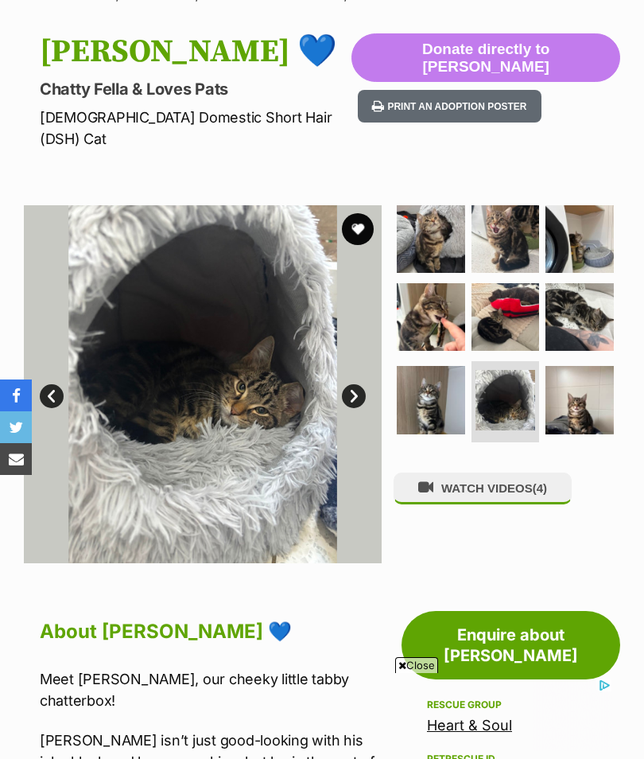
click at [355, 384] on link "Next" at bounding box center [354, 396] width 24 height 24
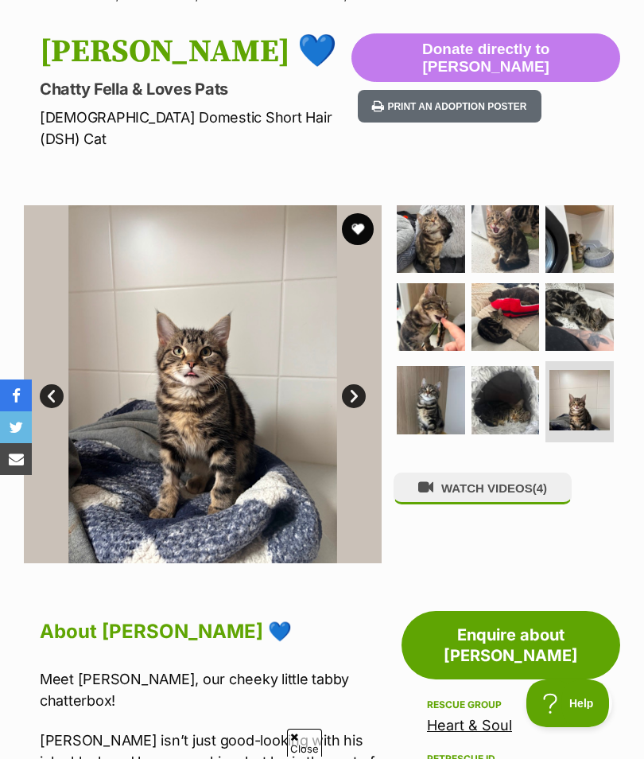
click at [355, 384] on link "Next" at bounding box center [354, 396] width 24 height 24
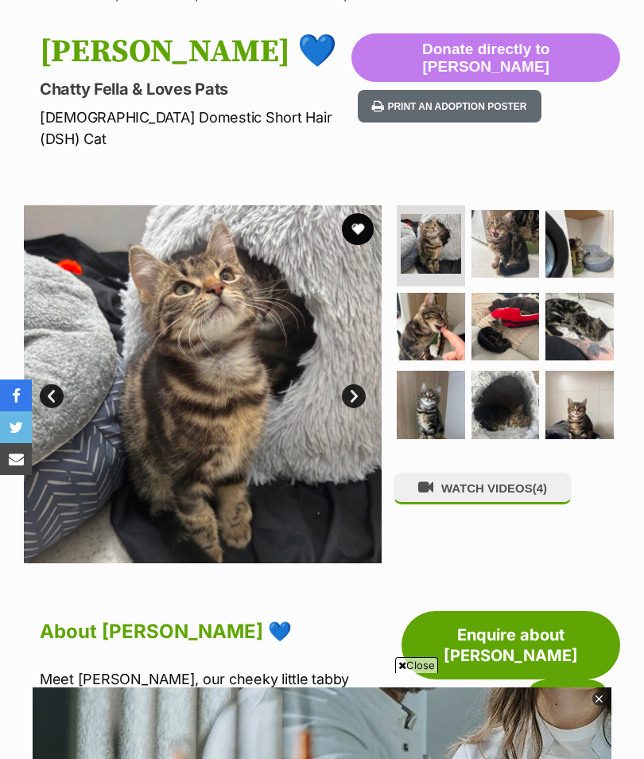
click at [359, 384] on link "Next" at bounding box center [354, 396] width 24 height 24
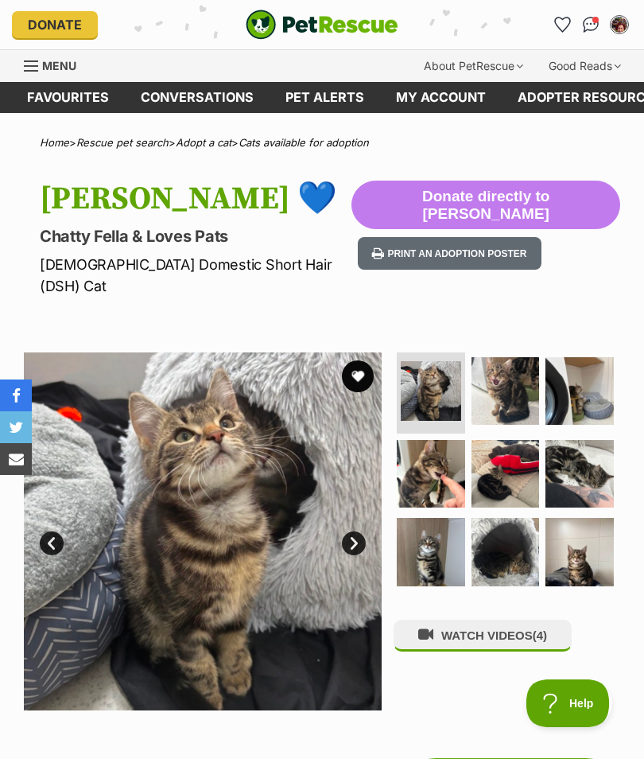
click at [515, 620] on button "WATCH VIDEOS (4)" at bounding box center [483, 635] width 178 height 31
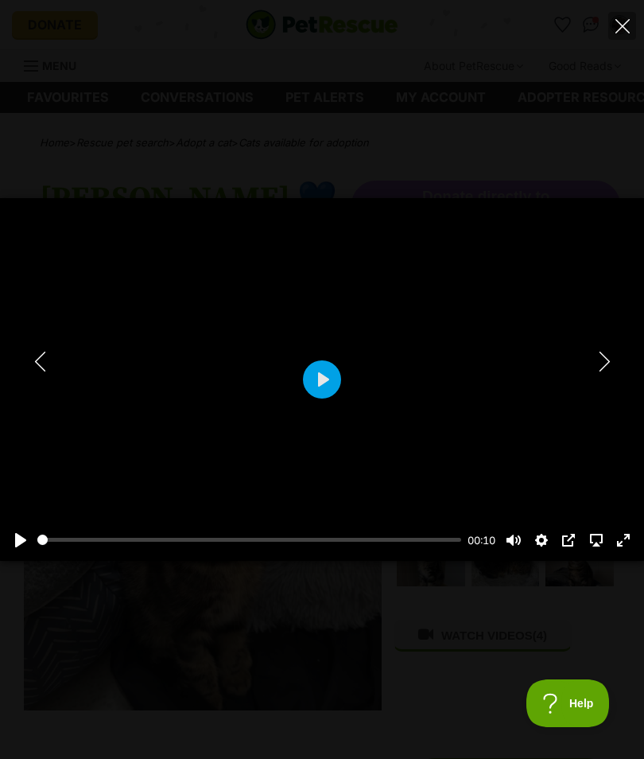
click at [323, 374] on button "Play" at bounding box center [322, 379] width 38 height 38
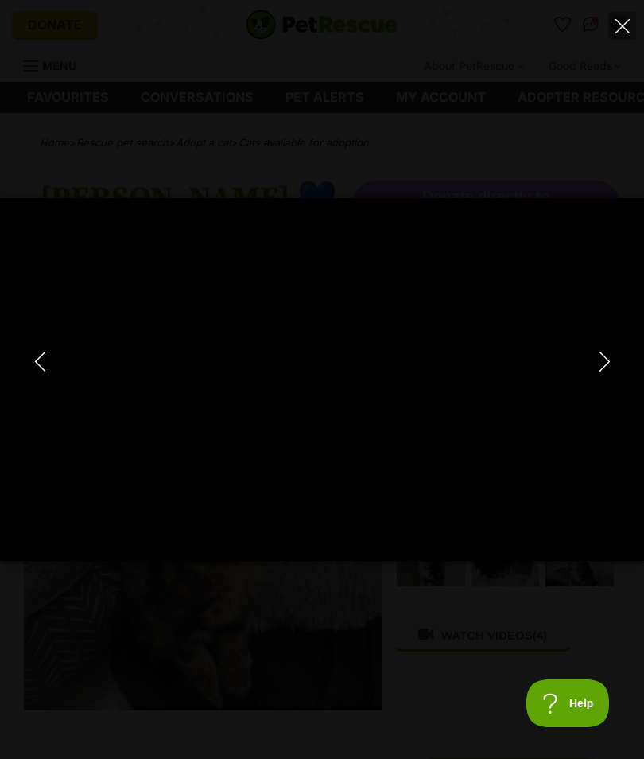
type input "100"
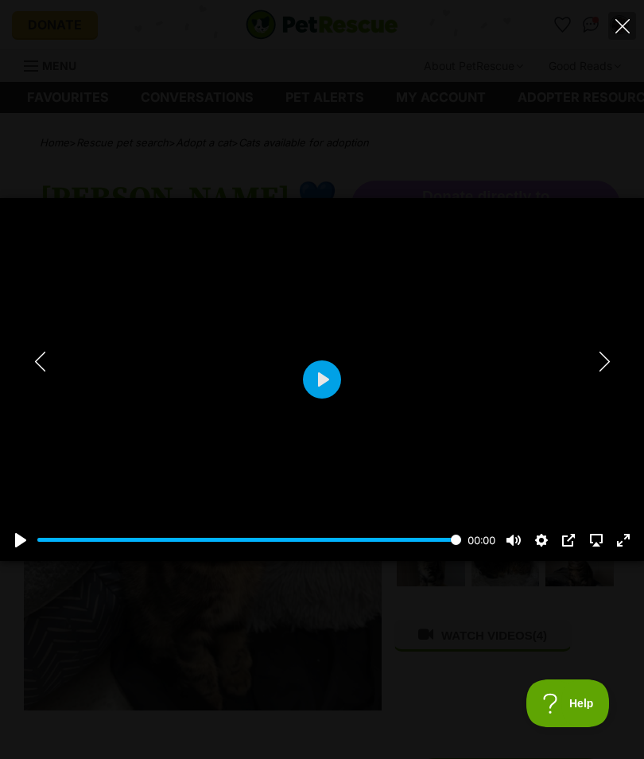
click at [610, 355] on icon "Next" at bounding box center [605, 362] width 20 height 20
click at [330, 375] on button "Play" at bounding box center [322, 379] width 38 height 38
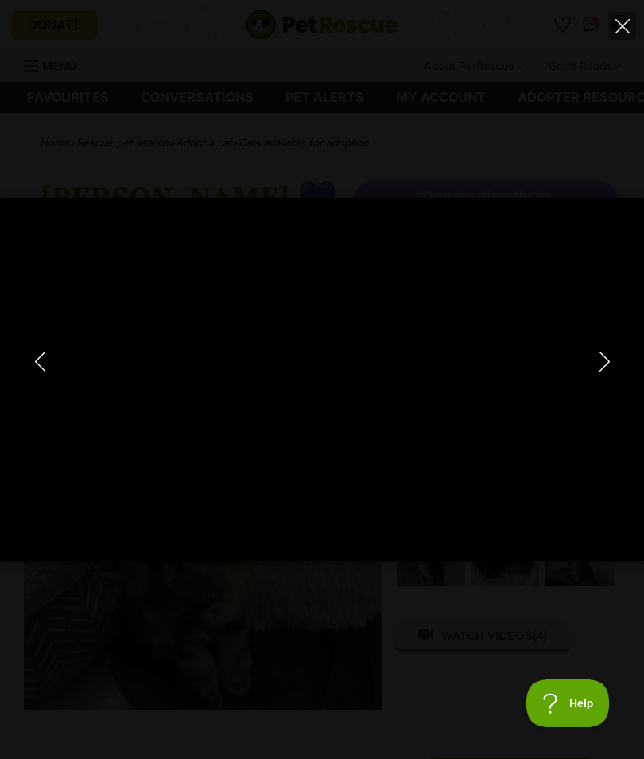
type input "100"
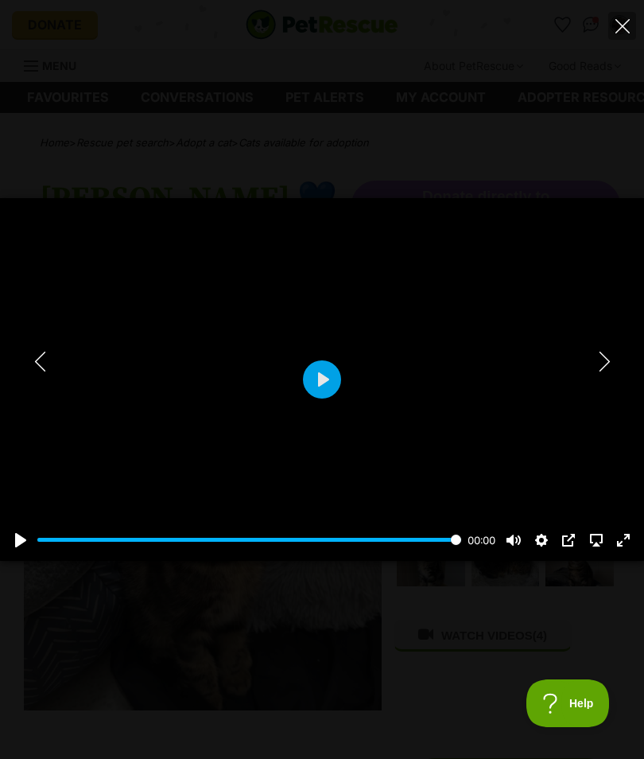
click at [611, 364] on icon "Next" at bounding box center [605, 362] width 20 height 20
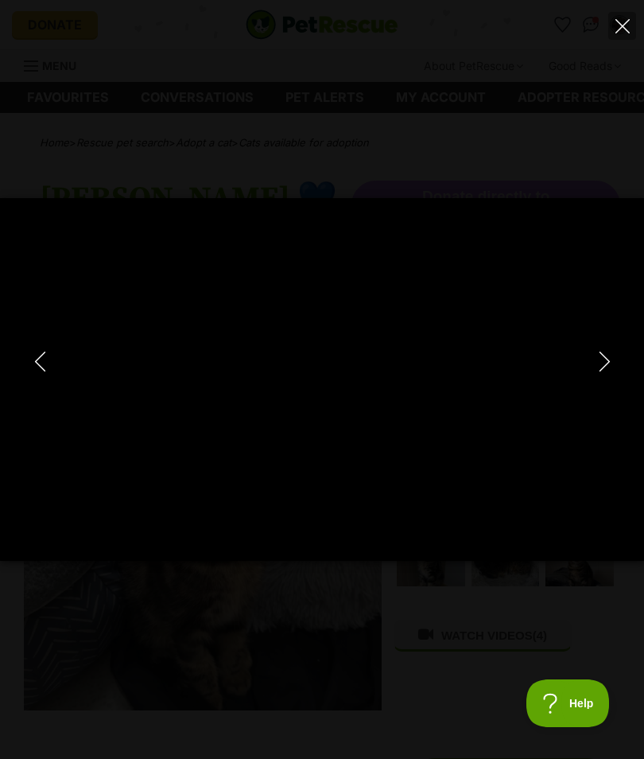
type input "100"
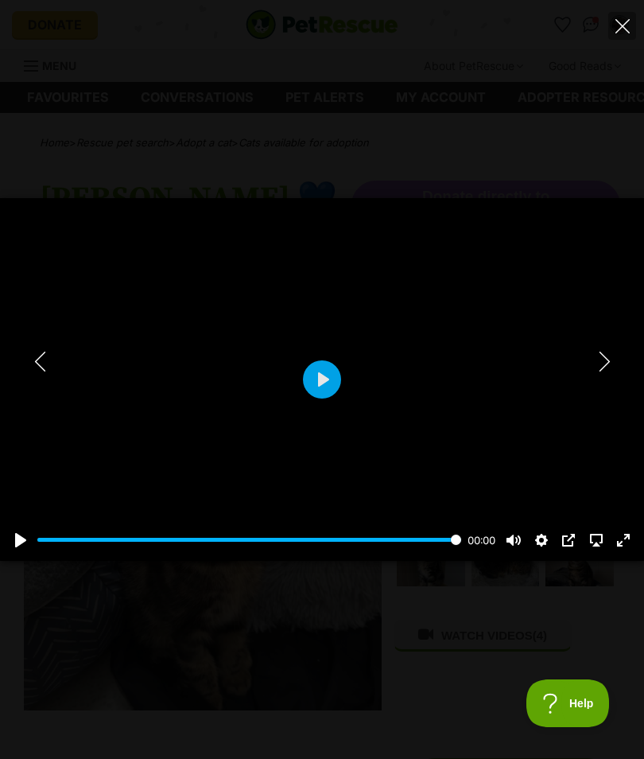
click at [615, 355] on button "Next" at bounding box center [605, 361] width 32 height 40
type input "100"
click at [609, 357] on icon "Next" at bounding box center [605, 362] width 20 height 20
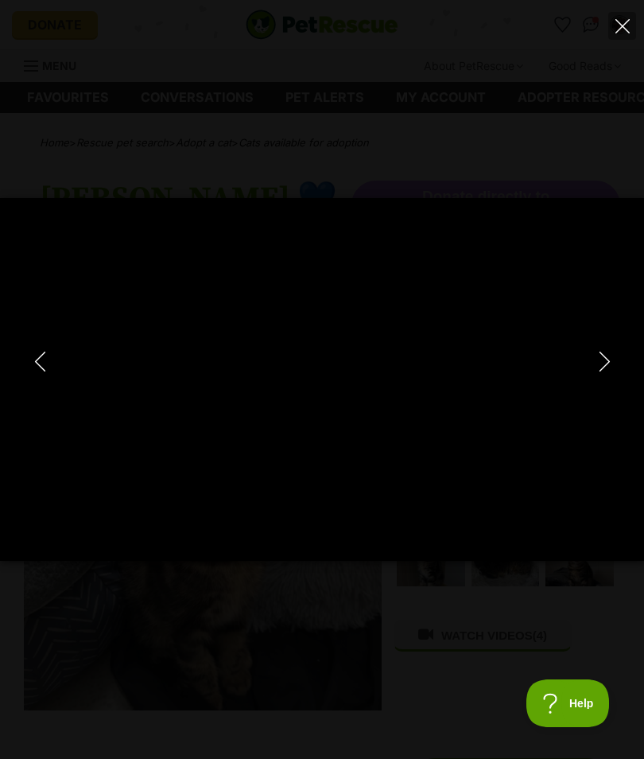
type input "100"
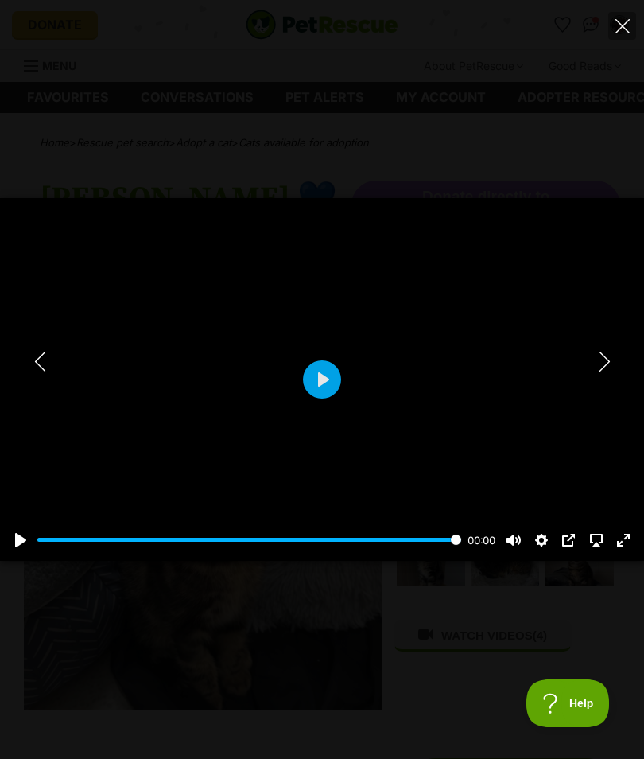
click at [620, 24] on icon "Close" at bounding box center [623, 26] width 14 height 14
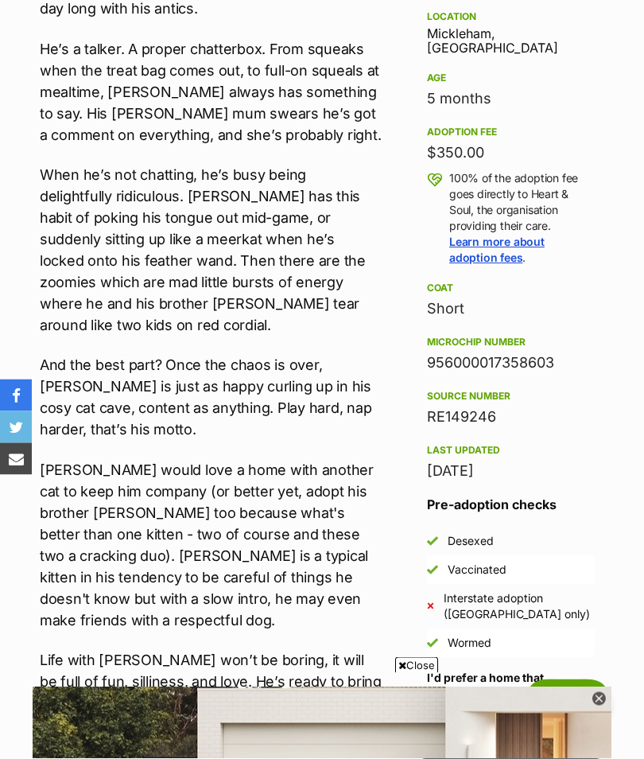
scroll to position [945, 0]
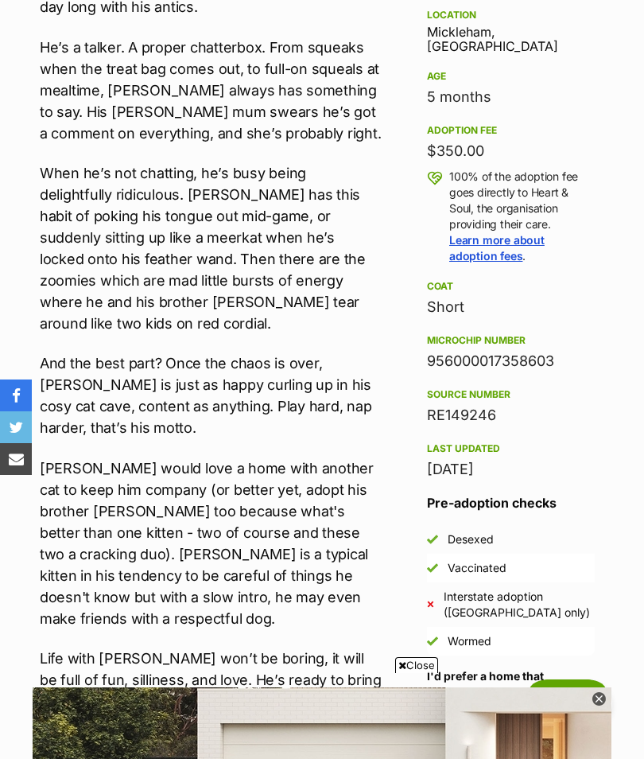
click at [347, 647] on p "Life with Billy won’t be boring, it will be full of fun, silliness, and love. H…" at bounding box center [211, 690] width 342 height 86
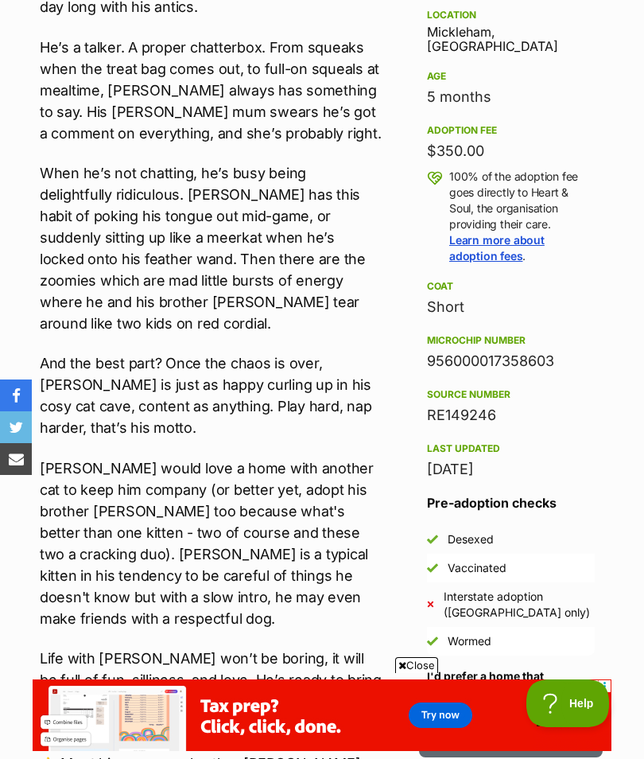
scroll to position [0, 0]
click at [375, 524] on p "Billy would love a home with another cat to keep him company (or better yet, ad…" at bounding box center [211, 543] width 342 height 172
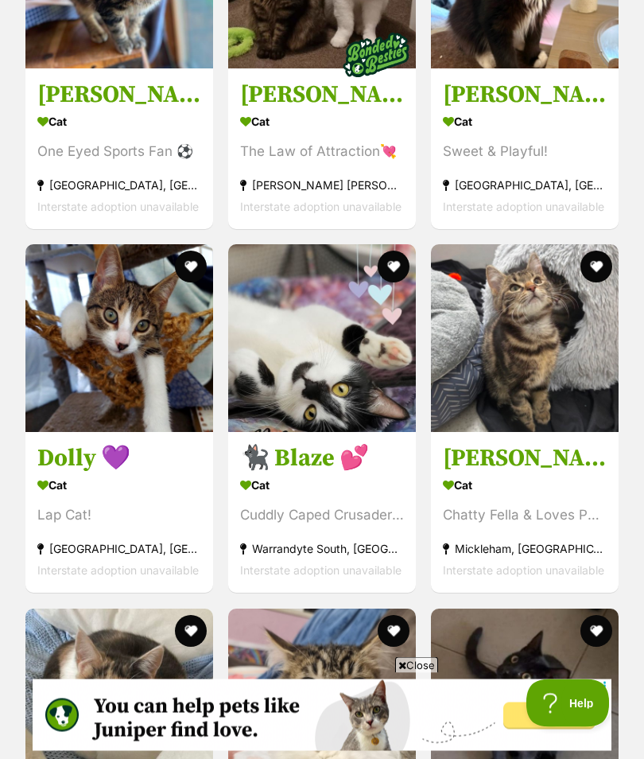
scroll to position [4186, 0]
click at [332, 493] on div "Cat" at bounding box center [322, 485] width 164 height 23
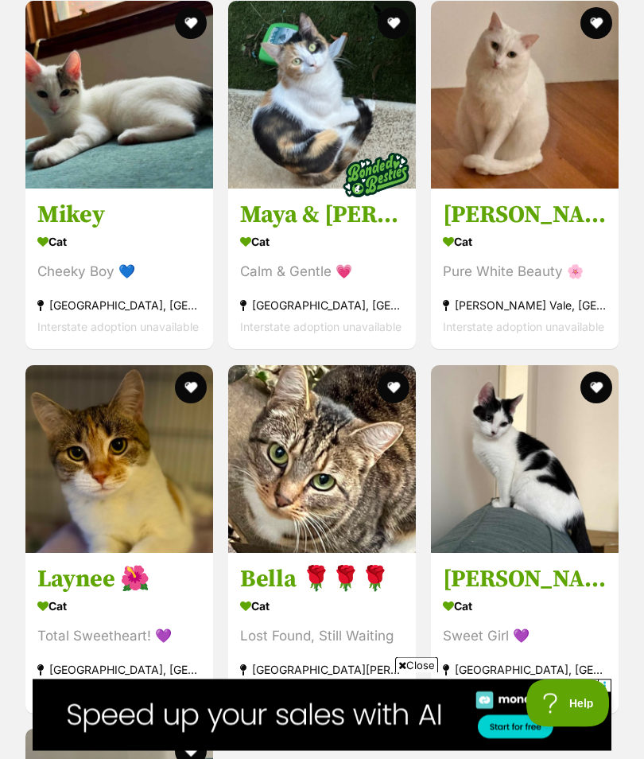
scroll to position [5157, 0]
click at [506, 594] on h3 "[PERSON_NAME] 🌺" at bounding box center [525, 579] width 164 height 30
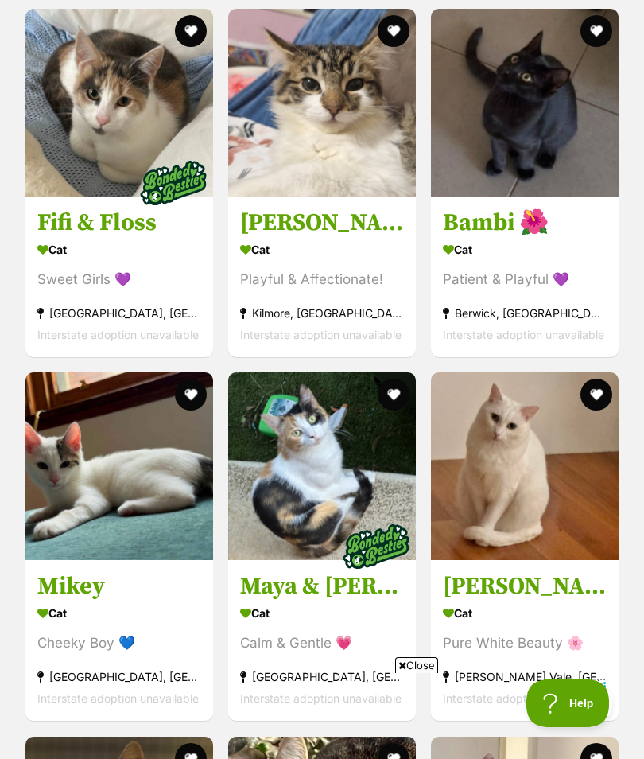
scroll to position [4786, 0]
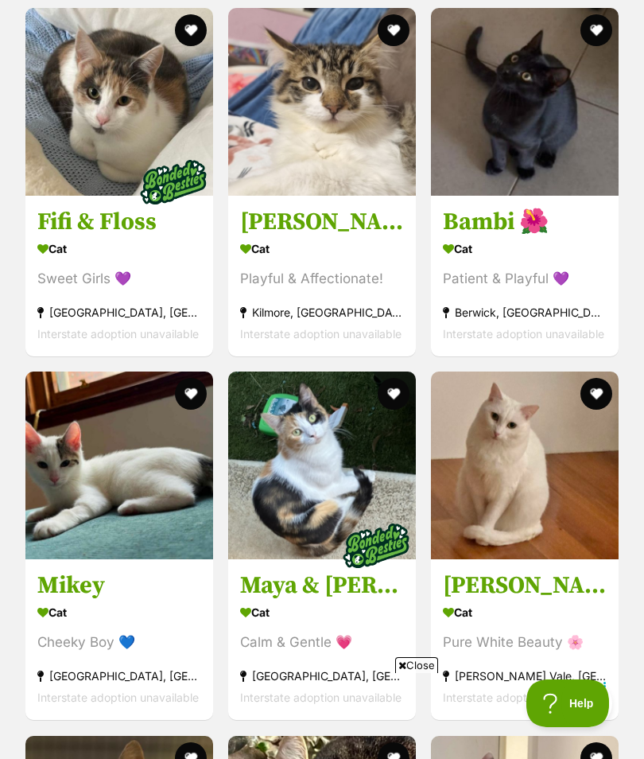
click at [75, 601] on h3 "Mikey" at bounding box center [119, 586] width 164 height 30
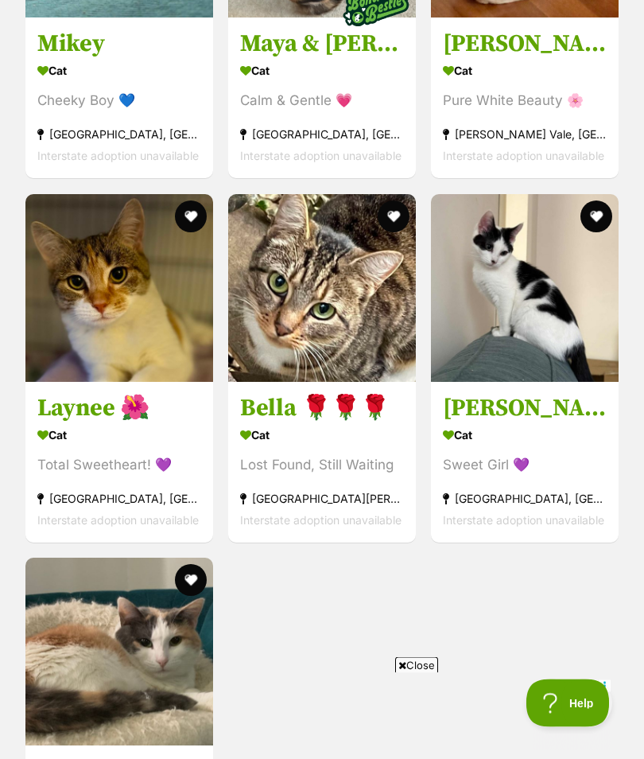
scroll to position [5328, 0]
click at [497, 423] on h3 "[PERSON_NAME] 🌺" at bounding box center [525, 408] width 164 height 30
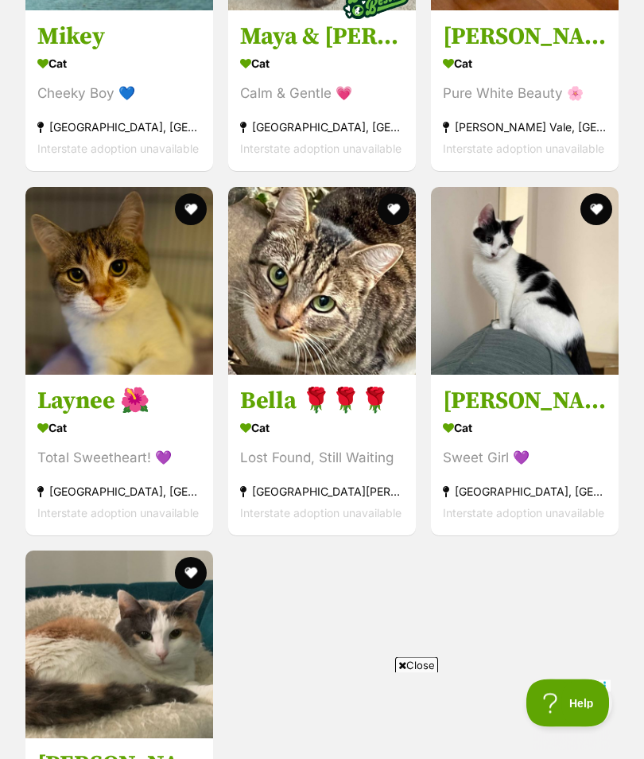
scroll to position [5338, 0]
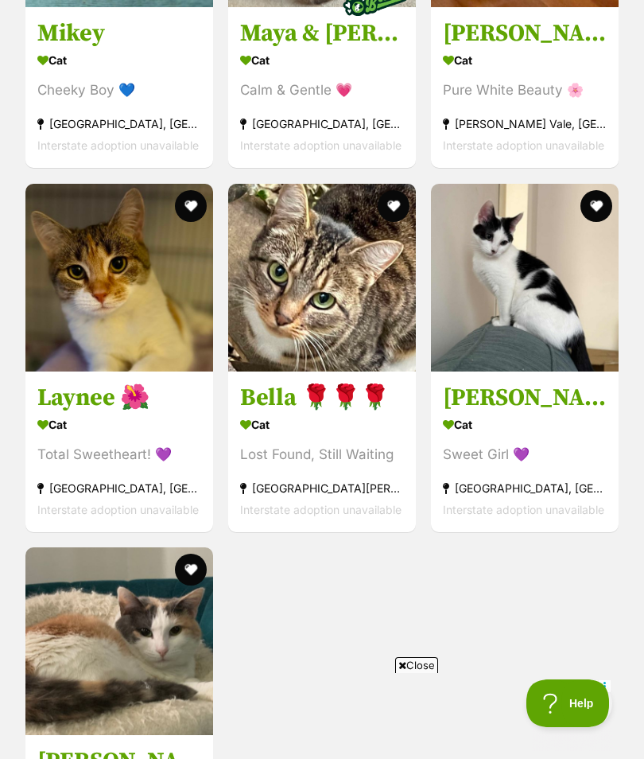
click at [126, 436] on div "Cat" at bounding box center [119, 424] width 164 height 23
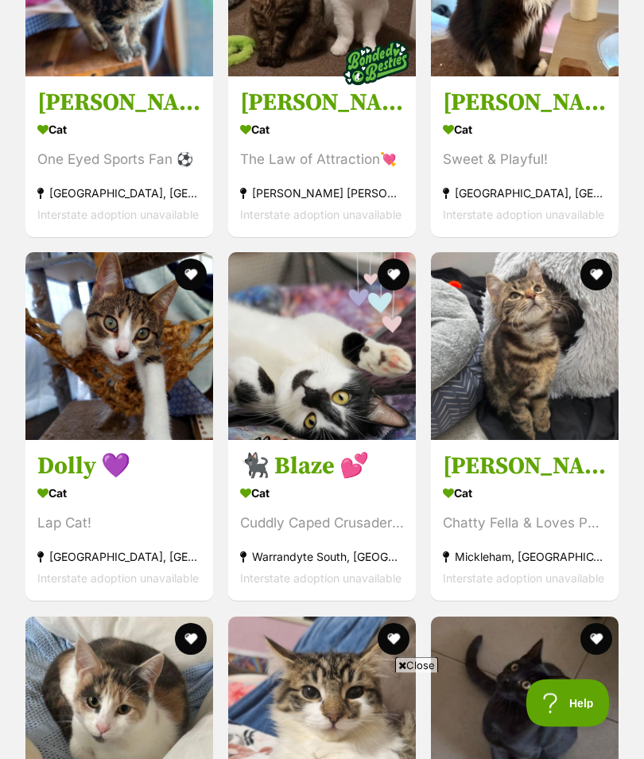
scroll to position [4176, 0]
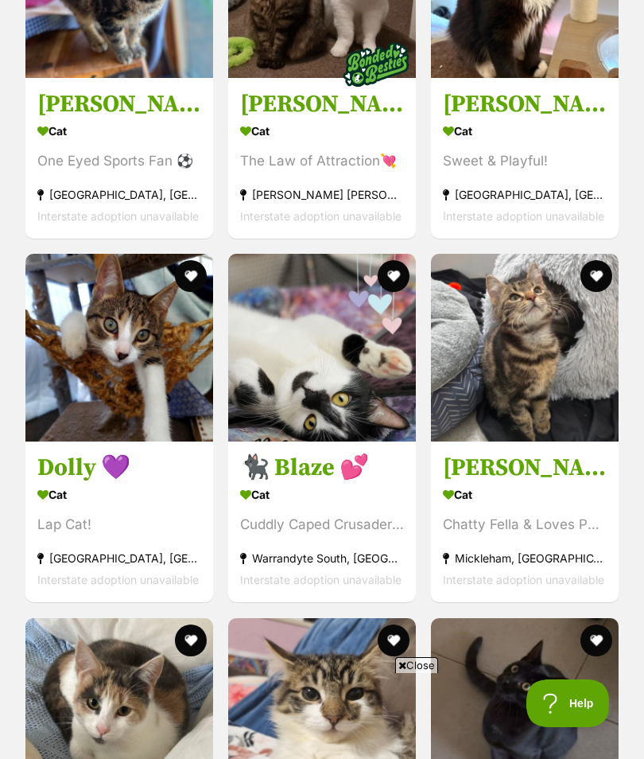
click at [505, 484] on h3 "Billy 💙" at bounding box center [525, 468] width 164 height 30
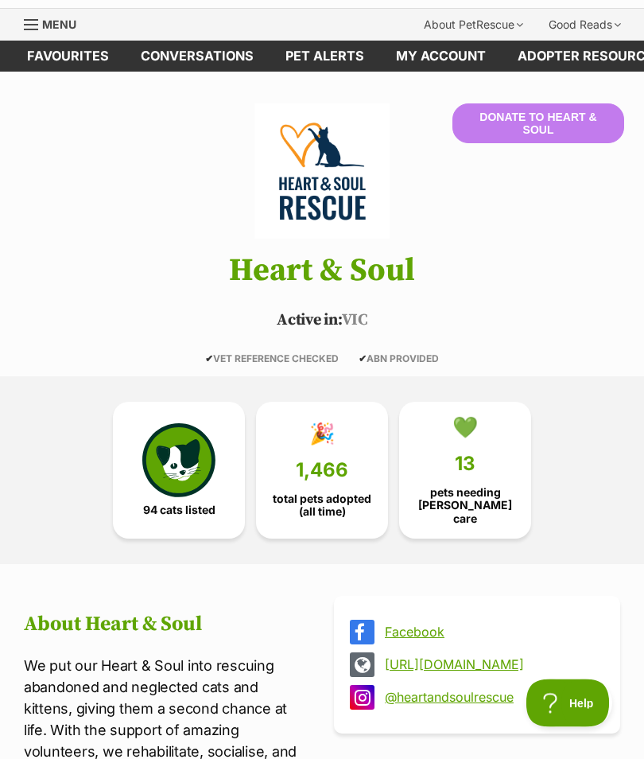
scroll to position [0, 0]
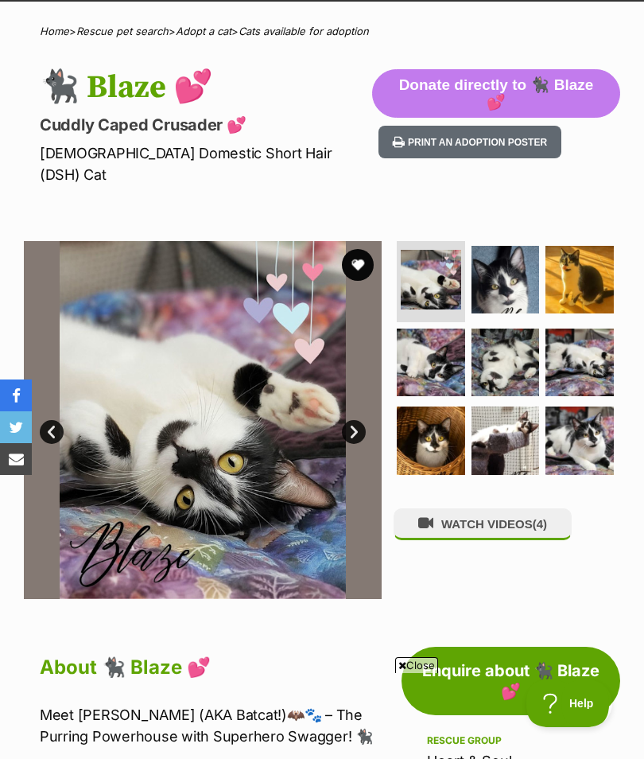
scroll to position [103, 0]
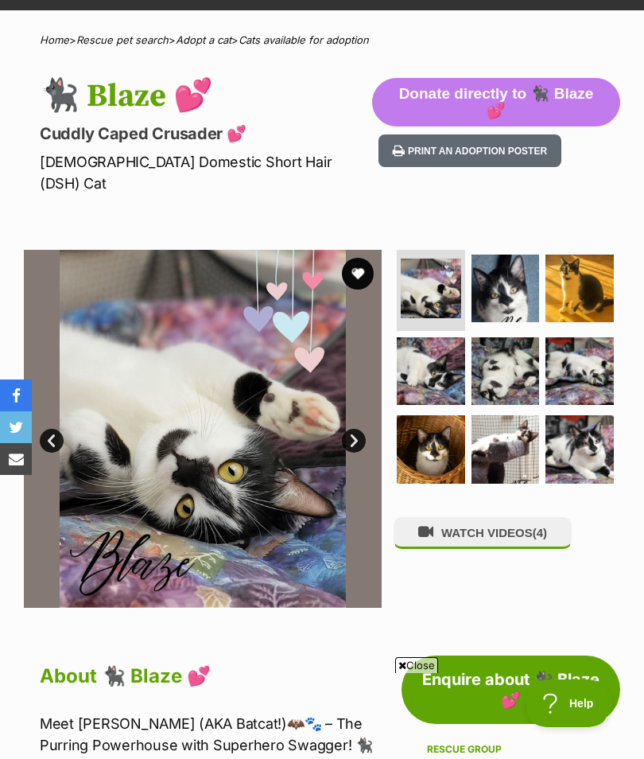
click at [350, 429] on link "Next" at bounding box center [354, 441] width 24 height 24
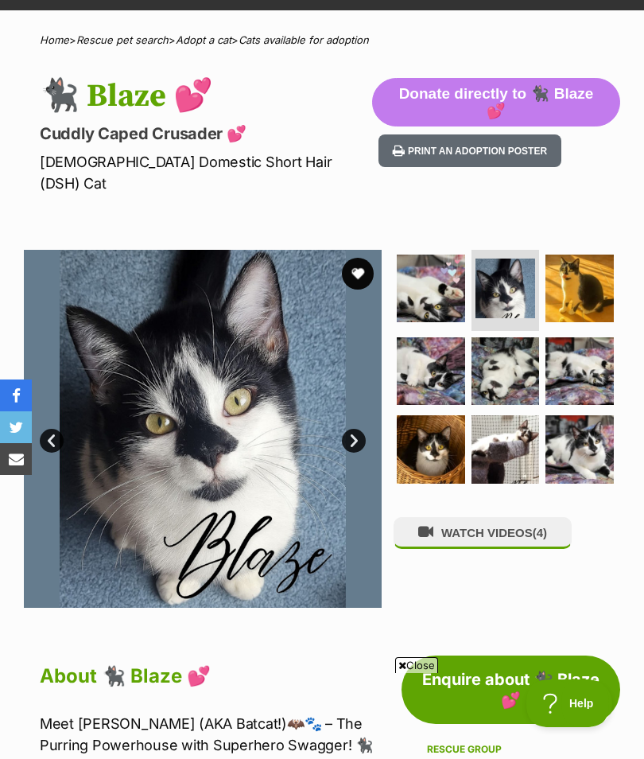
click at [356, 429] on link "Next" at bounding box center [354, 441] width 24 height 24
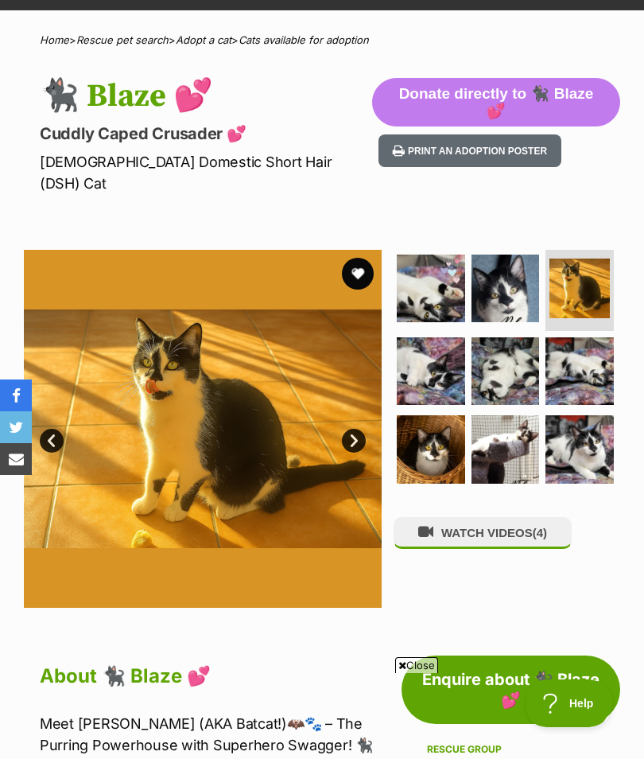
click at [355, 429] on link "Next" at bounding box center [354, 441] width 24 height 24
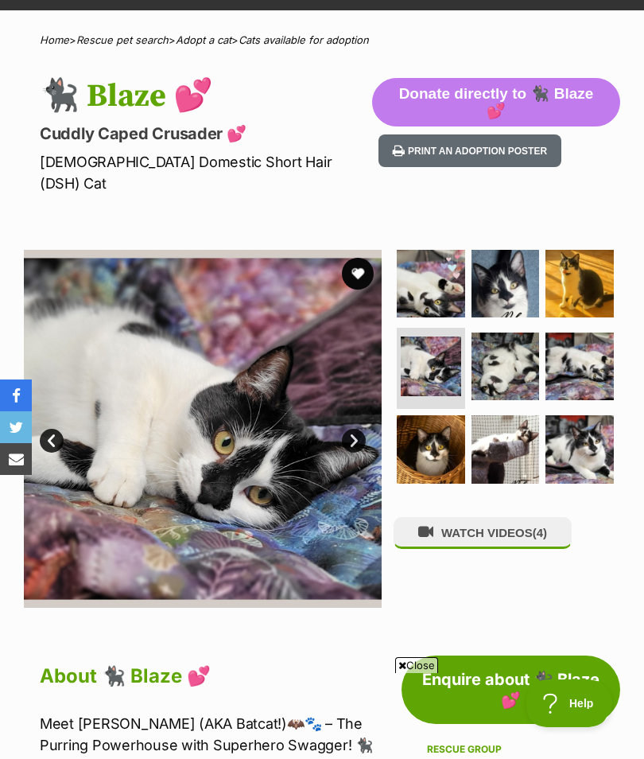
click at [355, 429] on link "Next" at bounding box center [354, 441] width 24 height 24
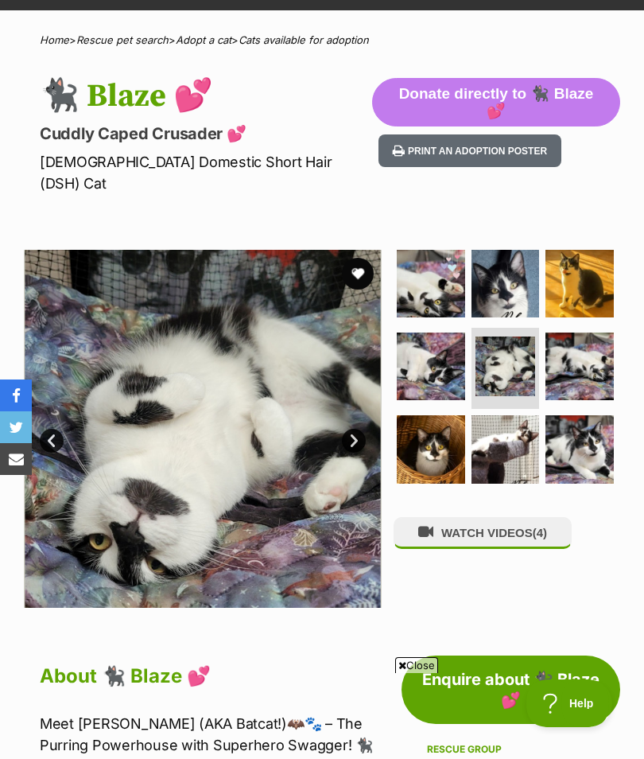
click at [434, 427] on img at bounding box center [431, 449] width 68 height 68
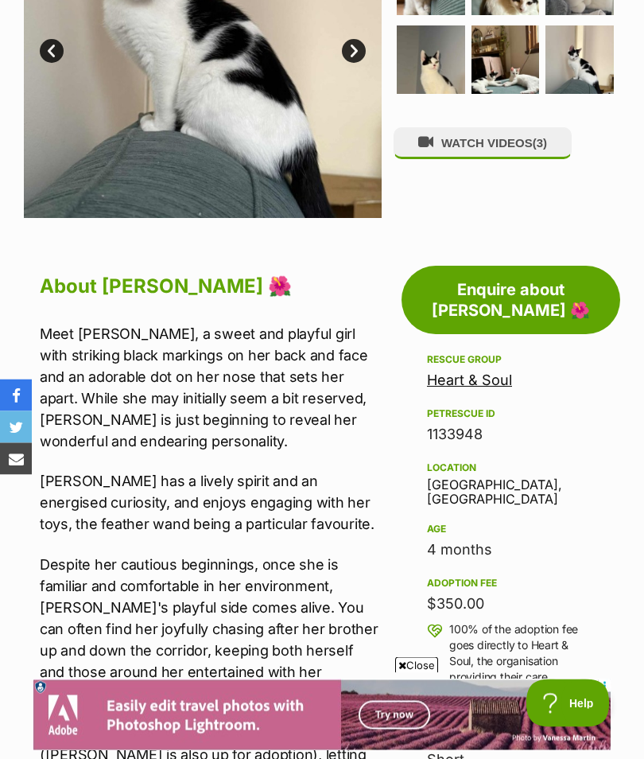
scroll to position [484, 0]
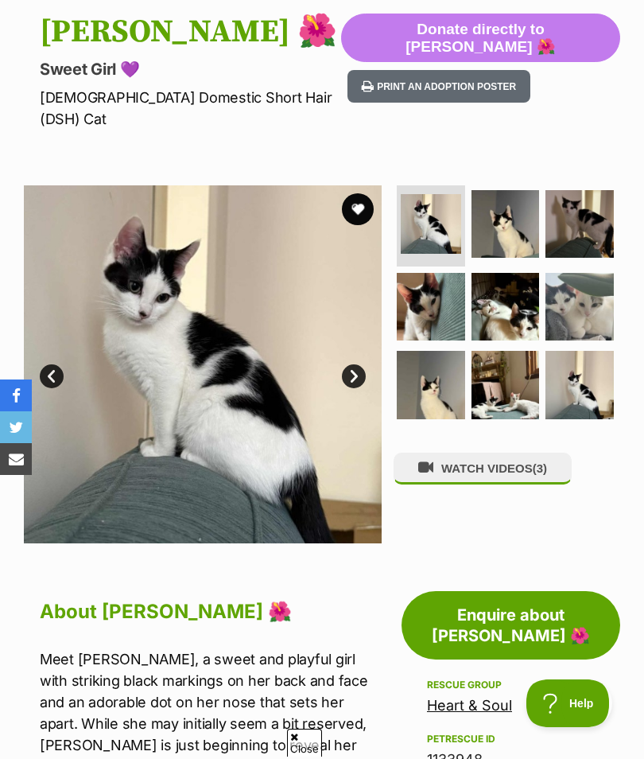
click at [355, 364] on link "Next" at bounding box center [354, 376] width 24 height 24
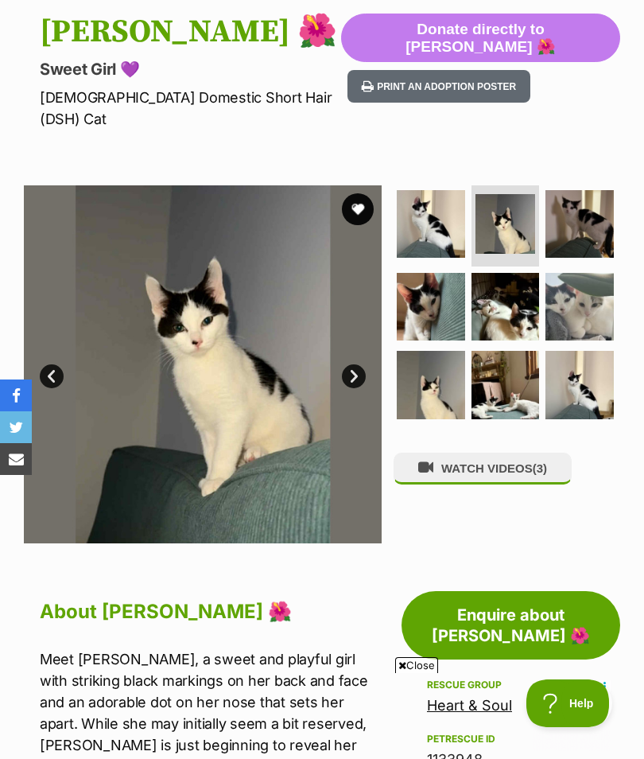
click at [350, 364] on link "Next" at bounding box center [354, 376] width 24 height 24
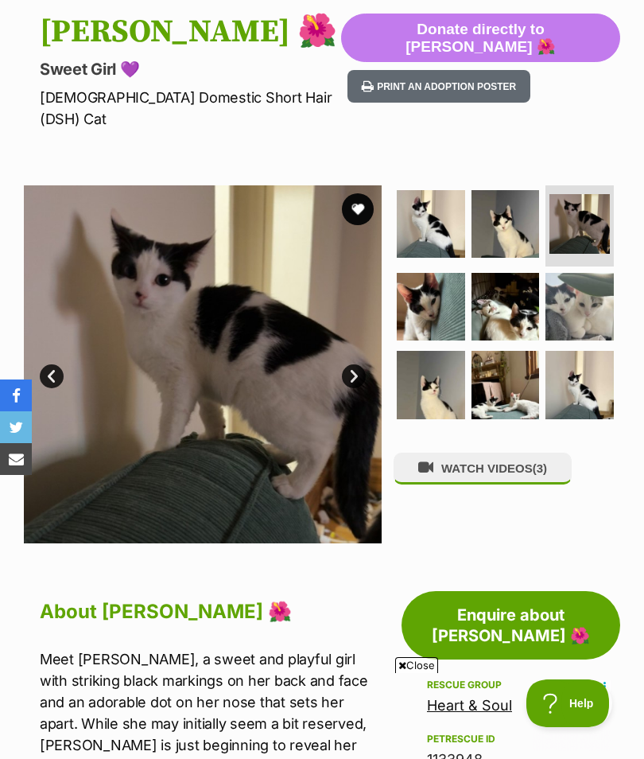
click at [363, 364] on link "Next" at bounding box center [354, 376] width 24 height 24
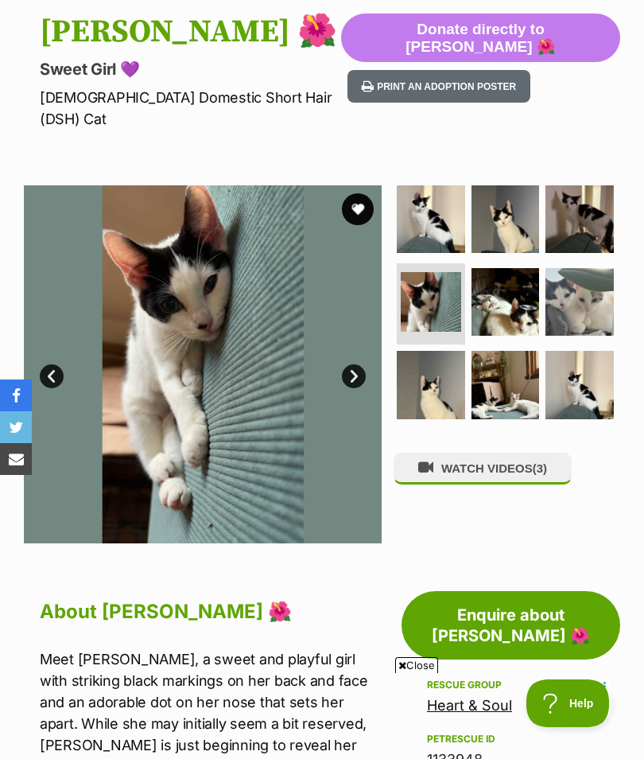
click at [352, 364] on link "Next" at bounding box center [354, 376] width 24 height 24
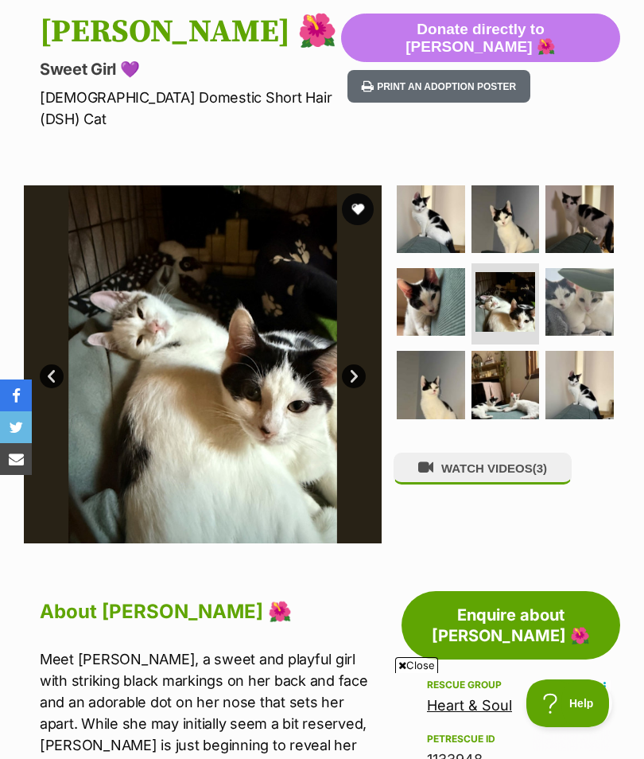
click at [358, 364] on link "Next" at bounding box center [354, 376] width 24 height 24
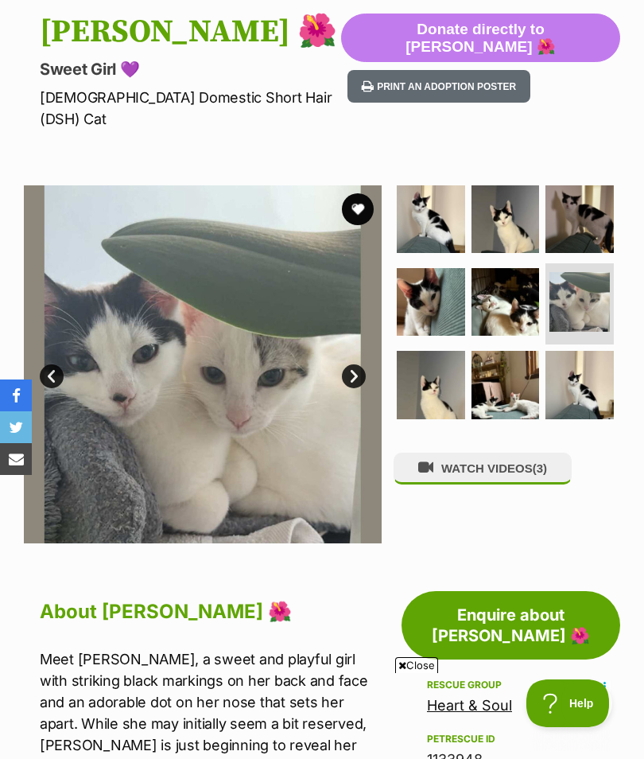
click at [355, 364] on link "Next" at bounding box center [354, 376] width 24 height 24
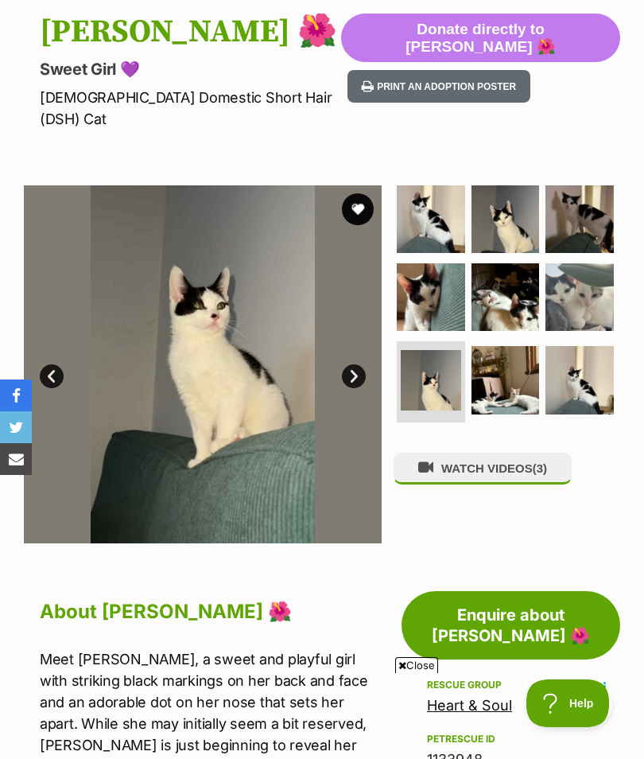
click at [356, 364] on link "Next" at bounding box center [354, 376] width 24 height 24
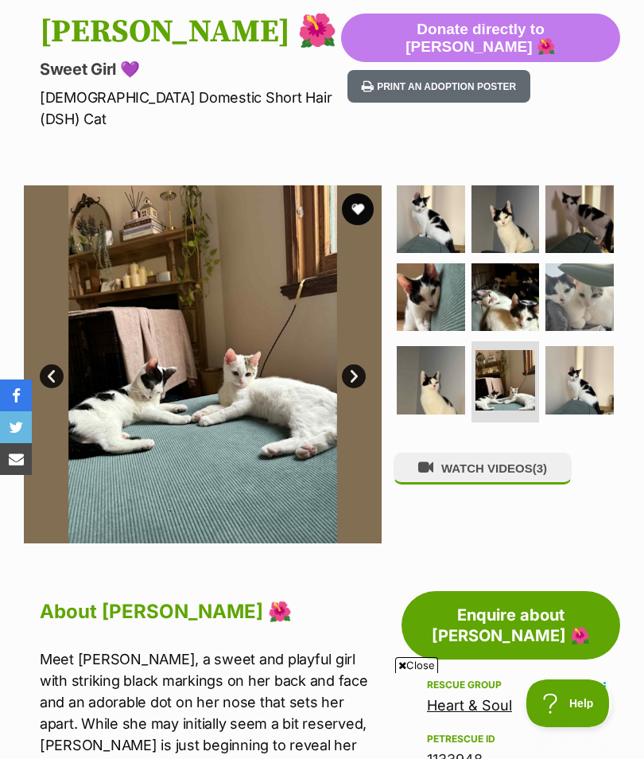
click at [354, 364] on link "Next" at bounding box center [354, 376] width 24 height 24
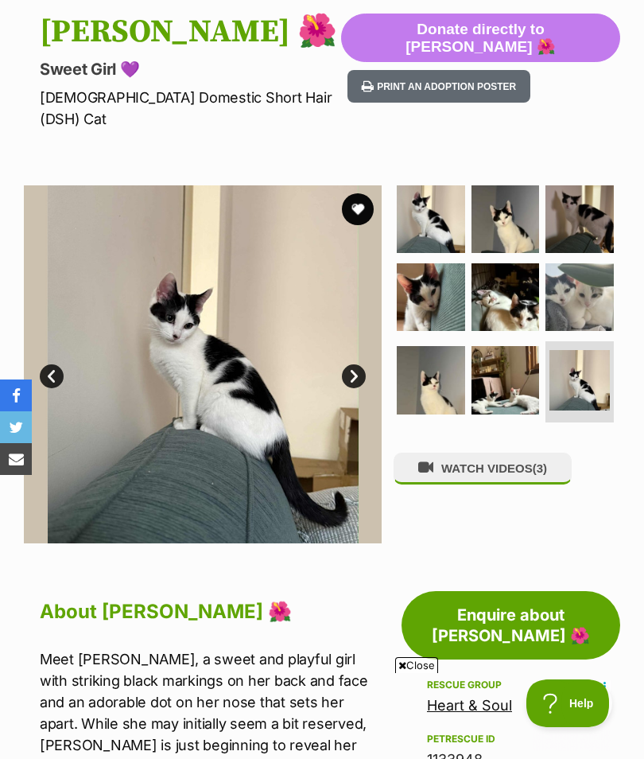
click at [357, 364] on link "Next" at bounding box center [354, 376] width 24 height 24
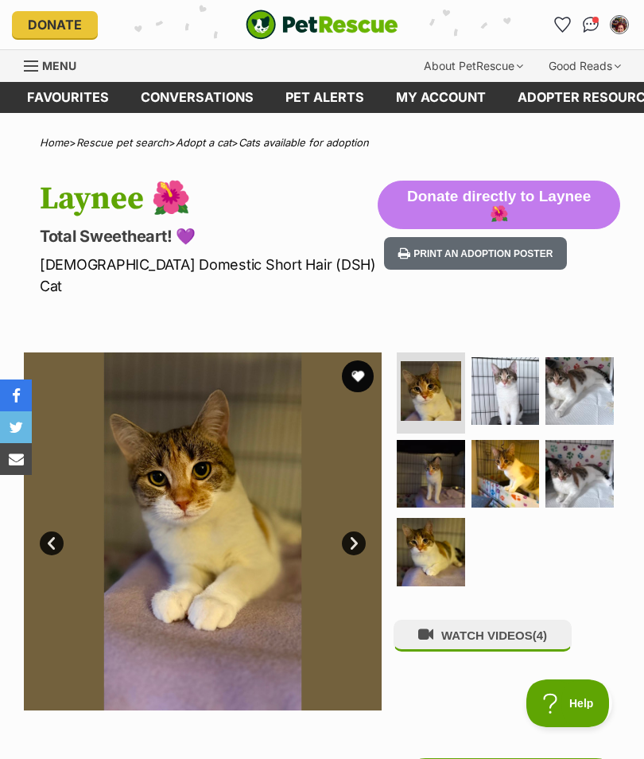
click at [357, 531] on link "Next" at bounding box center [354, 543] width 24 height 24
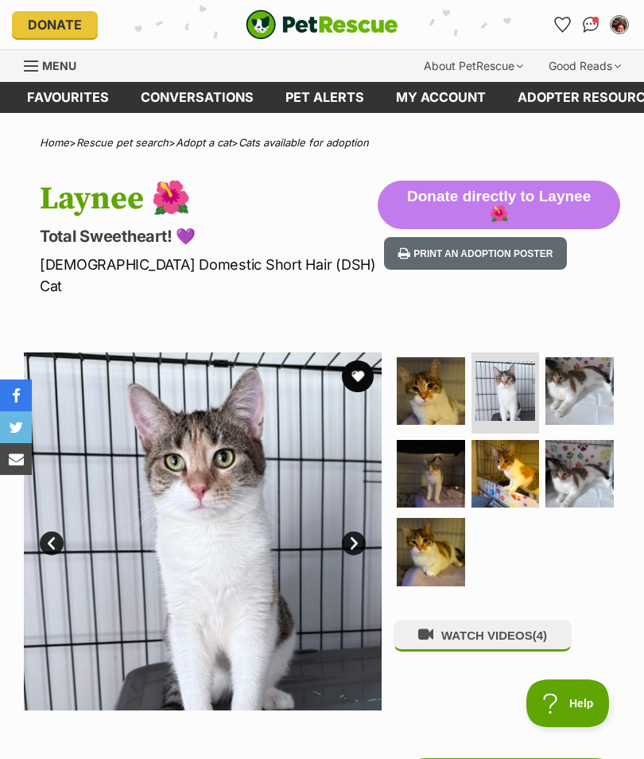
click at [359, 531] on link "Next" at bounding box center [354, 543] width 24 height 24
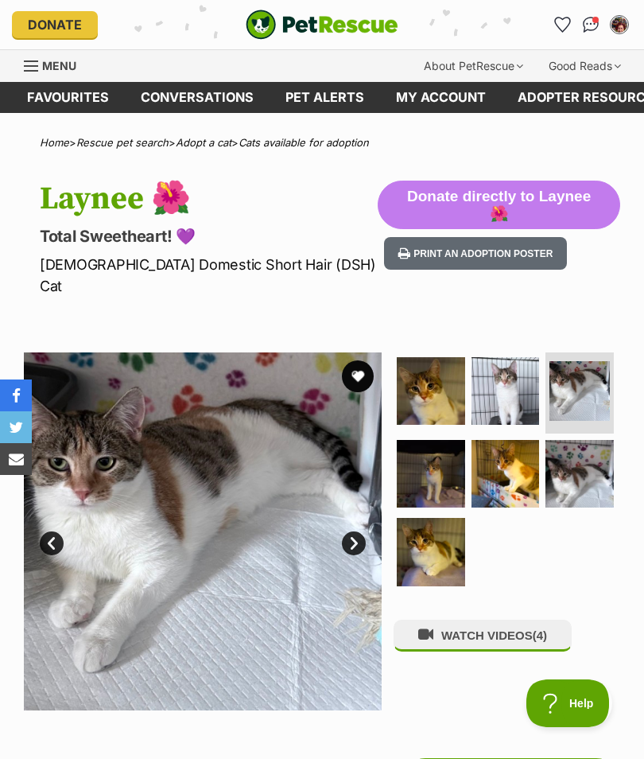
click at [352, 531] on link "Next" at bounding box center [354, 543] width 24 height 24
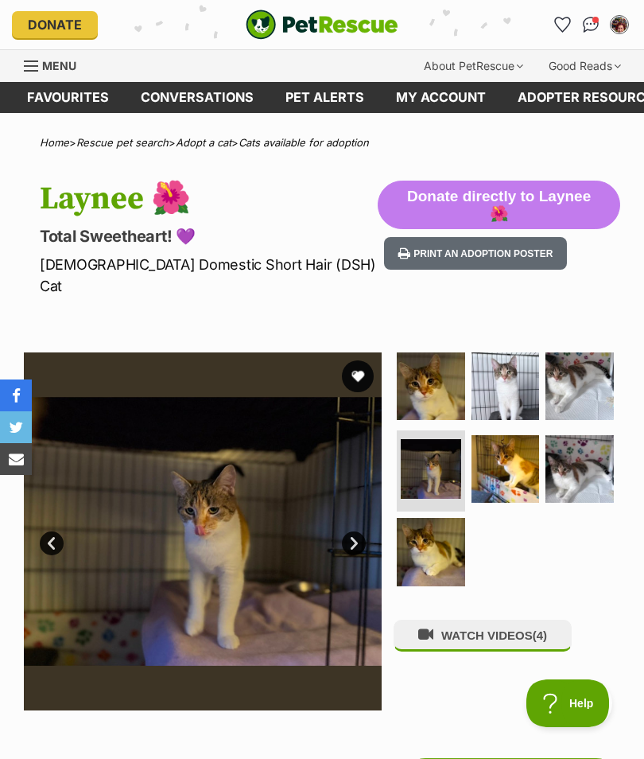
click at [358, 531] on link "Next" at bounding box center [354, 543] width 24 height 24
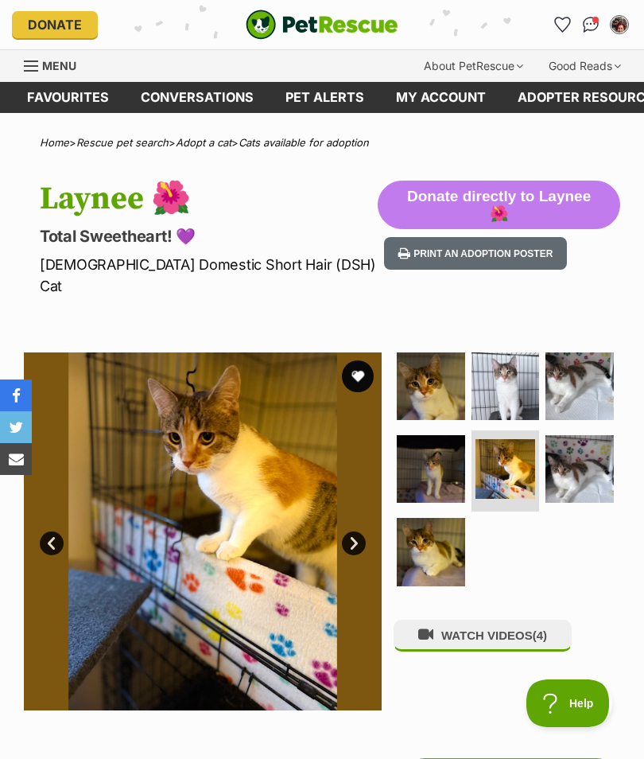
click at [360, 531] on link "Next" at bounding box center [354, 543] width 24 height 24
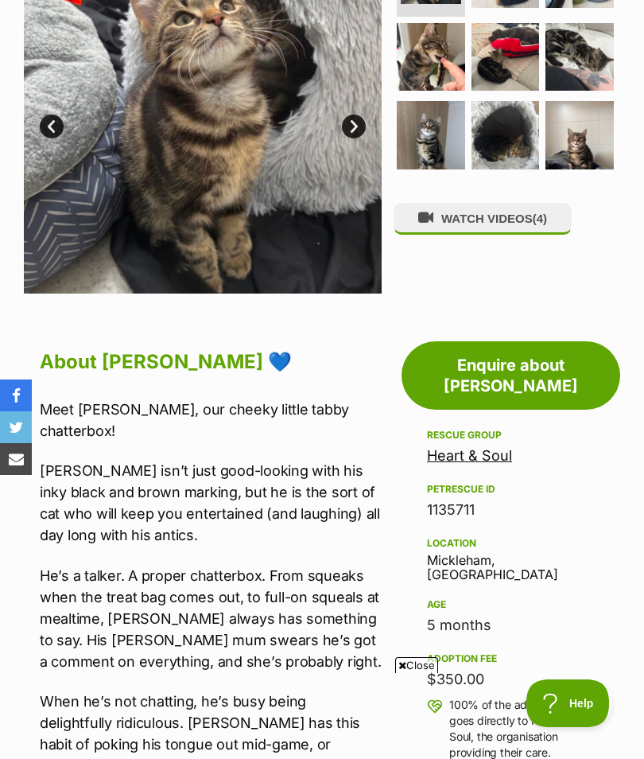
scroll to position [316, 0]
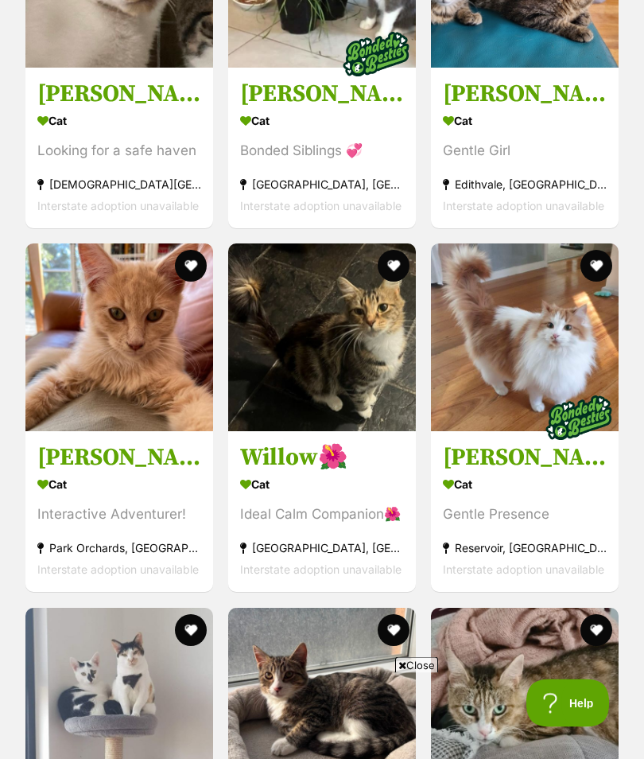
scroll to position [2364, 0]
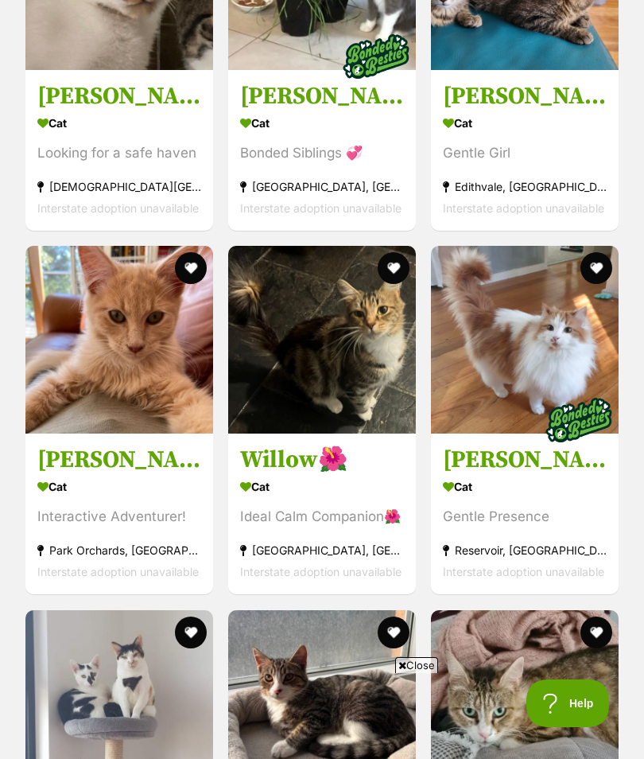
click at [111, 371] on img at bounding box center [119, 340] width 188 height 188
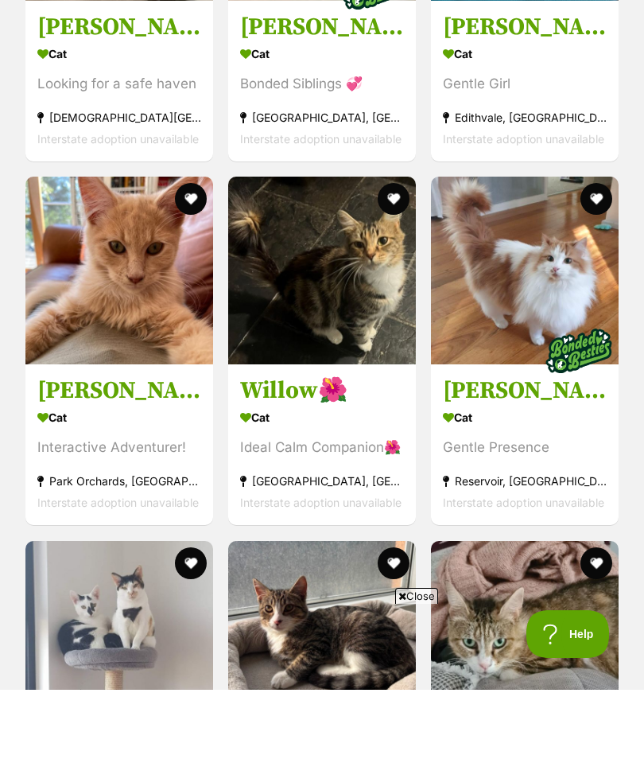
scroll to position [2435, 0]
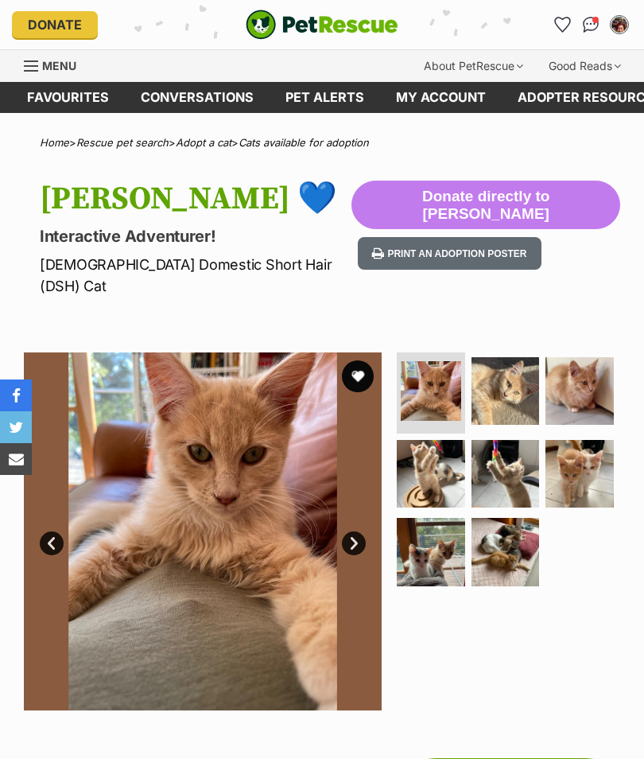
click at [360, 531] on link "Next" at bounding box center [354, 543] width 24 height 24
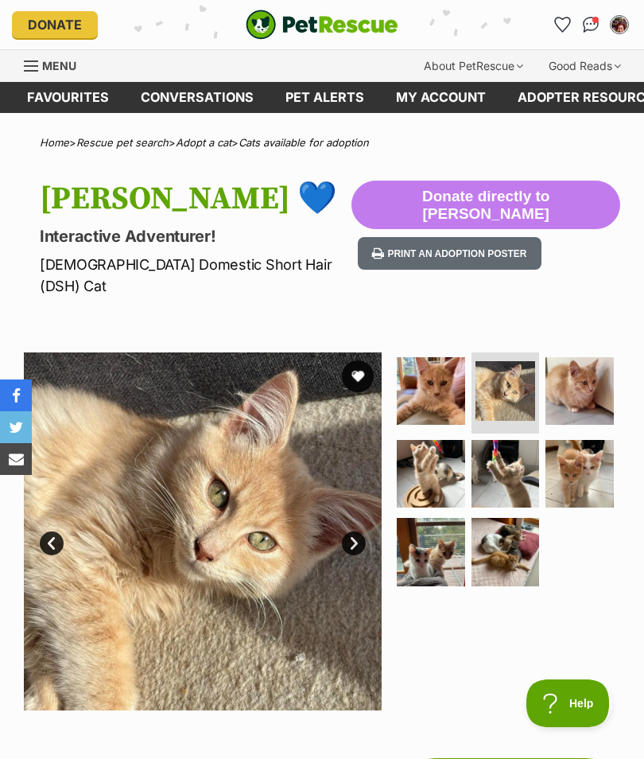
click at [355, 531] on link "Next" at bounding box center [354, 543] width 24 height 24
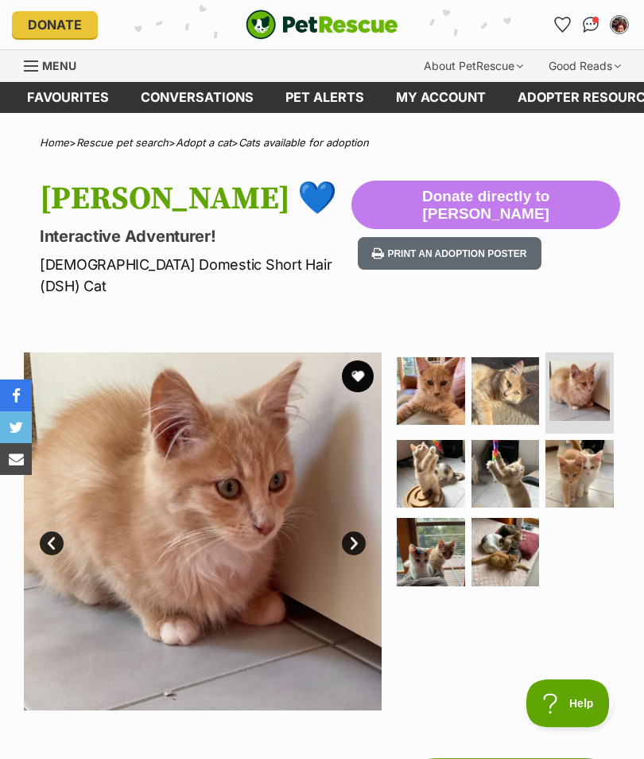
click at [354, 531] on link "Next" at bounding box center [354, 543] width 24 height 24
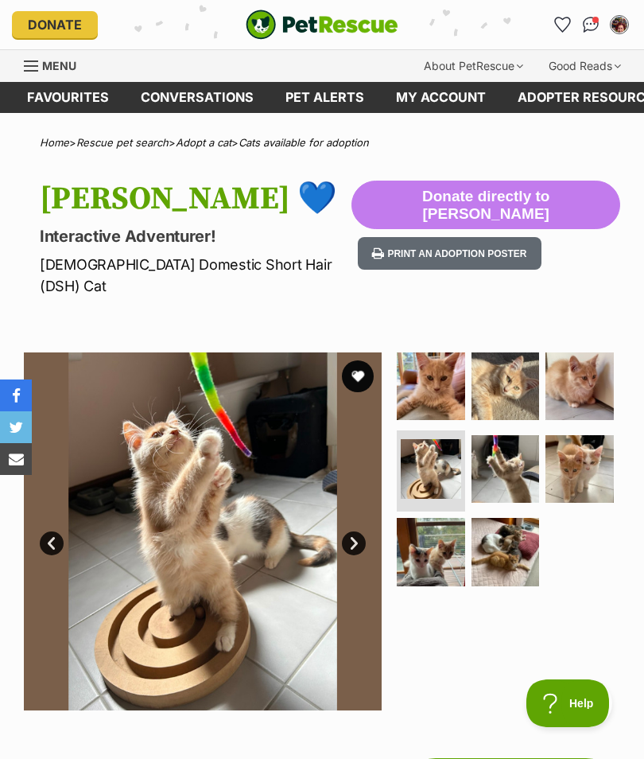
click at [352, 531] on link "Next" at bounding box center [354, 543] width 24 height 24
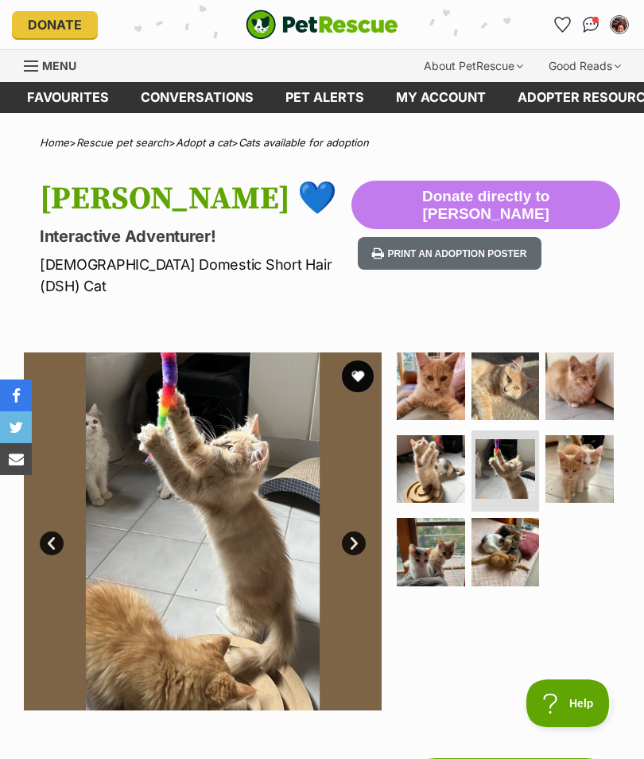
click at [355, 531] on link "Next" at bounding box center [354, 543] width 24 height 24
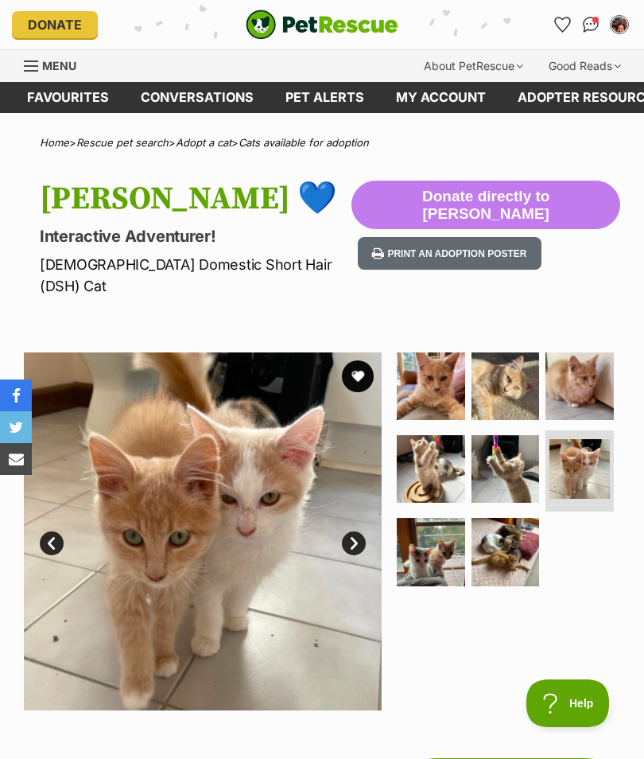
click at [357, 531] on link "Next" at bounding box center [354, 543] width 24 height 24
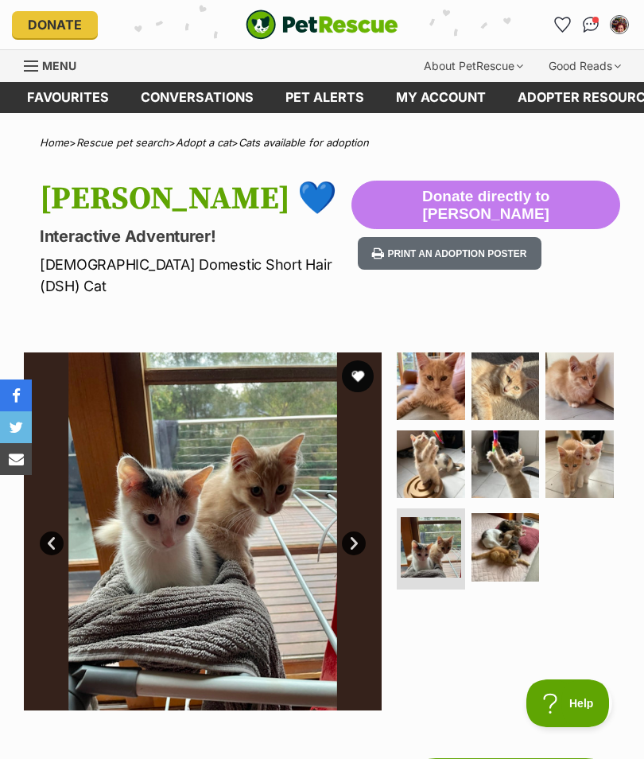
click at [359, 531] on link "Next" at bounding box center [354, 543] width 24 height 24
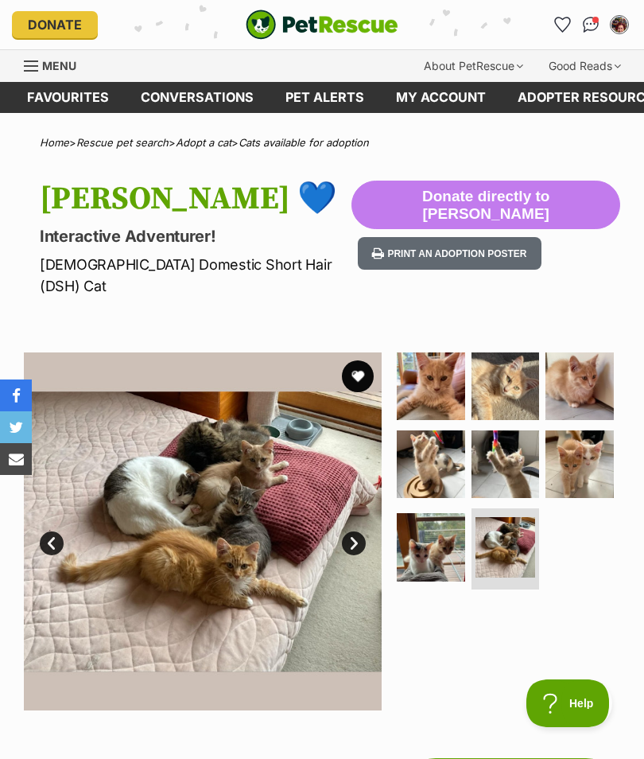
click at [355, 531] on link "Next" at bounding box center [354, 543] width 24 height 24
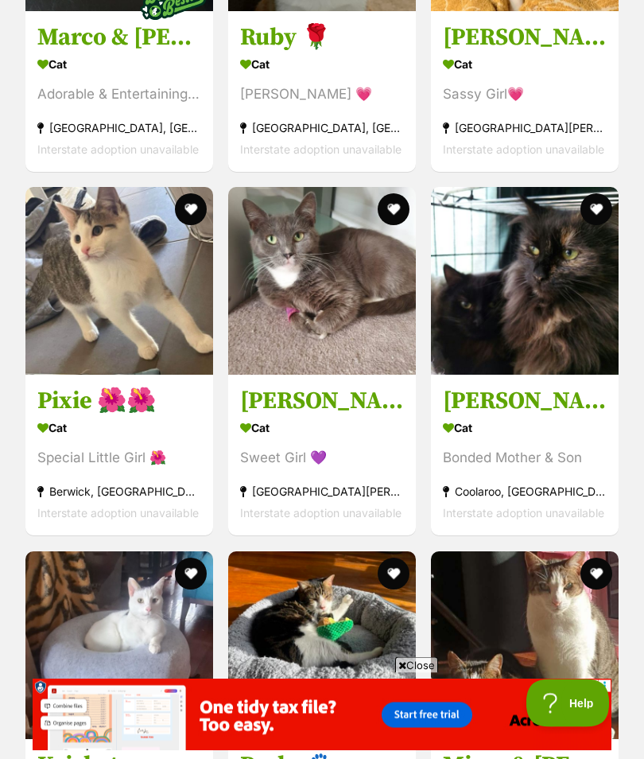
scroll to position [7875, 0]
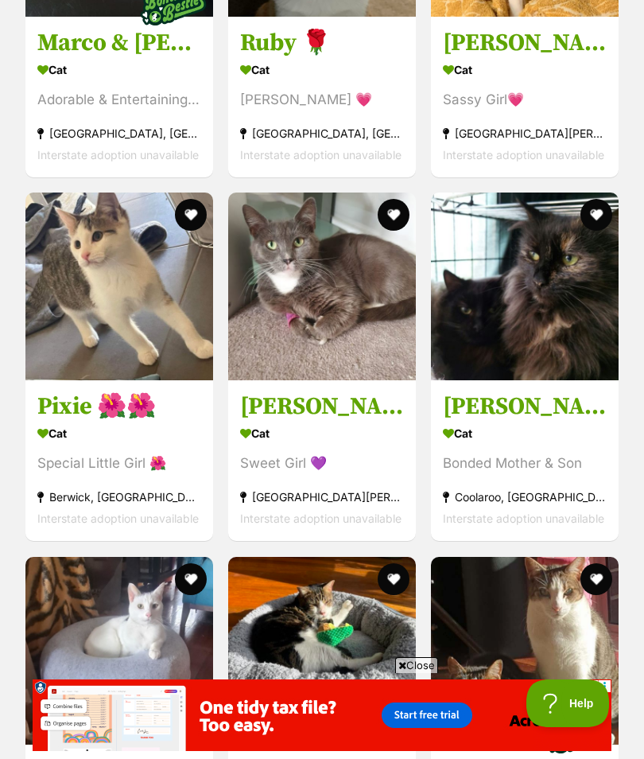
click at [332, 321] on img at bounding box center [322, 286] width 188 height 188
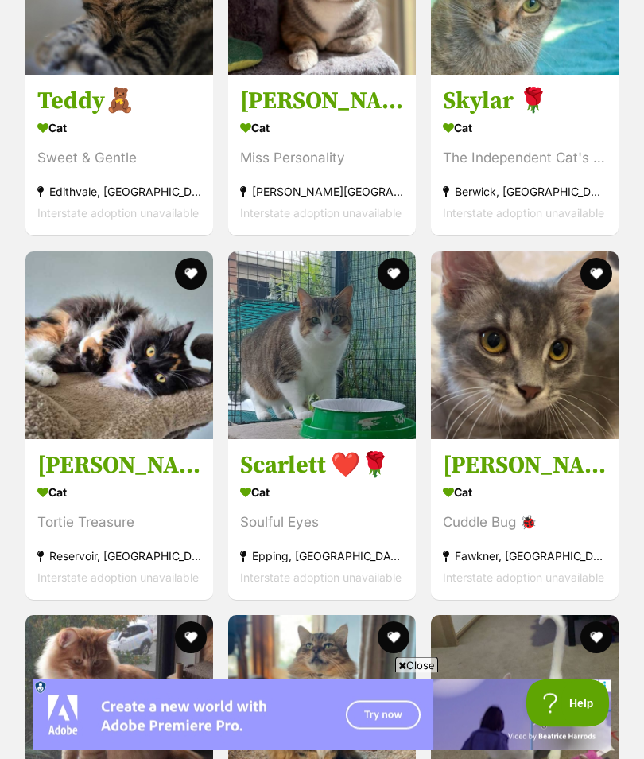
scroll to position [6361, 0]
click at [541, 383] on img at bounding box center [525, 345] width 188 height 188
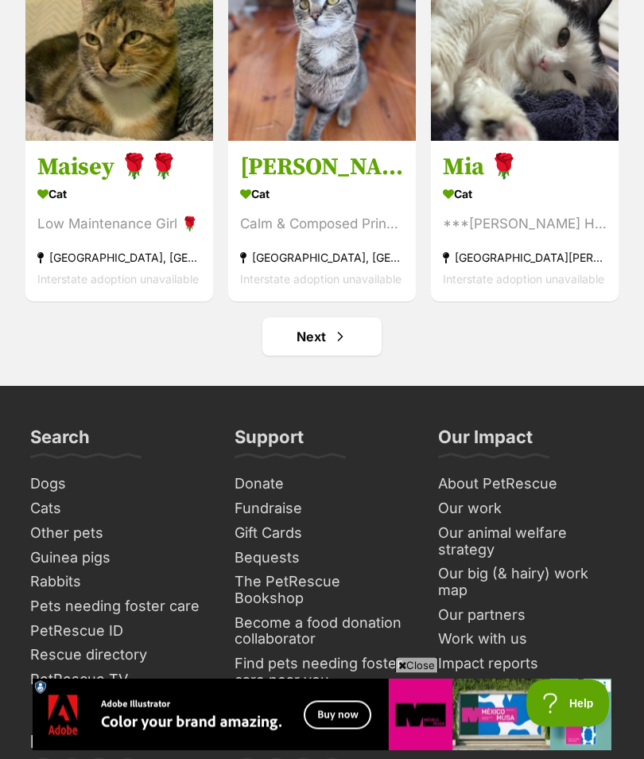
scroll to position [8842, 0]
click at [328, 355] on link "Next" at bounding box center [321, 336] width 119 height 38
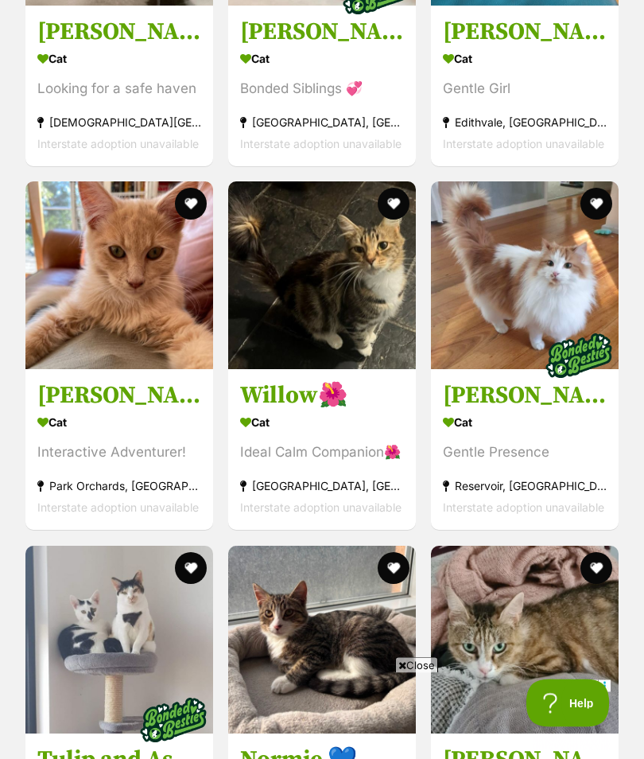
scroll to position [2430, 0]
click at [123, 301] on img at bounding box center [119, 275] width 188 height 188
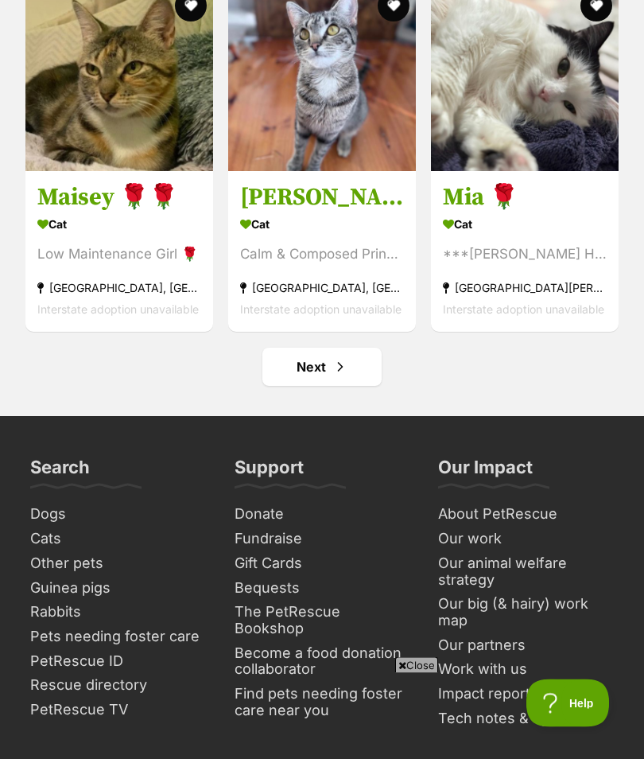
scroll to position [8812, 0]
click at [340, 376] on span "Next page" at bounding box center [340, 366] width 16 height 19
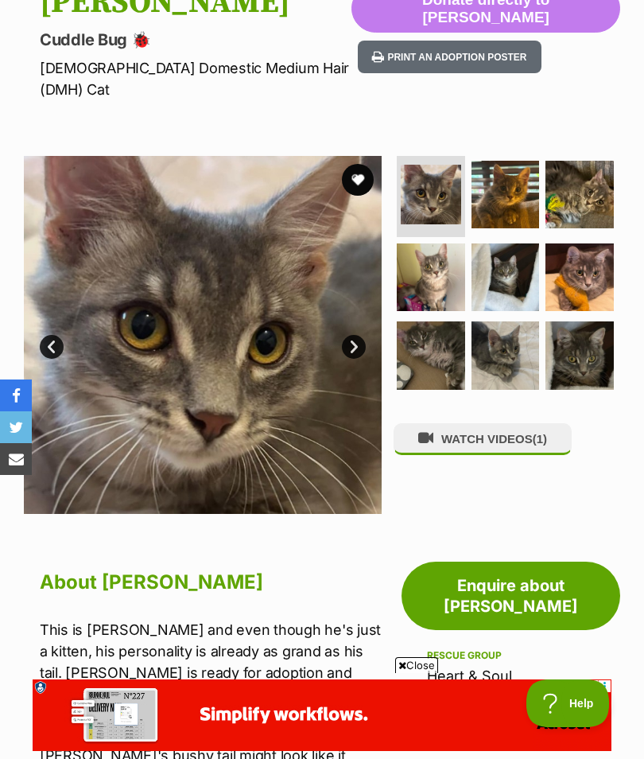
scroll to position [179, 0]
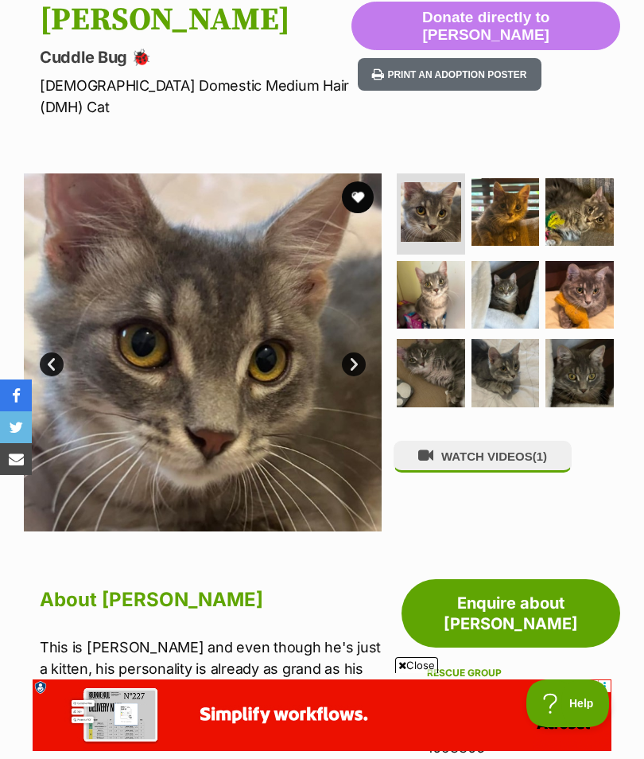
click at [498, 193] on img at bounding box center [506, 212] width 68 height 68
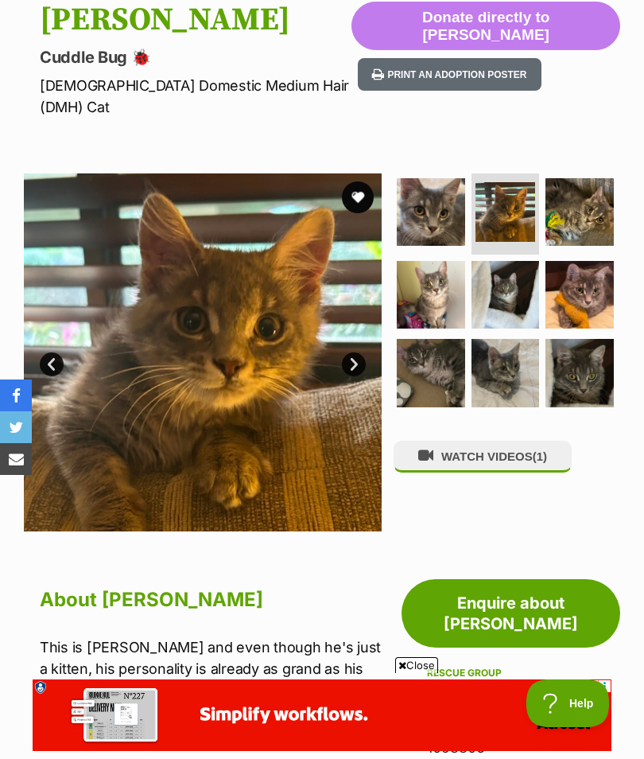
click at [607, 186] on img at bounding box center [580, 212] width 68 height 68
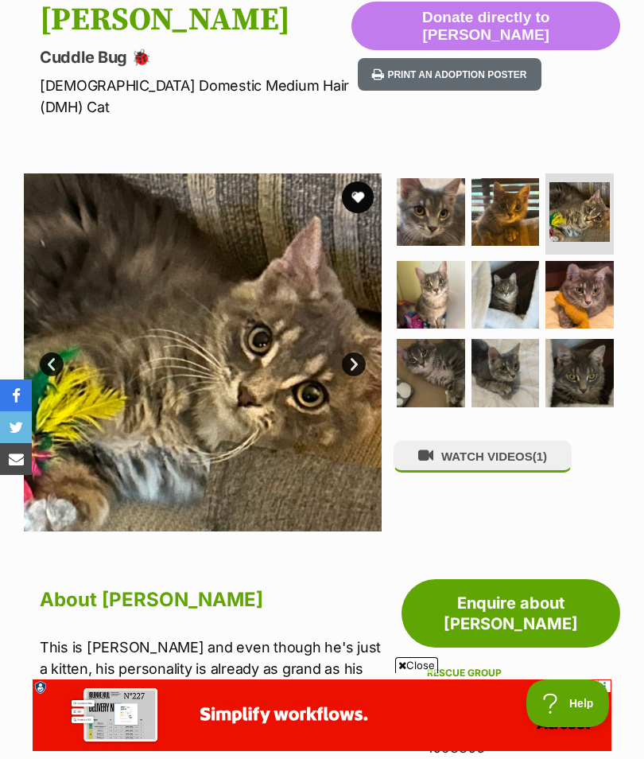
click at [440, 264] on img at bounding box center [431, 295] width 68 height 68
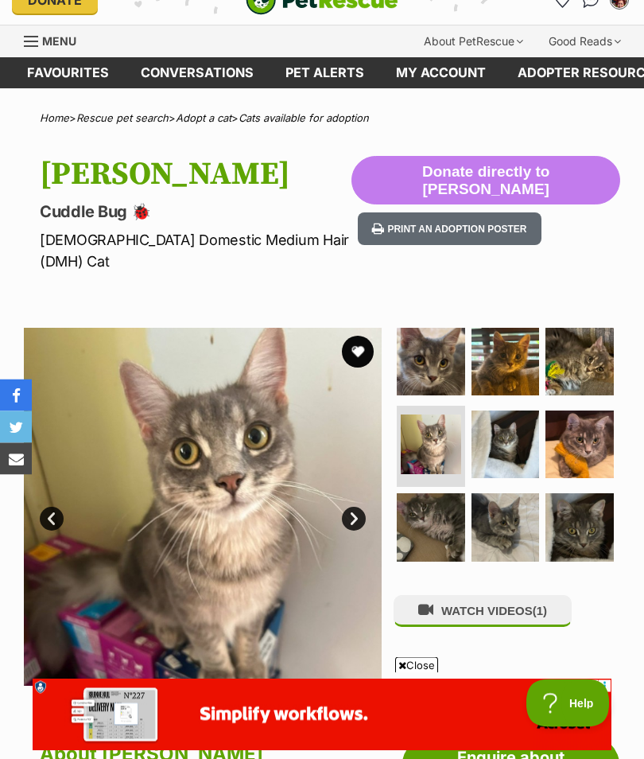
scroll to position [0, 0]
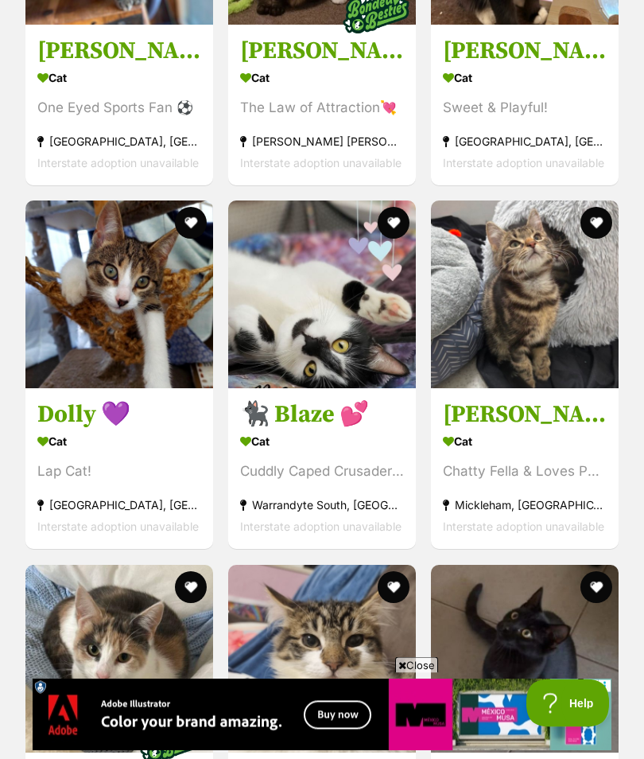
scroll to position [4229, 0]
click at [557, 311] on img at bounding box center [525, 294] width 188 height 188
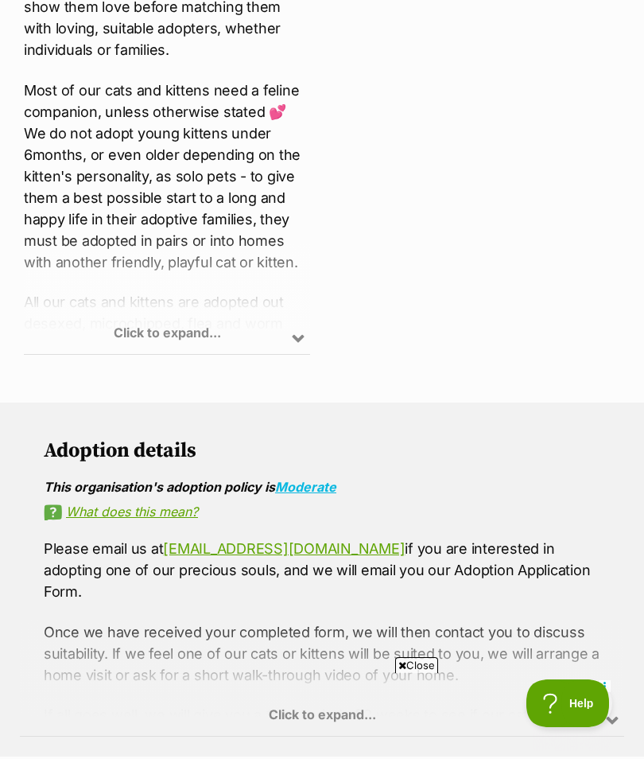
scroll to position [806, 0]
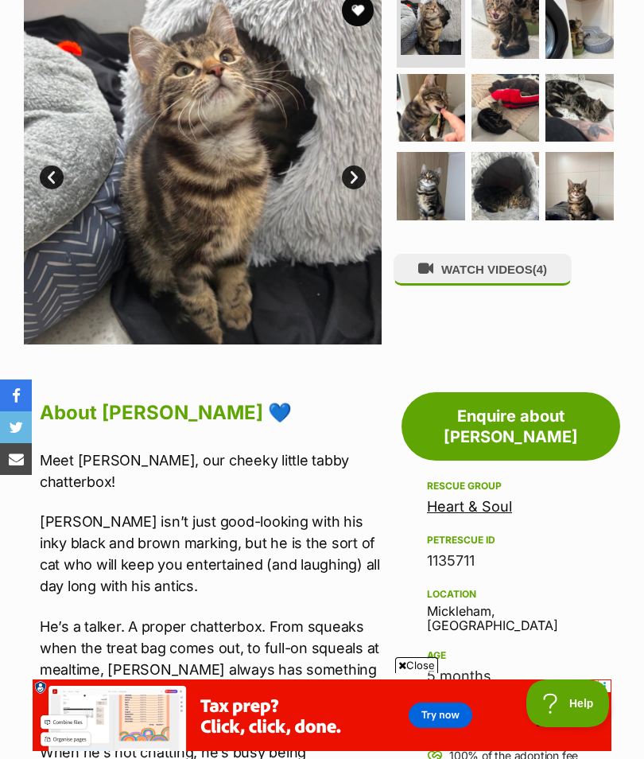
scroll to position [238, 0]
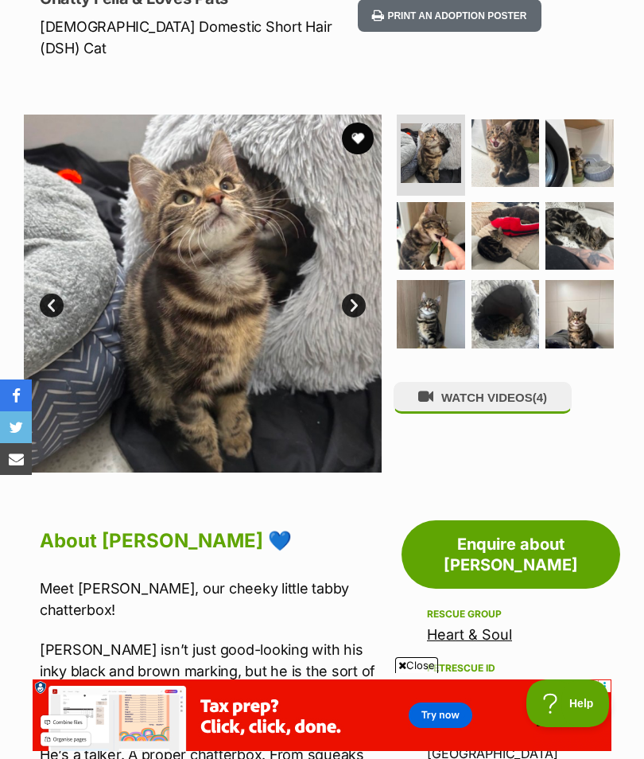
click at [441, 123] on img at bounding box center [431, 153] width 60 height 60
click at [359, 293] on link "Next" at bounding box center [354, 305] width 24 height 24
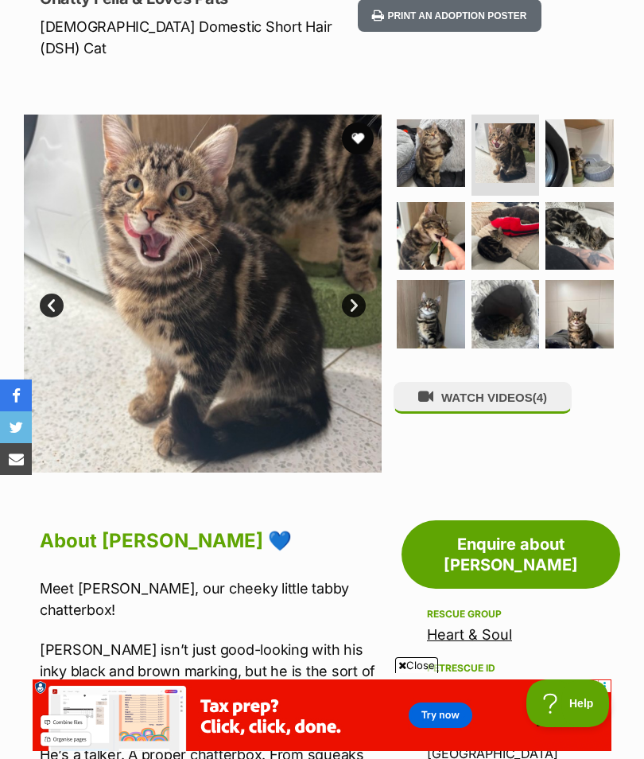
click at [357, 293] on link "Next" at bounding box center [354, 305] width 24 height 24
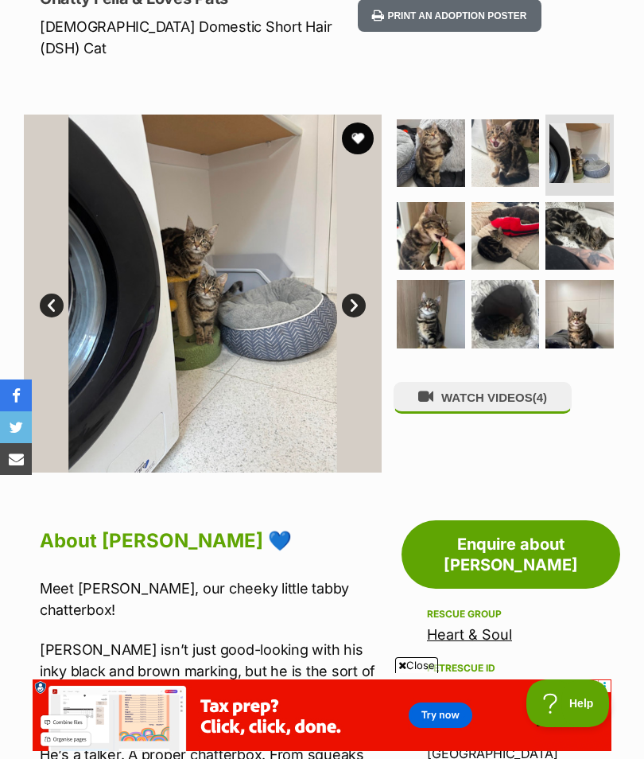
click at [357, 293] on link "Next" at bounding box center [354, 305] width 24 height 24
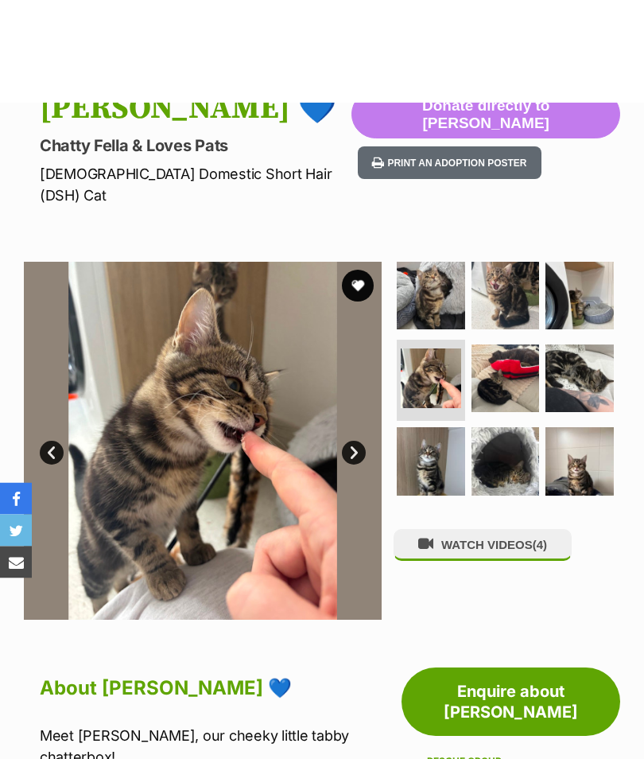
scroll to position [0, 0]
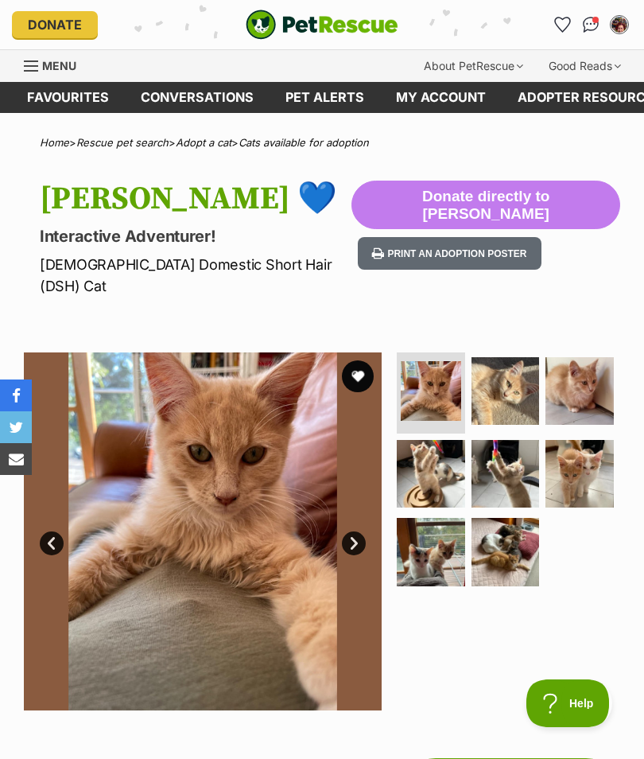
click at [589, 359] on img at bounding box center [580, 391] width 68 height 68
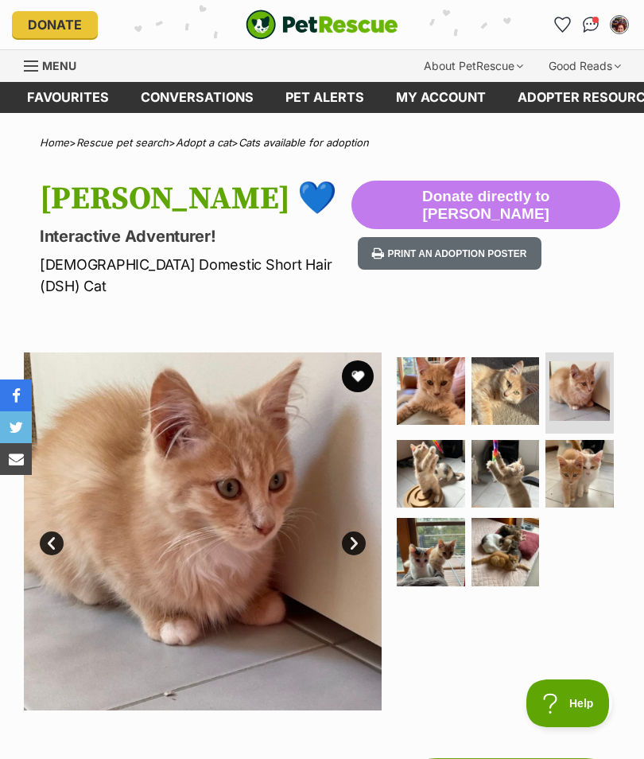
click at [359, 531] on link "Next" at bounding box center [354, 543] width 24 height 24
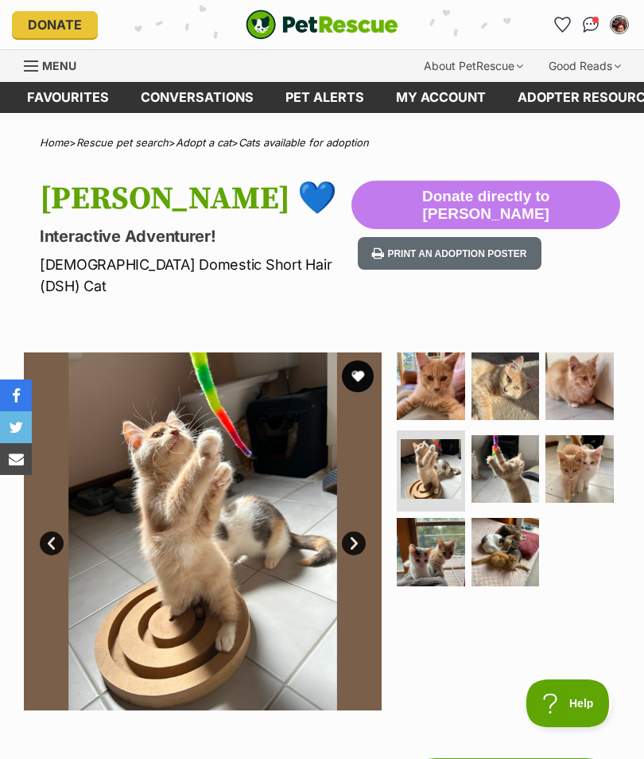
click at [508, 435] on img at bounding box center [506, 469] width 68 height 68
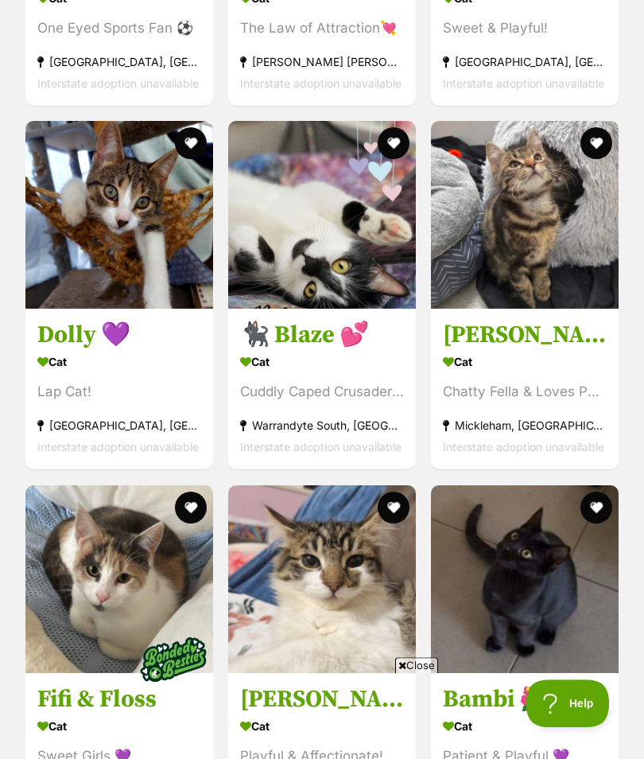
scroll to position [4248, 0]
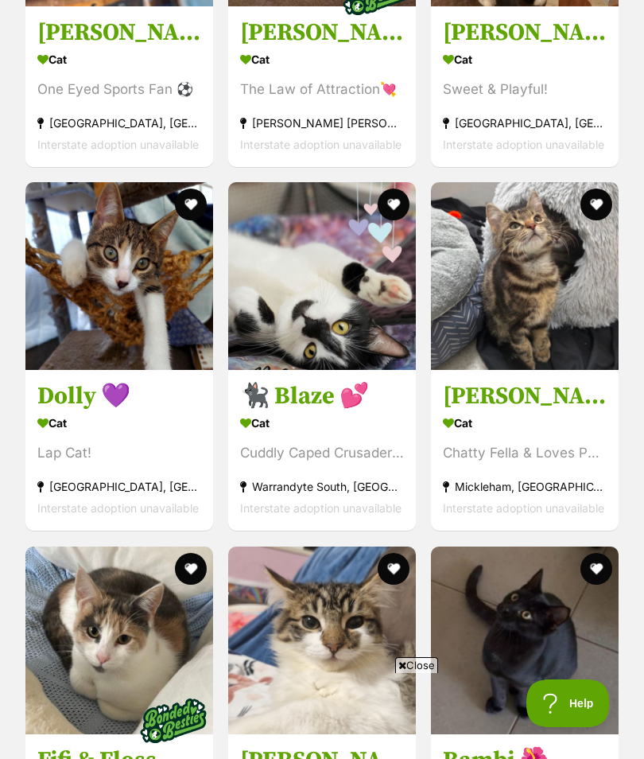
click at [568, 322] on img at bounding box center [525, 276] width 188 height 188
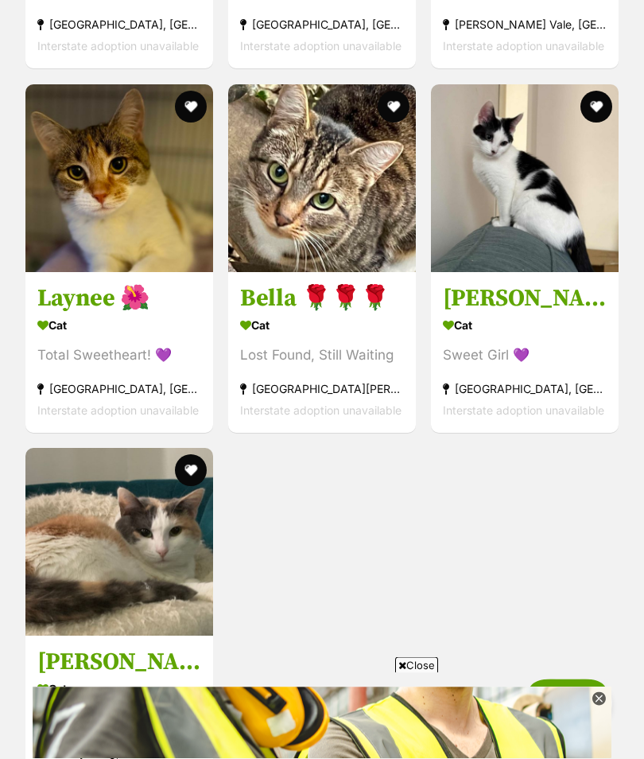
scroll to position [5437, 0]
click at [540, 242] on img at bounding box center [525, 178] width 188 height 188
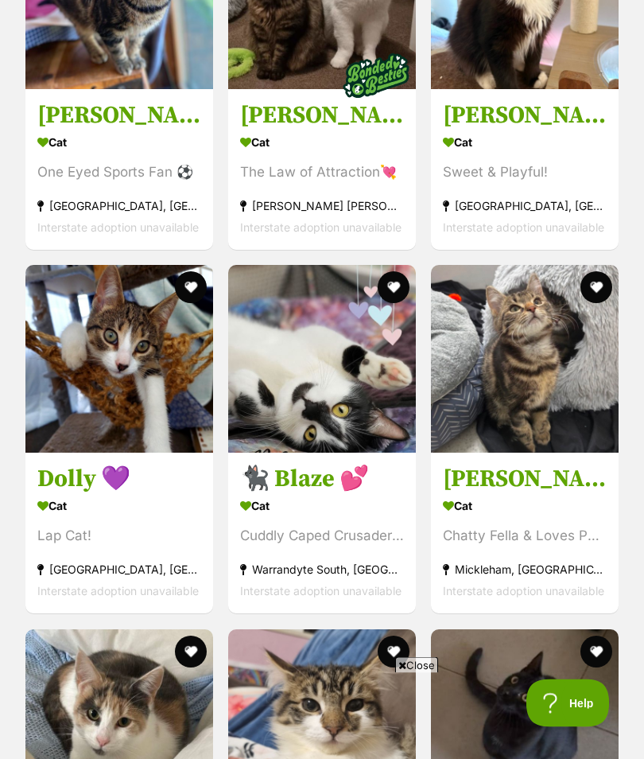
scroll to position [4181, 0]
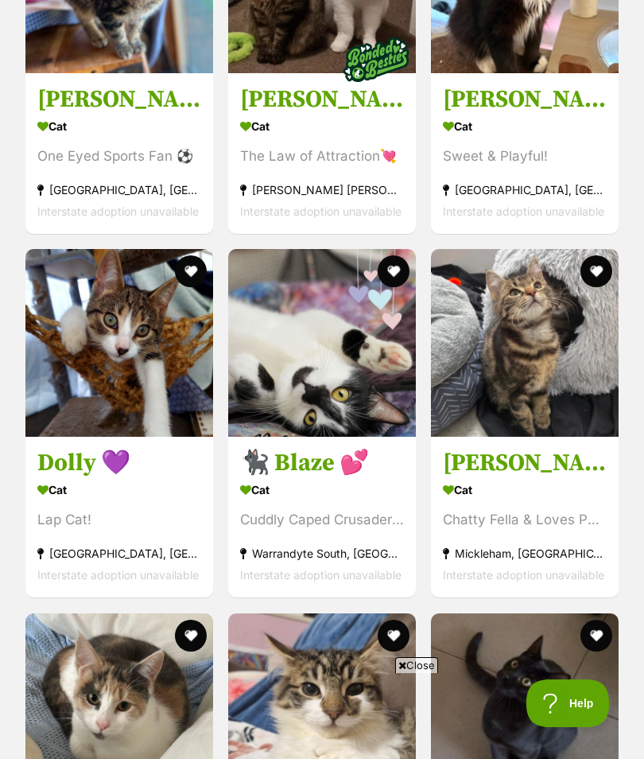
click at [539, 370] on img at bounding box center [525, 343] width 188 height 188
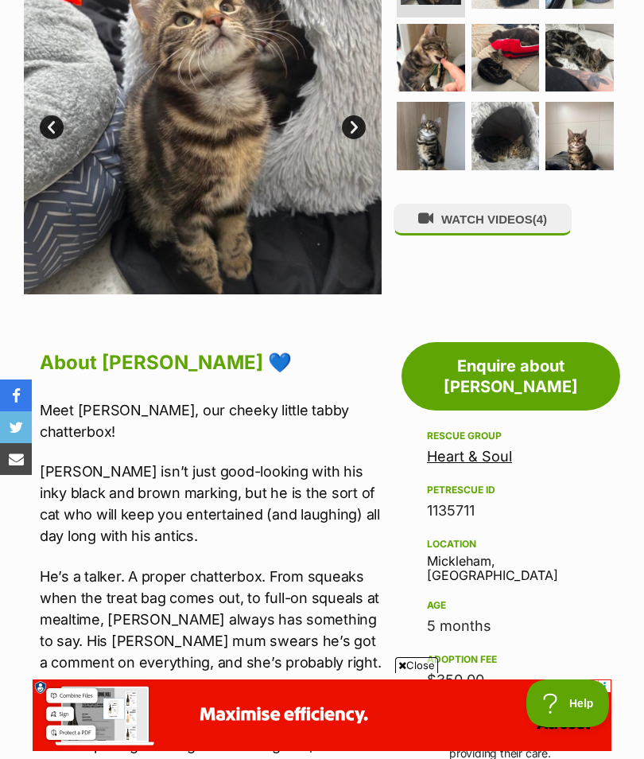
scroll to position [415, 0]
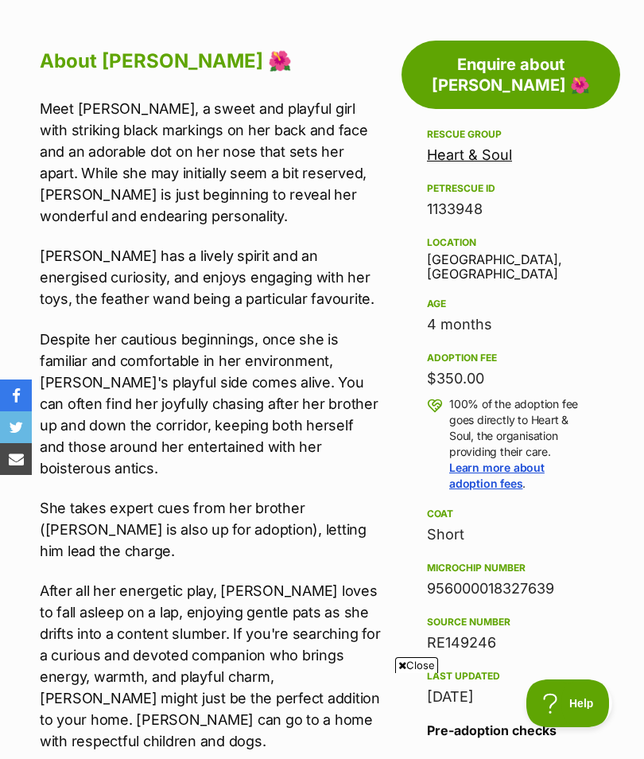
scroll to position [702, 0]
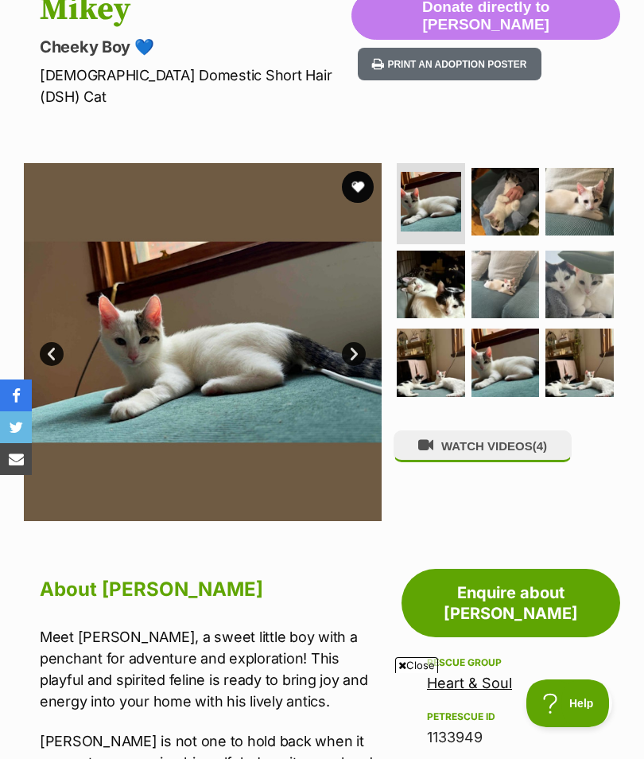
scroll to position [187, 0]
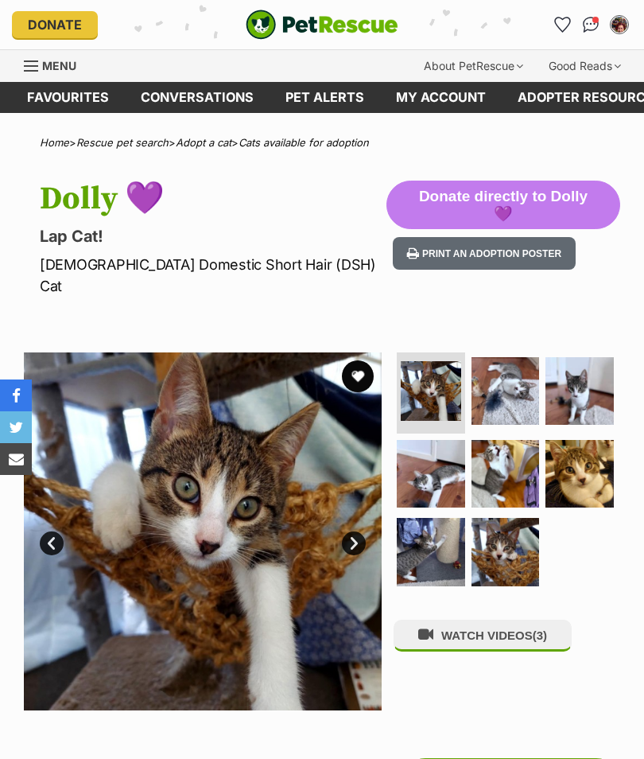
click at [518, 620] on button "WATCH VIDEOS (3)" at bounding box center [483, 635] width 178 height 31
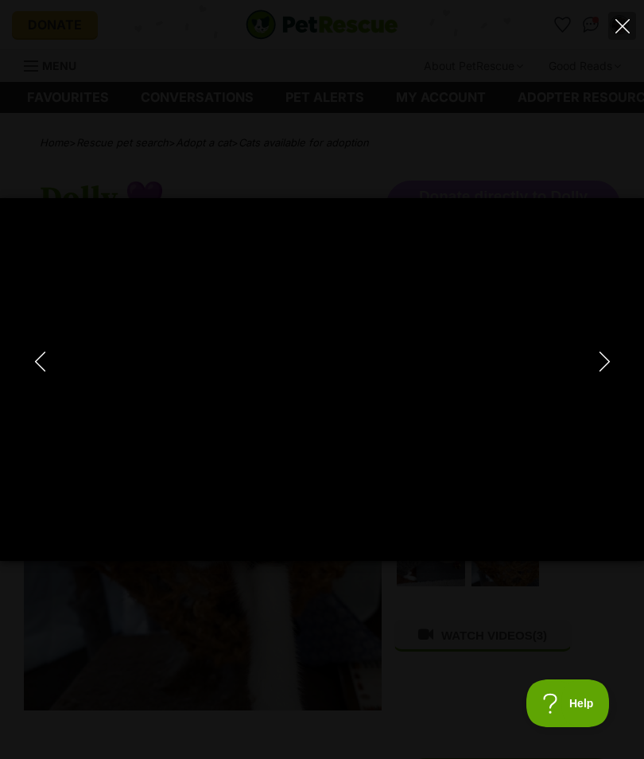
type input "31.34"
click at [616, 33] on icon "Close" at bounding box center [623, 26] width 14 height 14
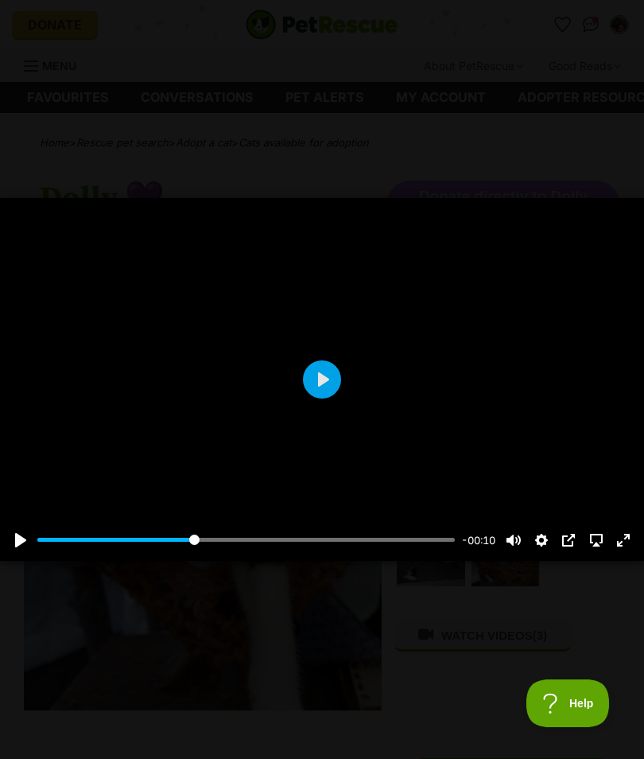
click at [613, 30] on button "Close" at bounding box center [622, 26] width 28 height 28
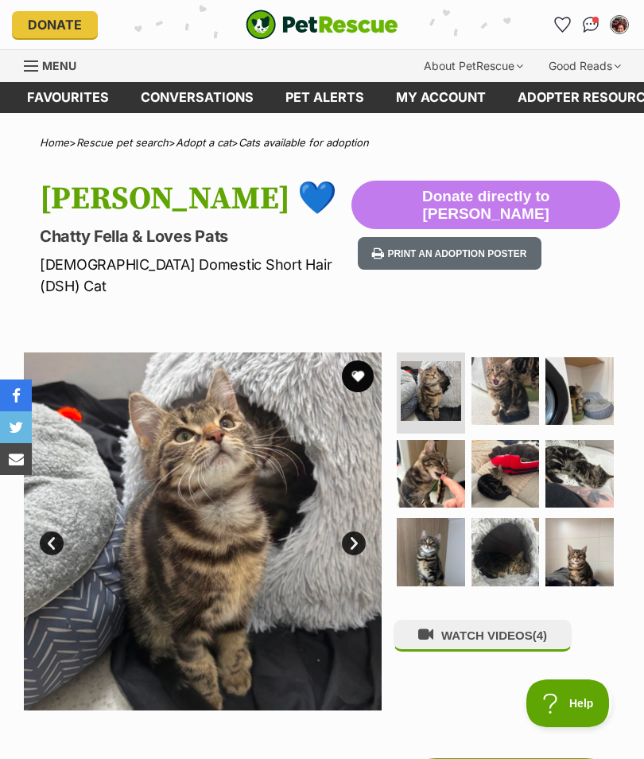
click at [355, 531] on link "Next" at bounding box center [354, 543] width 24 height 24
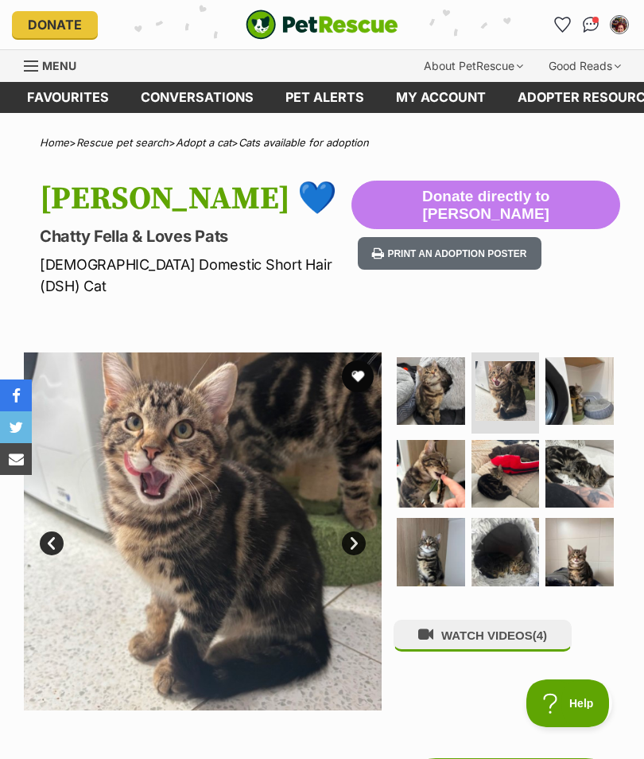
click at [352, 531] on link "Next" at bounding box center [354, 543] width 24 height 24
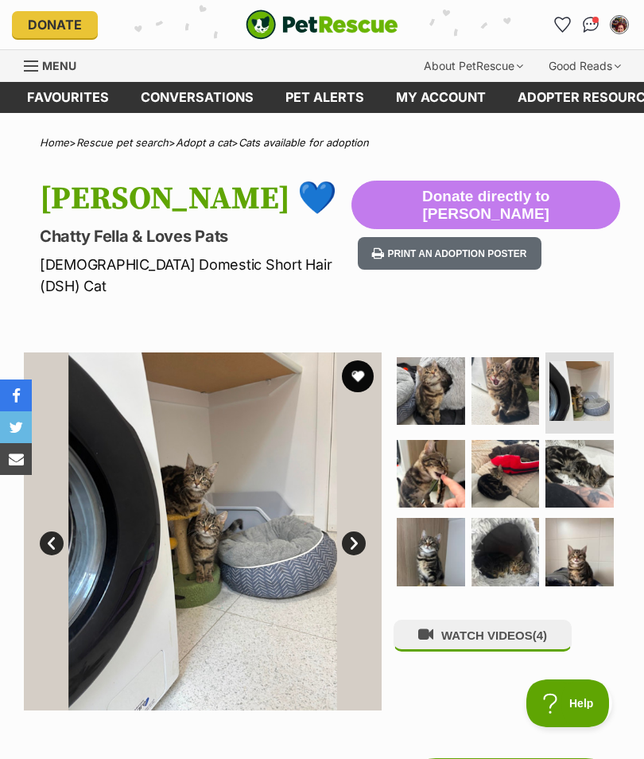
click at [507, 371] on img at bounding box center [506, 391] width 68 height 68
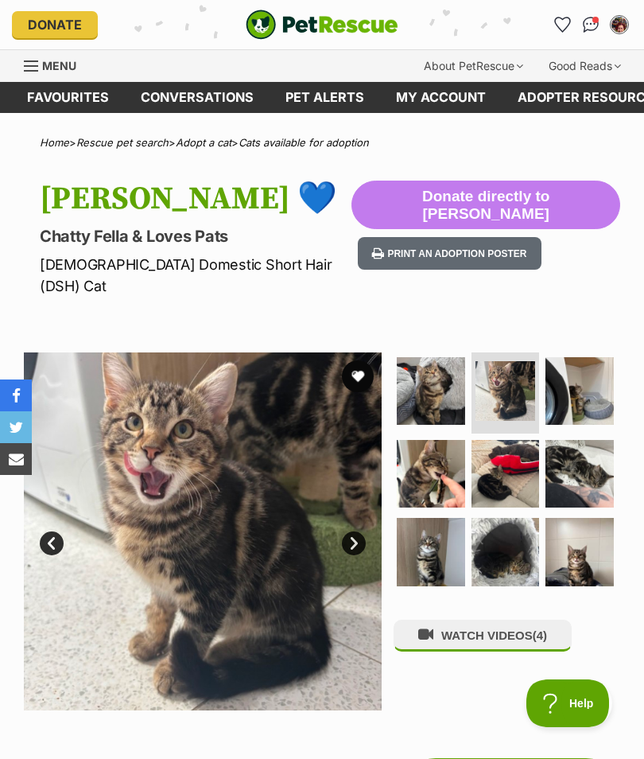
click at [587, 360] on img at bounding box center [580, 391] width 68 height 68
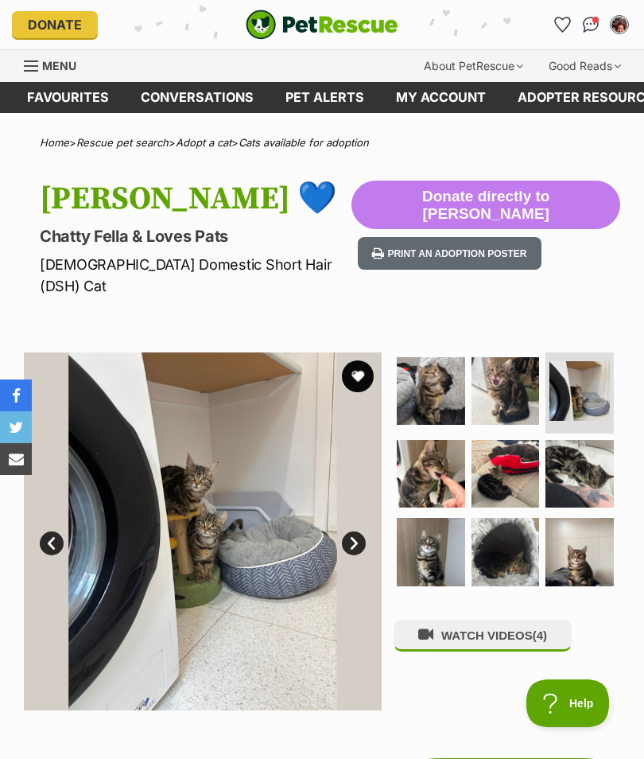
click at [499, 443] on img at bounding box center [506, 474] width 68 height 68
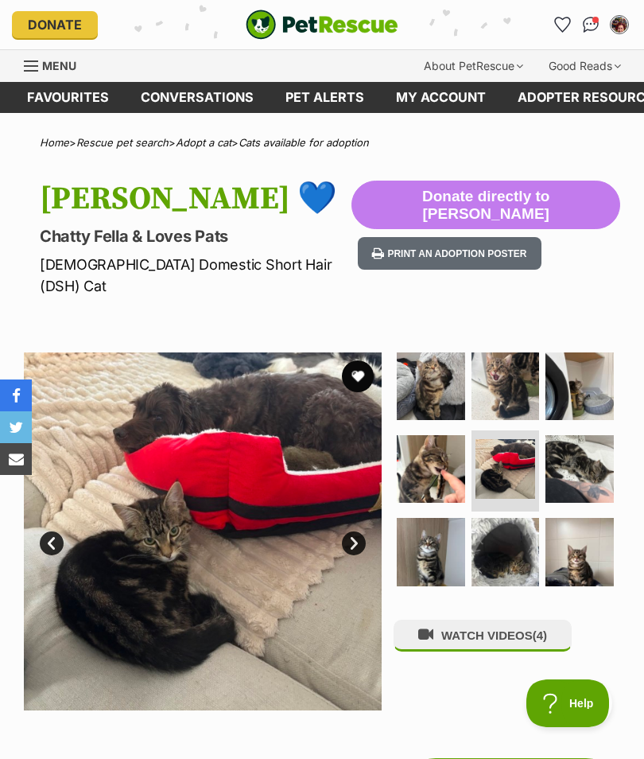
click at [573, 449] on img at bounding box center [580, 469] width 68 height 68
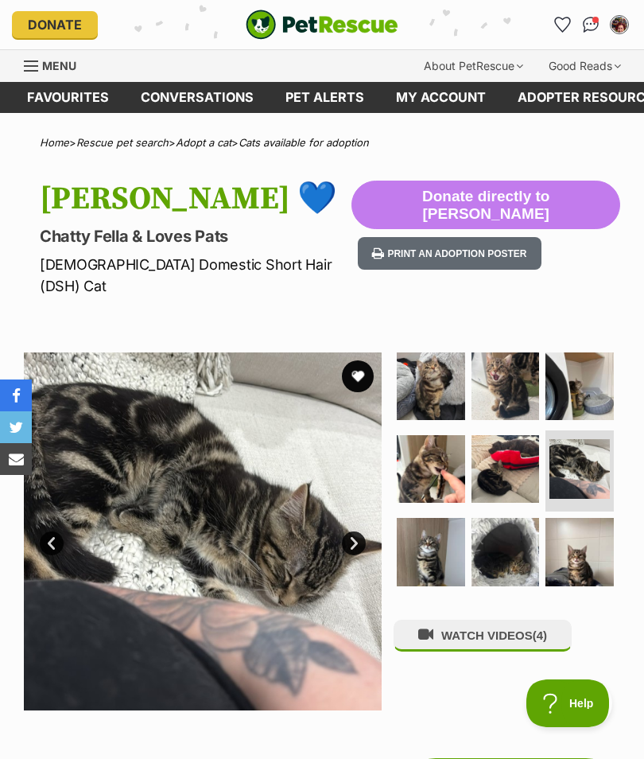
click at [421, 527] on img at bounding box center [431, 552] width 68 height 68
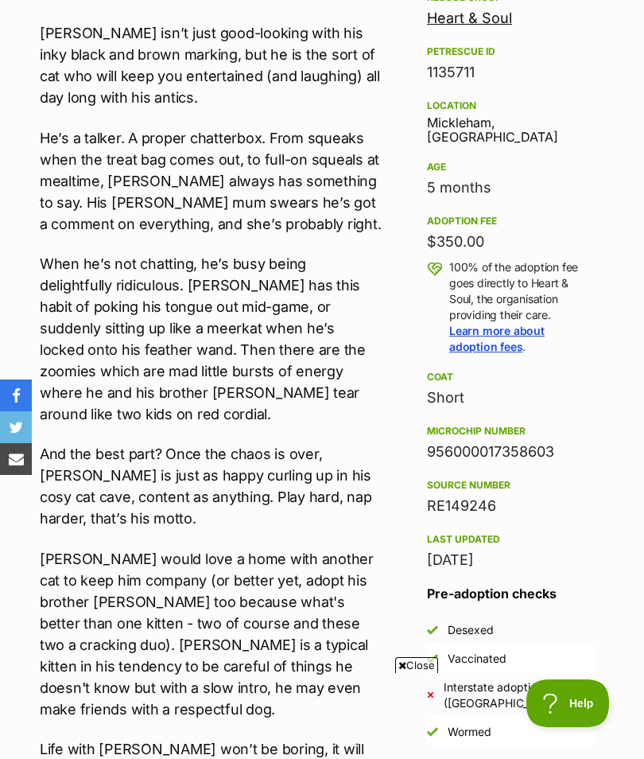
click at [497, 413] on div "Rescue group Heart & Soul PetRescue ID 1135711 Location [GEOGRAPHIC_DATA], [GEO…" at bounding box center [511, 279] width 168 height 583
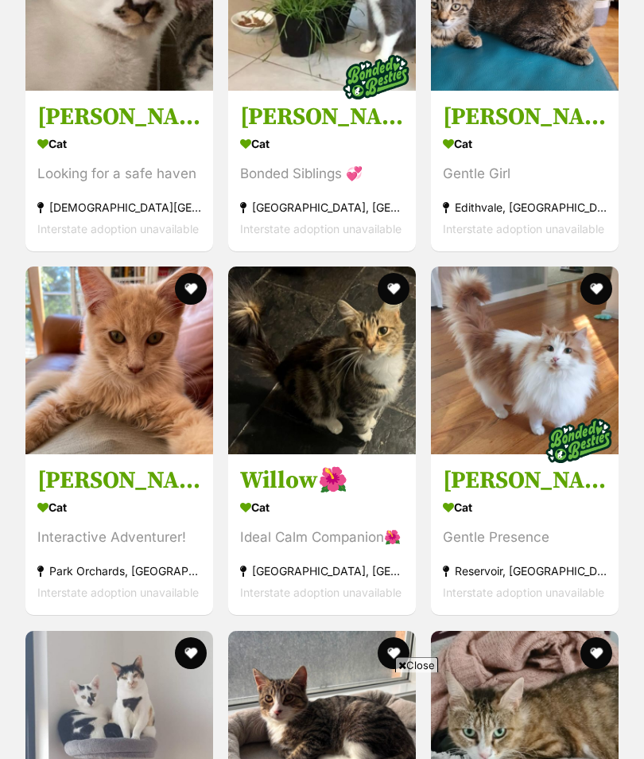
scroll to position [2362, 0]
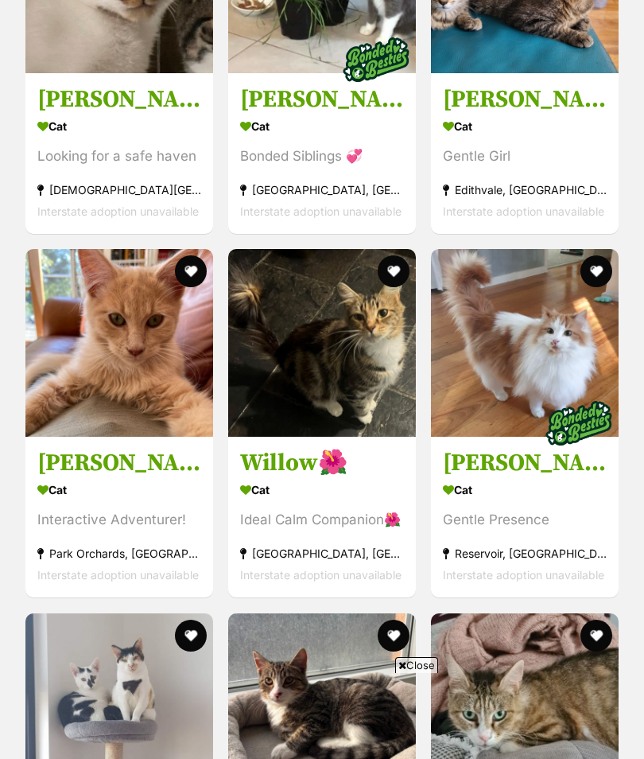
click at [148, 344] on img at bounding box center [119, 343] width 188 height 188
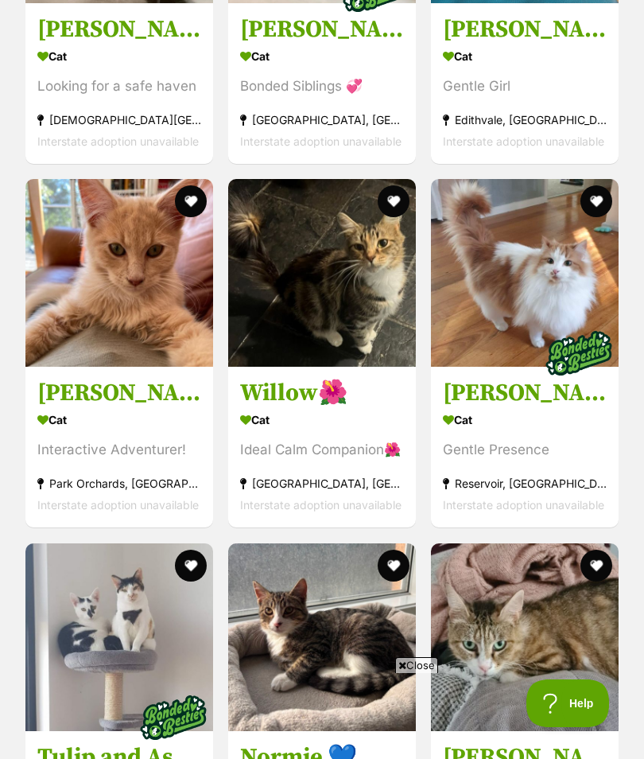
scroll to position [0, 0]
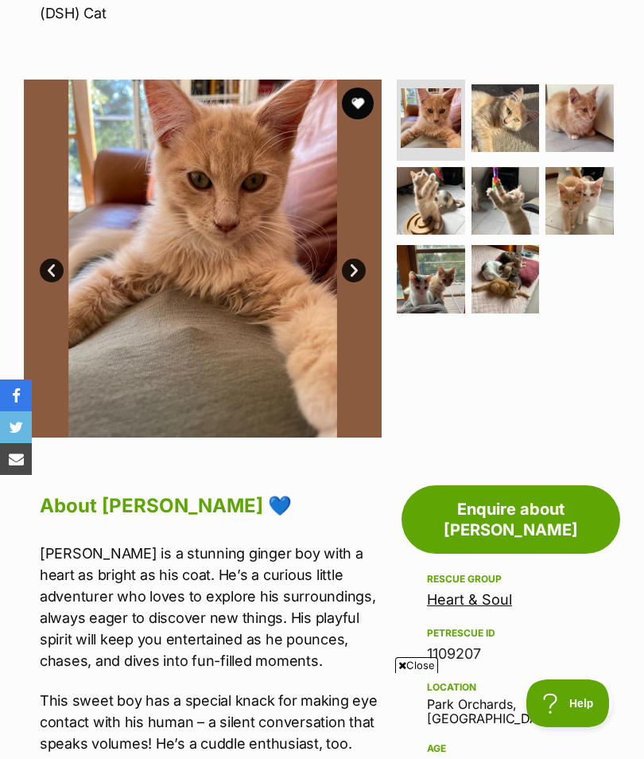
scroll to position [272, 0]
